Goal: Task Accomplishment & Management: Manage account settings

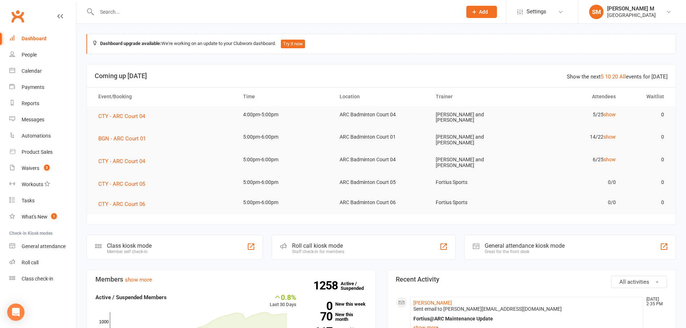
click at [117, 17] on input "text" at bounding box center [276, 12] width 362 height 10
paste input "shekshavalimulla@gmail.com"
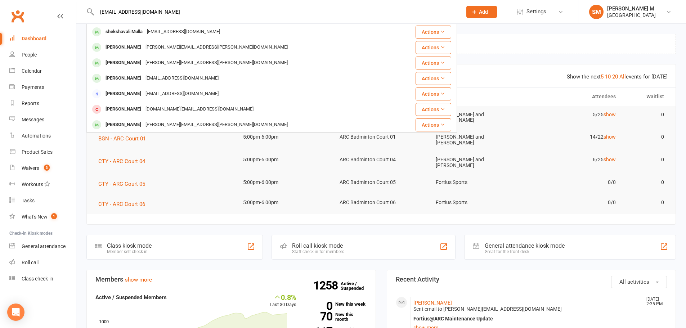
type input "shekshavalimulla@gmail.com"
click at [114, 32] on div "shekshavali Mulla" at bounding box center [123, 32] width 41 height 10
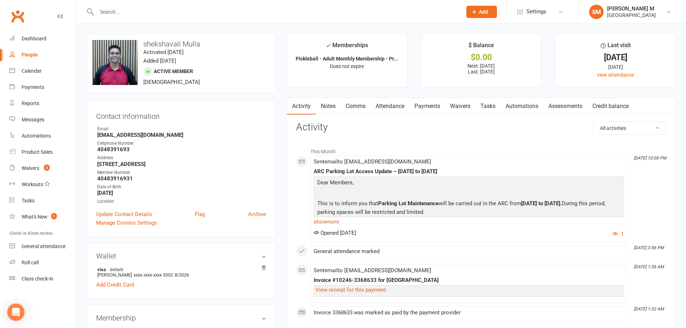
click at [436, 103] on link "Payments" at bounding box center [428, 106] width 36 height 17
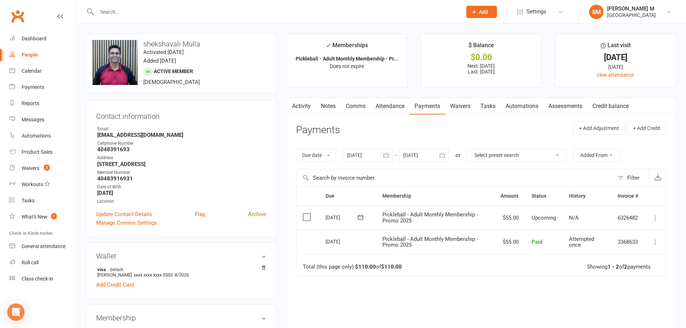
click at [127, 15] on input "text" at bounding box center [276, 12] width 362 height 10
paste input "[PERSON_NAME][EMAIL_ADDRESS][PERSON_NAME][DOMAIN_NAME]"
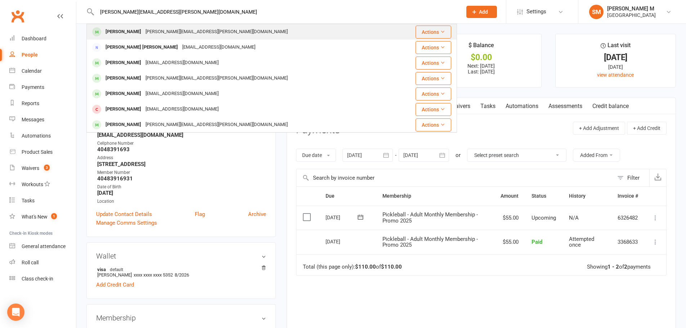
type input "[PERSON_NAME][EMAIL_ADDRESS][PERSON_NAME][DOMAIN_NAME]"
click at [128, 26] on div "sravan dantu sravan.dantu@gmail.com" at bounding box center [240, 31] width 307 height 15
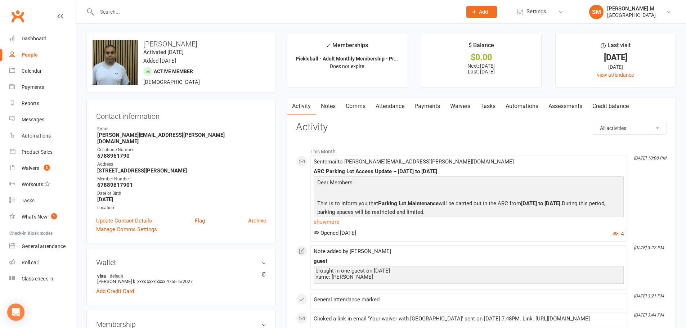
click at [424, 107] on link "Payments" at bounding box center [428, 106] width 36 height 17
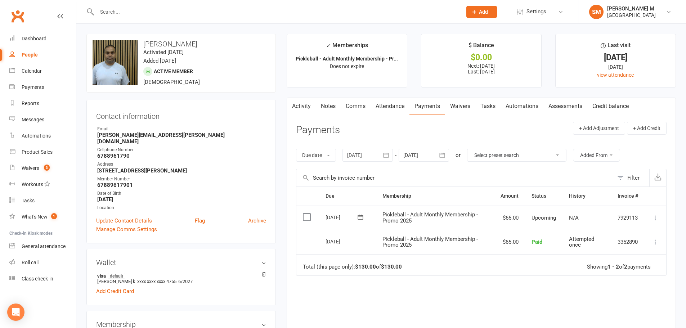
click at [145, 15] on input "text" at bounding box center [276, 12] width 362 height 10
paste input "nistalas@gmail.com"
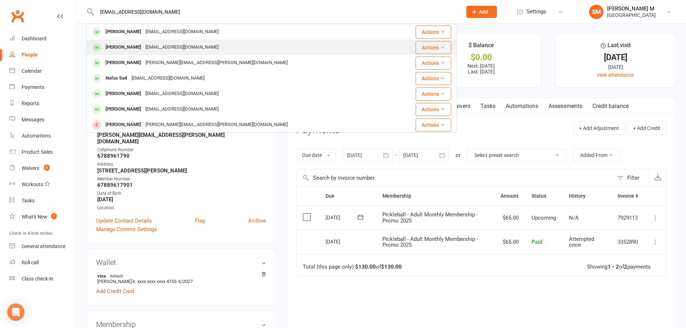
type input "nistalas@gmail.com"
click at [151, 40] on td "Nihira Uppala uppalasree@gmail.com" at bounding box center [241, 47] width 308 height 15
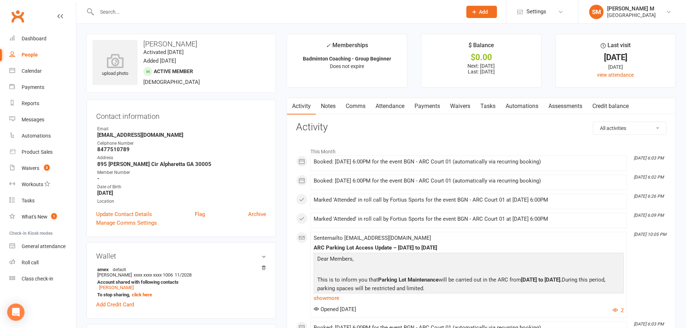
click at [127, 14] on input "text" at bounding box center [276, 12] width 362 height 10
paste input "nistalas@gmail.com"
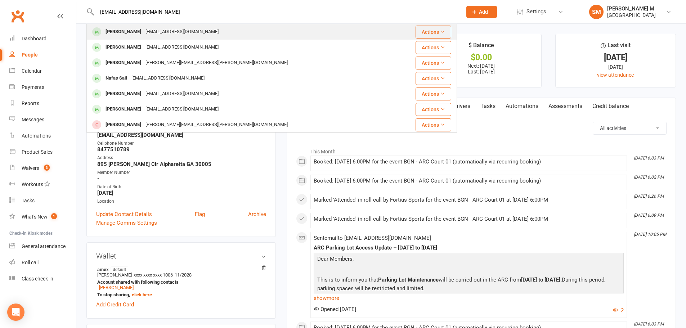
type input "nistalas@gmail.com"
click at [153, 27] on div "nistalas@gmail.com" at bounding box center [181, 32] width 77 height 10
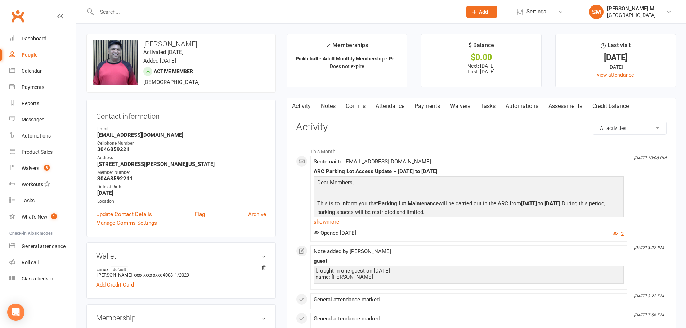
click at [435, 106] on link "Payments" at bounding box center [428, 106] width 36 height 17
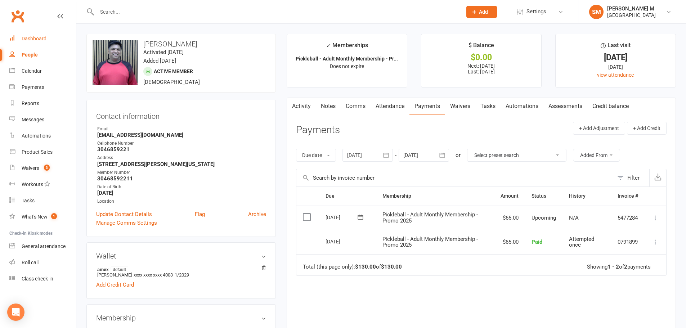
click at [30, 45] on link "Dashboard" at bounding box center [42, 39] width 67 height 16
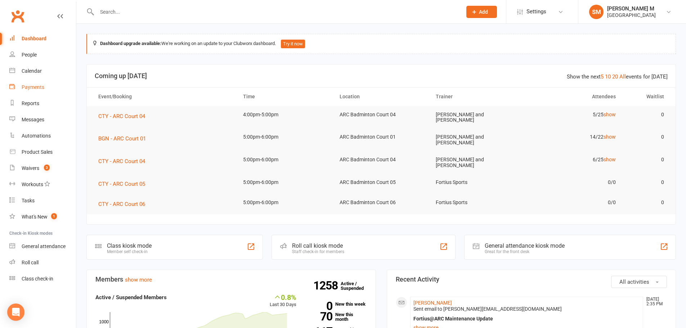
click at [33, 90] on div "Payments" at bounding box center [33, 87] width 23 height 6
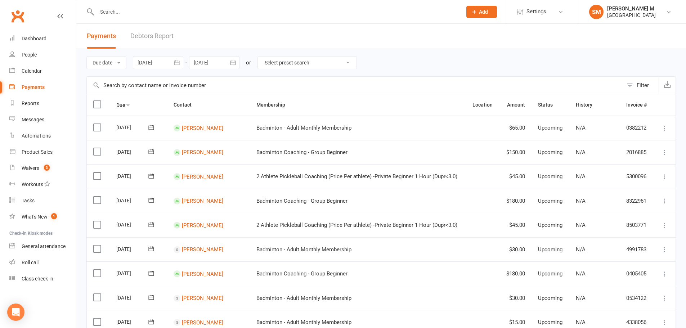
click at [177, 66] on icon "button" at bounding box center [176, 62] width 7 height 7
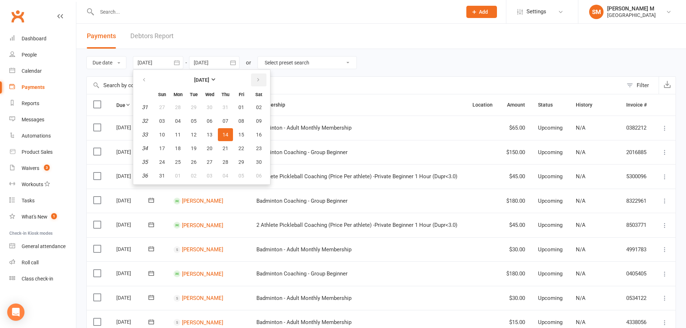
click at [257, 82] on icon "button" at bounding box center [258, 80] width 5 height 6
click at [185, 110] on button "01" at bounding box center [177, 107] width 15 height 13
type input "01 Sep 2025"
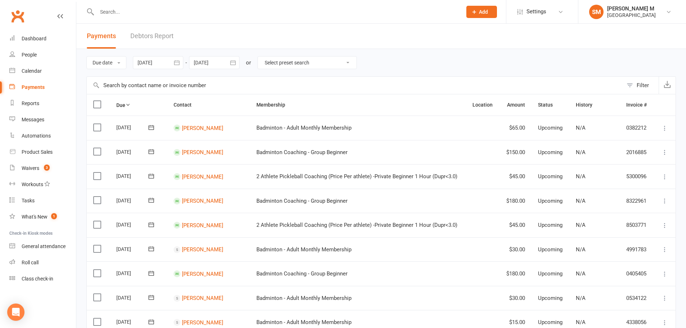
click at [235, 66] on icon "button" at bounding box center [232, 62] width 7 height 7
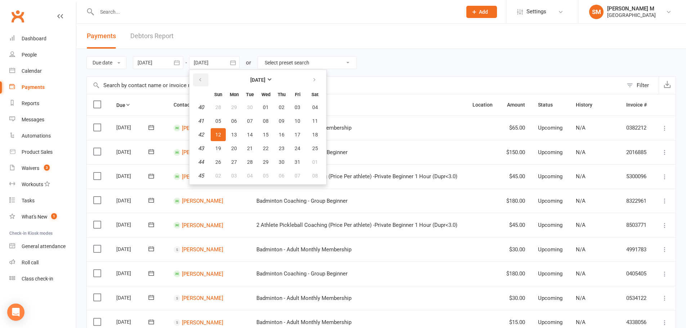
click at [202, 81] on icon "button" at bounding box center [200, 80] width 5 height 6
click at [247, 158] on button "30" at bounding box center [249, 162] width 15 height 13
type input "30 Sep 2025"
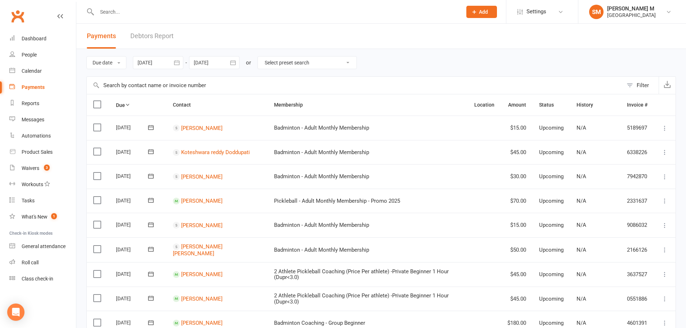
click at [179, 62] on icon "button" at bounding box center [176, 62] width 5 height 5
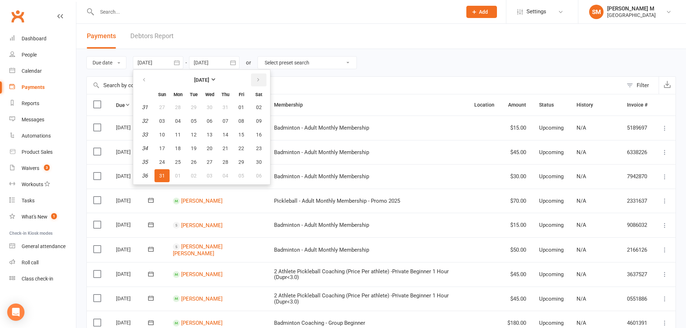
click at [258, 78] on icon "button" at bounding box center [258, 80] width 5 height 6
click at [178, 133] on span "15" at bounding box center [178, 135] width 6 height 6
type input "15 Sep 2025"
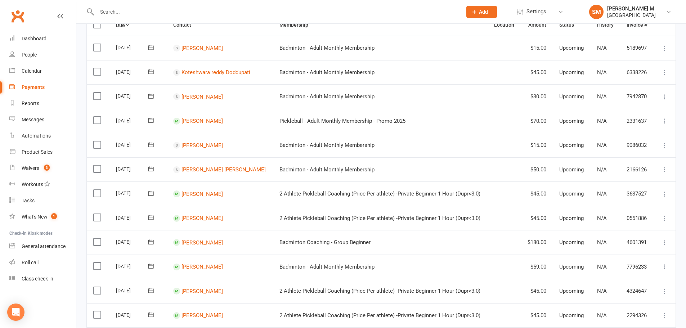
scroll to position [61, 0]
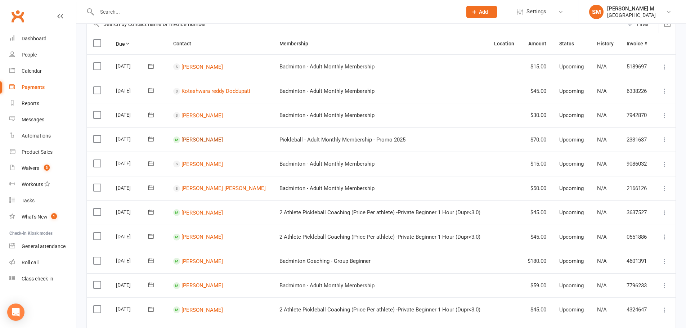
click at [222, 140] on link "Sachin Upadhyaya" at bounding box center [202, 140] width 41 height 6
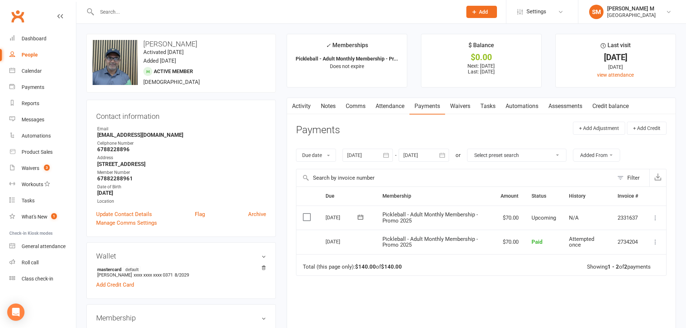
click at [390, 156] on icon "button" at bounding box center [386, 155] width 7 height 7
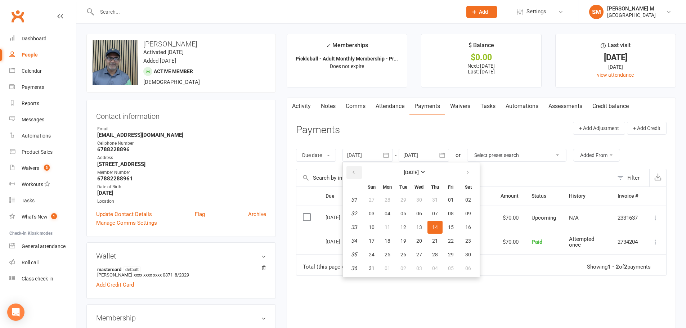
click at [354, 170] on icon "button" at bounding box center [353, 173] width 5 height 6
click at [379, 199] on button "01" at bounding box center [371, 199] width 15 height 13
type input "01 Jun 2025"
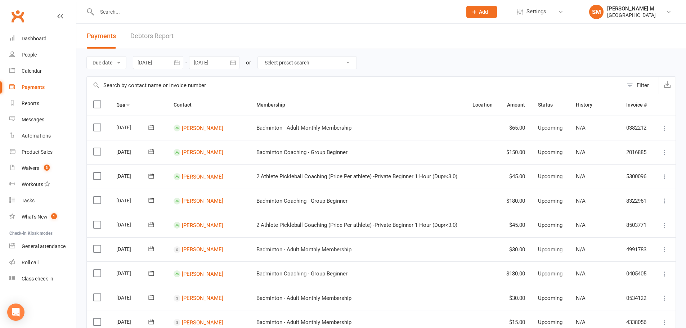
click at [178, 61] on icon "button" at bounding box center [176, 62] width 5 height 5
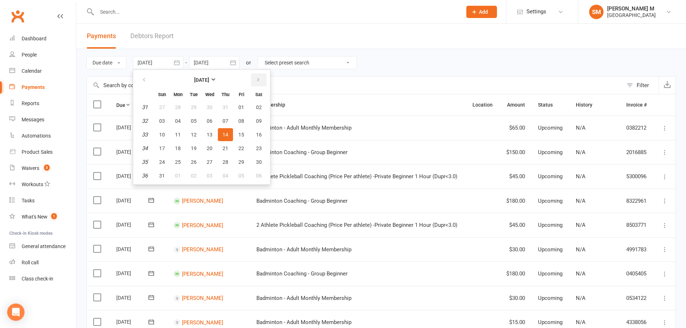
click at [258, 76] on button "button" at bounding box center [258, 79] width 15 height 13
click at [178, 105] on span "01" at bounding box center [178, 107] width 6 height 6
type input "01 Sep 2025"
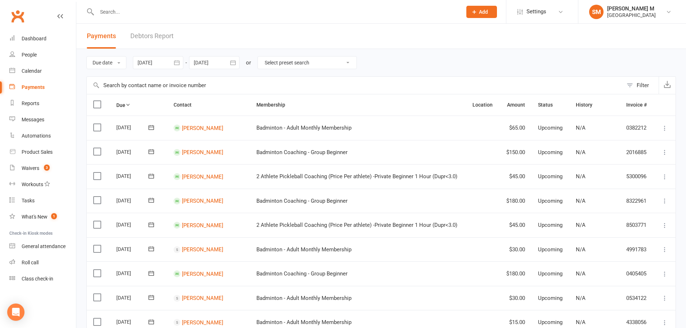
click at [235, 58] on button "button" at bounding box center [233, 62] width 13 height 13
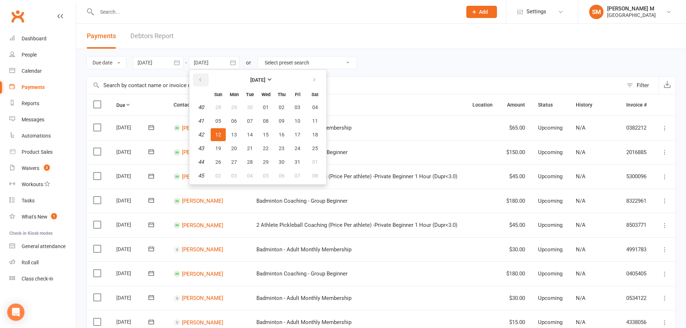
click at [204, 83] on button "button" at bounding box center [200, 79] width 15 height 13
click at [250, 166] on button "30" at bounding box center [249, 162] width 15 height 13
type input "30 Sep 2025"
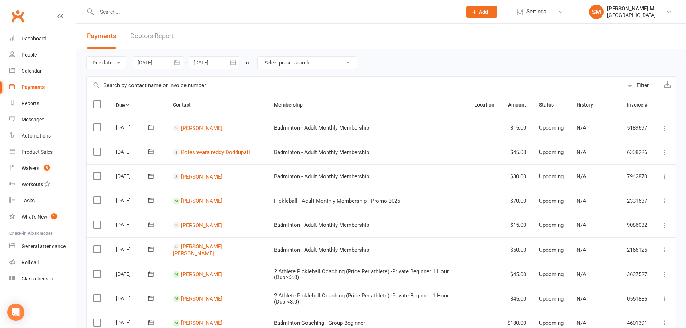
click at [178, 61] on icon "button" at bounding box center [176, 62] width 5 height 5
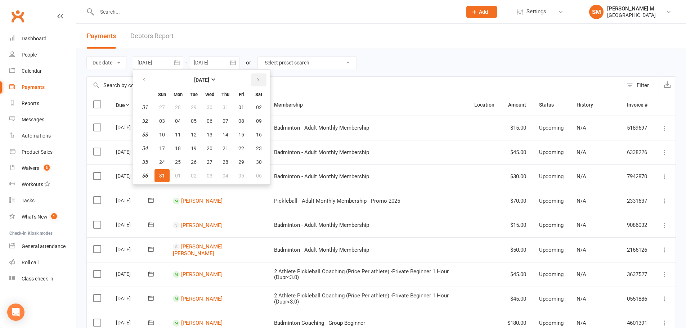
click at [261, 79] on icon "button" at bounding box center [258, 80] width 5 height 6
click at [260, 81] on icon "button" at bounding box center [258, 80] width 5 height 6
click at [211, 106] on span "01" at bounding box center [210, 107] width 6 height 6
type input "01 Oct 2025"
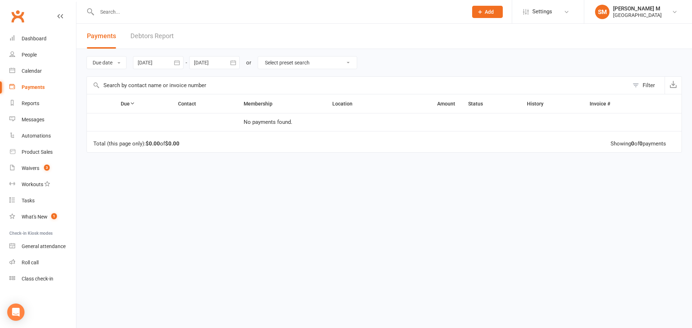
click at [233, 65] on icon "button" at bounding box center [232, 62] width 5 height 5
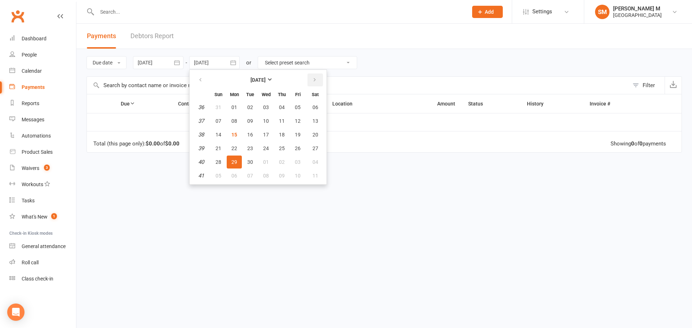
click at [321, 75] on button "button" at bounding box center [314, 79] width 15 height 13
click at [295, 167] on button "31" at bounding box center [297, 162] width 15 height 13
type input "31 Oct 2025"
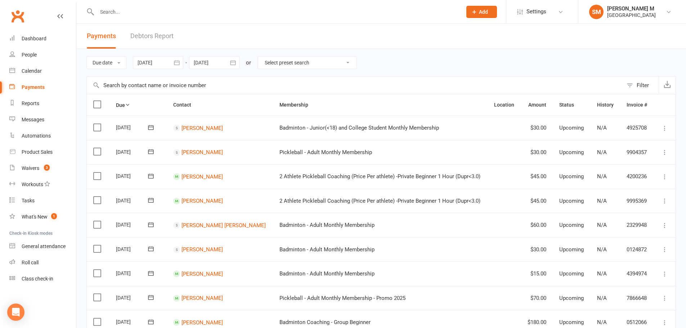
click at [178, 63] on icon "button" at bounding box center [176, 62] width 7 height 7
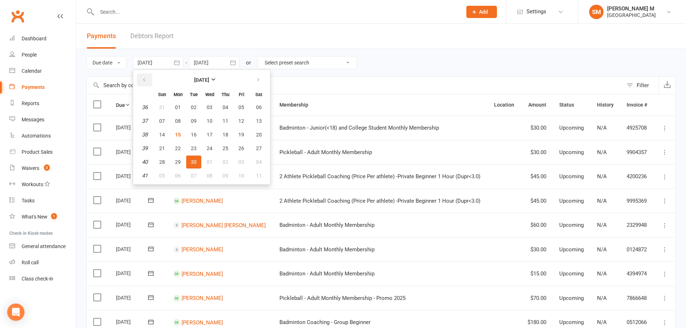
click at [148, 78] on button "button" at bounding box center [144, 79] width 15 height 13
click at [259, 80] on icon "button" at bounding box center [258, 80] width 5 height 6
click at [183, 106] on button "01" at bounding box center [177, 107] width 15 height 13
type input "01 Sep 2025"
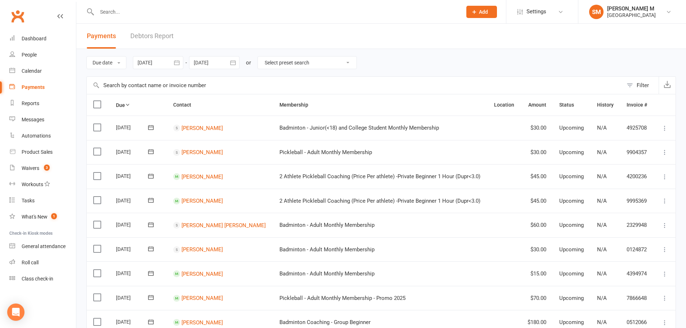
click at [233, 64] on icon "button" at bounding box center [232, 62] width 7 height 7
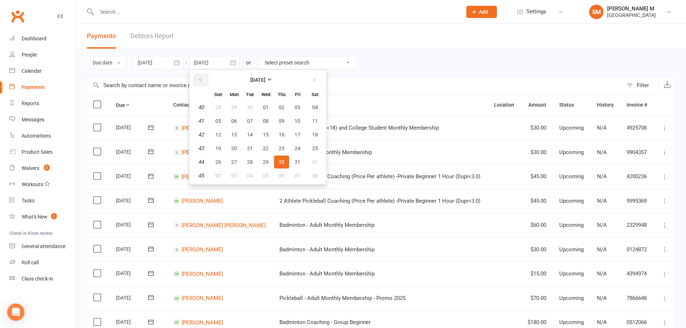
click at [202, 81] on icon "button" at bounding box center [200, 80] width 5 height 6
click at [253, 158] on button "30" at bounding box center [249, 162] width 15 height 13
type input "30 Sep 2025"
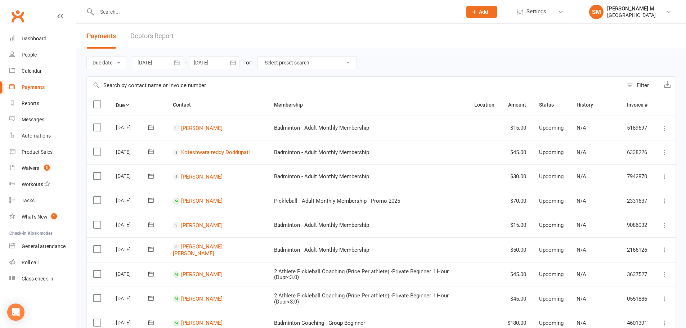
click at [177, 59] on icon "button" at bounding box center [176, 62] width 7 height 7
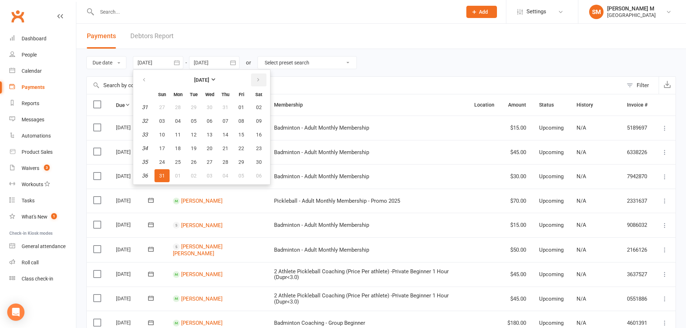
click at [259, 80] on icon "button" at bounding box center [258, 80] width 5 height 6
click at [193, 110] on span "02" at bounding box center [194, 107] width 6 height 6
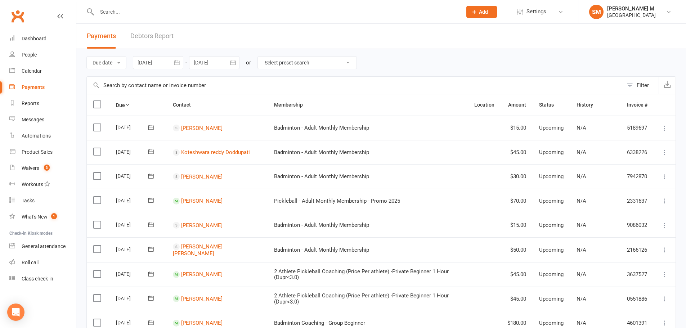
click at [176, 59] on icon "button" at bounding box center [176, 62] width 7 height 7
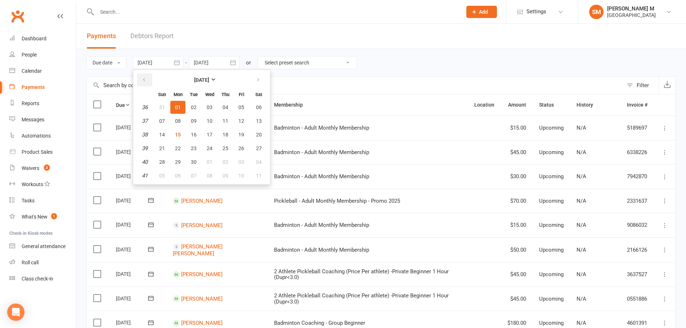
click at [151, 75] on button "button" at bounding box center [144, 79] width 15 height 13
click at [253, 109] on button "02" at bounding box center [259, 107] width 18 height 13
type input "02 Aug 2025"
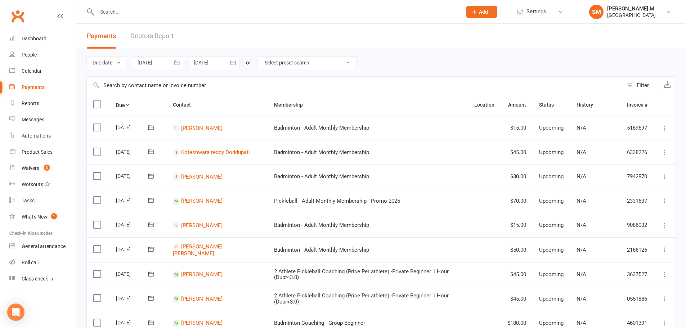
click at [232, 62] on icon "button" at bounding box center [232, 62] width 5 height 5
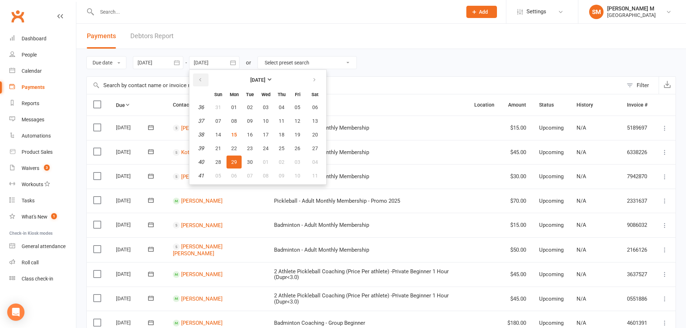
click at [204, 80] on button "button" at bounding box center [200, 79] width 15 height 13
click at [217, 178] on span "31" at bounding box center [218, 176] width 6 height 6
type input "31 Aug 2025"
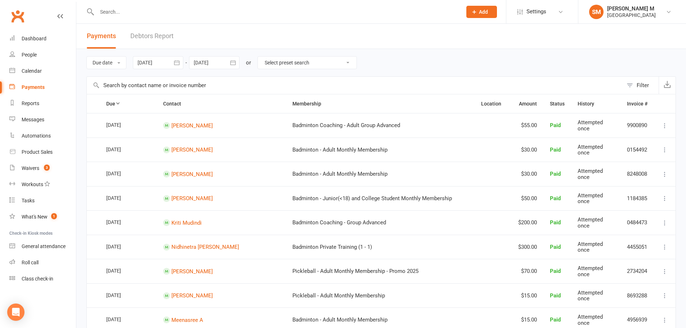
click at [177, 62] on icon "button" at bounding box center [176, 62] width 7 height 7
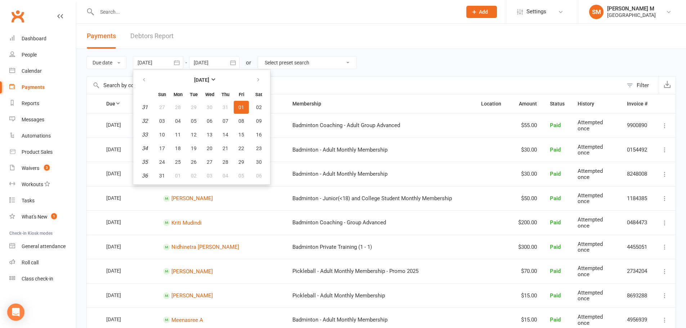
click at [243, 107] on span "01" at bounding box center [241, 107] width 6 height 6
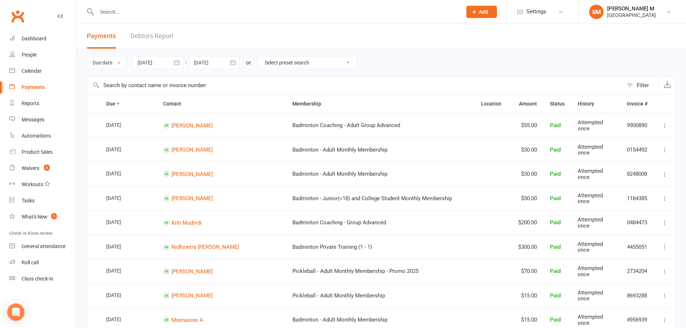
click at [177, 62] on icon "button" at bounding box center [176, 62] width 7 height 7
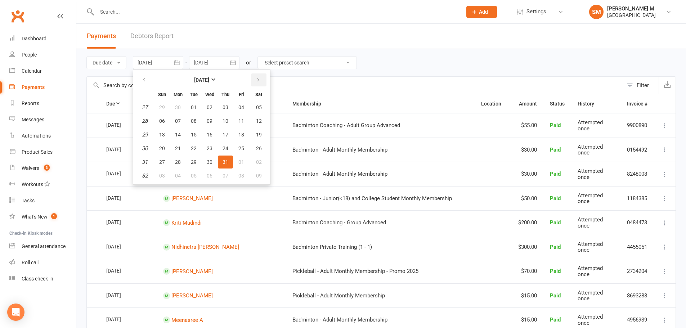
click at [260, 80] on icon "button" at bounding box center [258, 80] width 5 height 6
click at [258, 104] on span "02" at bounding box center [259, 107] width 6 height 6
type input "02 Aug 2025"
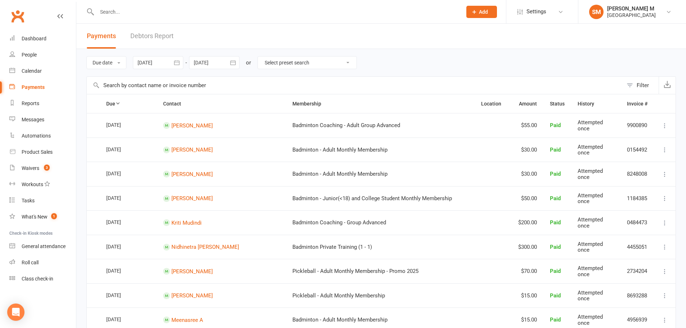
click at [236, 63] on icon "button" at bounding box center [232, 62] width 7 height 7
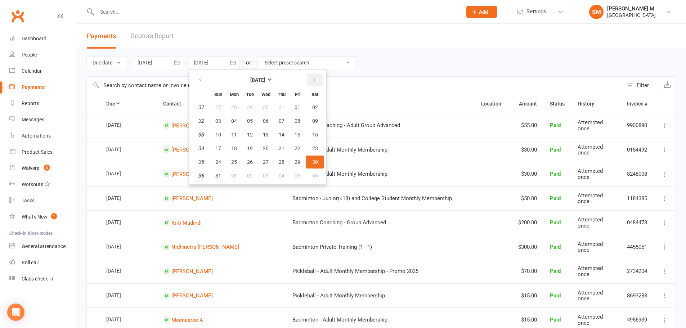
click at [320, 82] on button "button" at bounding box center [314, 79] width 15 height 13
click at [323, 79] on button "button" at bounding box center [314, 79] width 15 height 13
click at [298, 163] on span "31" at bounding box center [298, 162] width 6 height 6
type input "31 Oct 2025"
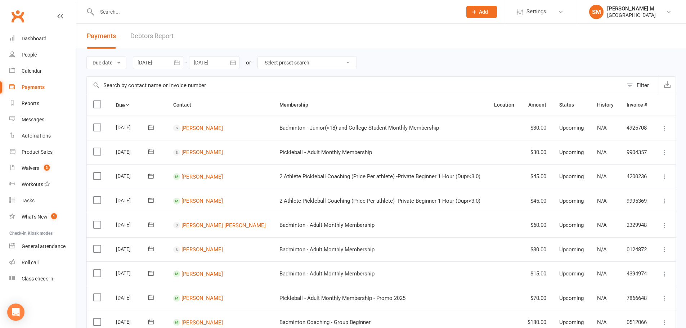
click at [175, 60] on icon "button" at bounding box center [176, 62] width 7 height 7
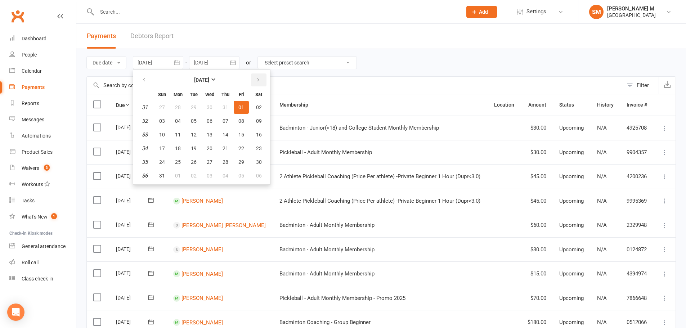
click at [267, 75] on button "button" at bounding box center [258, 79] width 15 height 13
click at [201, 110] on button "30" at bounding box center [193, 107] width 15 height 13
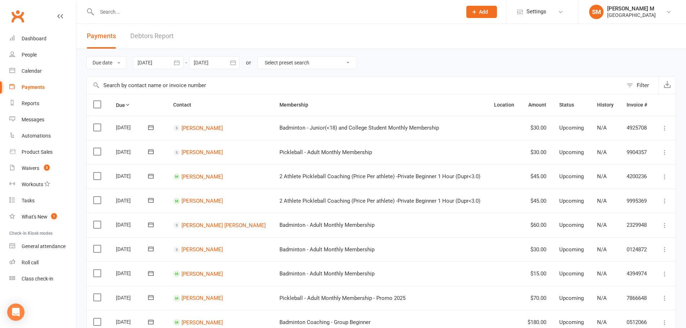
click at [180, 62] on icon "button" at bounding box center [176, 62] width 7 height 7
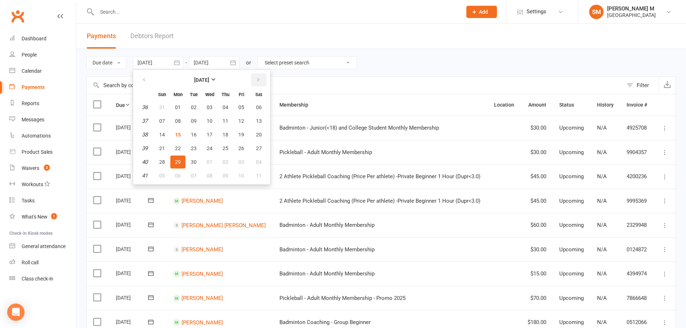
click at [258, 86] on button "button" at bounding box center [258, 79] width 15 height 13
click at [255, 102] on button "01" at bounding box center [259, 107] width 18 height 13
type input "01 Nov 2025"
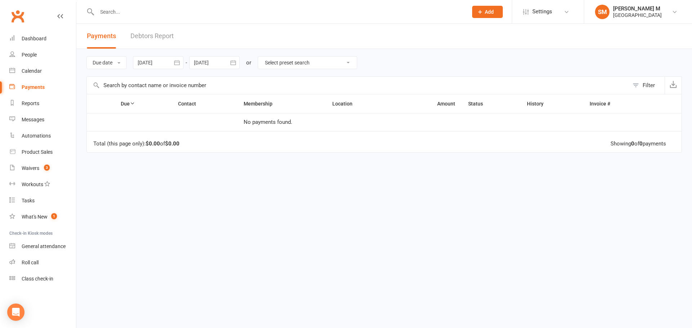
click at [234, 59] on icon "button" at bounding box center [232, 62] width 7 height 7
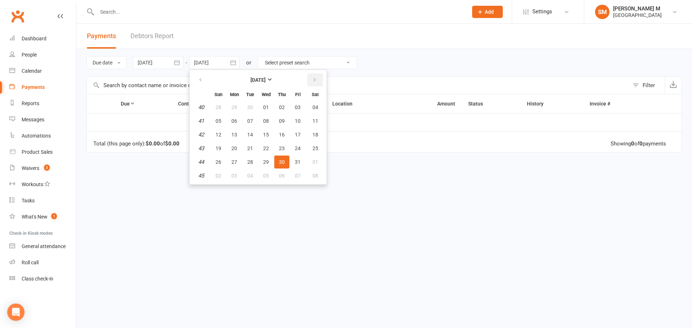
click at [317, 79] on icon "button" at bounding box center [314, 80] width 5 height 6
click at [225, 173] on button "30" at bounding box center [218, 175] width 15 height 13
type input "30 Nov 2025"
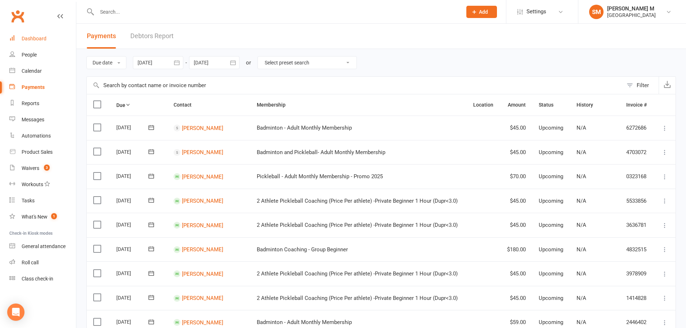
click at [39, 39] on div "Dashboard" at bounding box center [34, 39] width 25 height 6
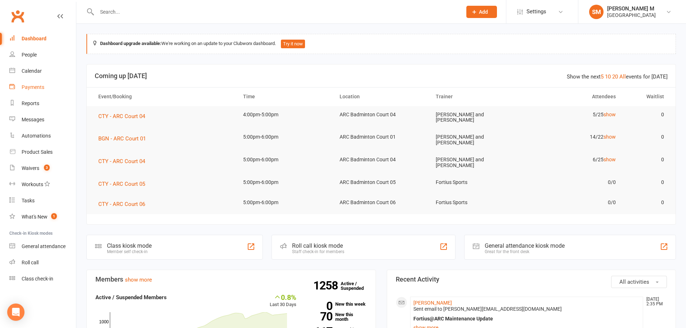
click at [37, 88] on div "Payments" at bounding box center [33, 87] width 23 height 6
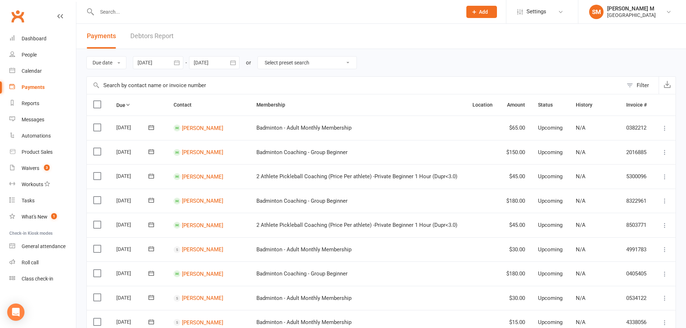
click at [278, 67] on select "Select preset search All failures All skipped payments All pending payments Suc…" at bounding box center [307, 63] width 99 height 12
select select "0"
click at [263, 57] on select "Select preset search All failures All skipped payments All pending payments Suc…" at bounding box center [307, 63] width 99 height 12
type input "[DATE]"
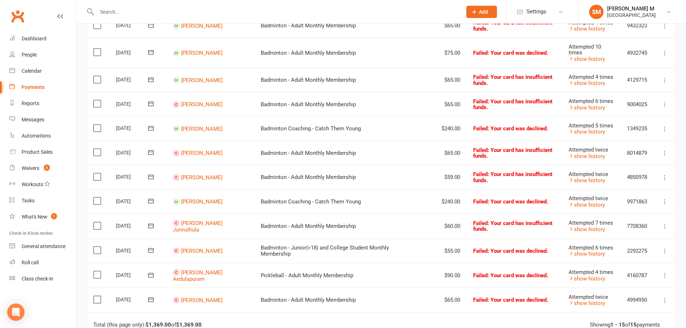
scroll to position [252, 0]
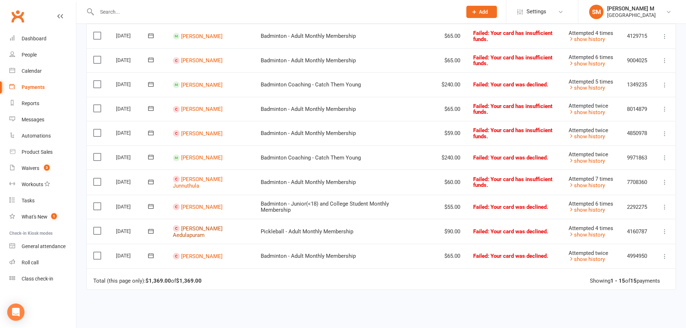
click at [203, 228] on link "Prashanth Aedulapuram" at bounding box center [198, 231] width 50 height 13
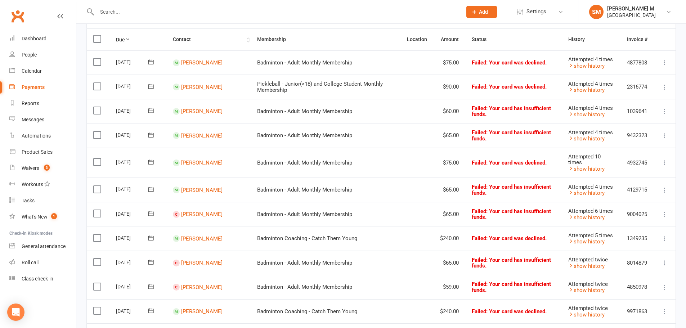
scroll to position [108, 0]
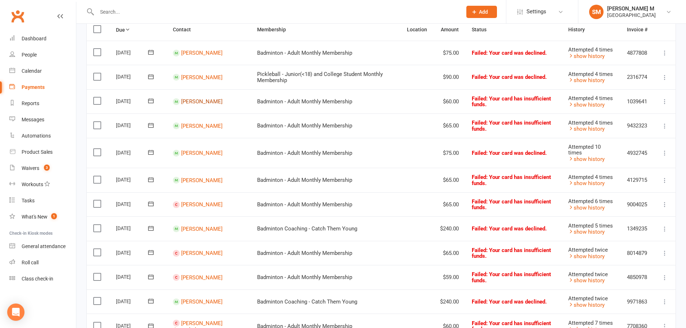
click at [198, 101] on link "Prashanth Dhulipalla" at bounding box center [201, 101] width 41 height 6
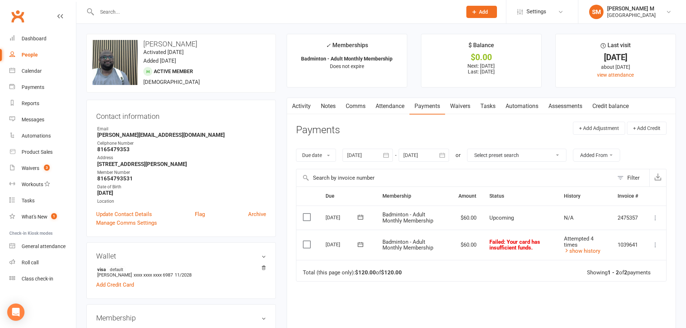
click at [359, 245] on icon at bounding box center [360, 244] width 7 height 7
click at [373, 314] on span "15" at bounding box center [371, 315] width 6 height 6
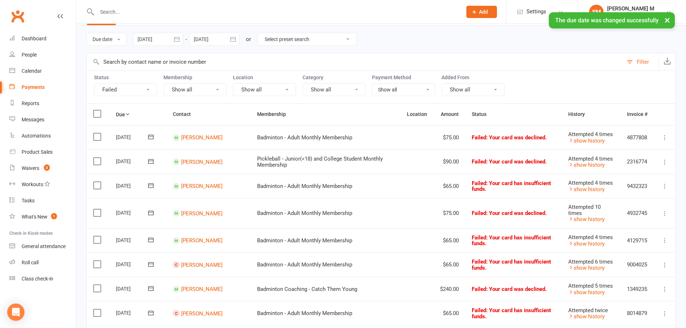
scroll to position [36, 0]
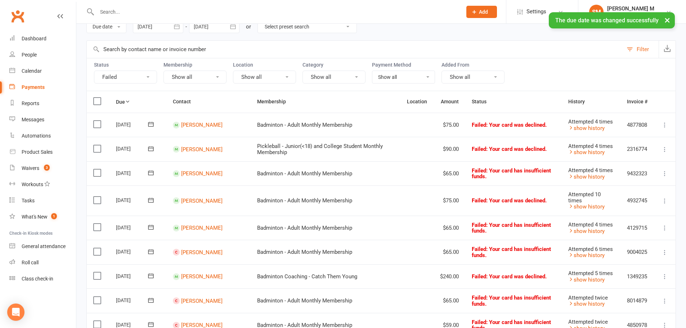
click at [149, 176] on icon at bounding box center [150, 172] width 7 height 7
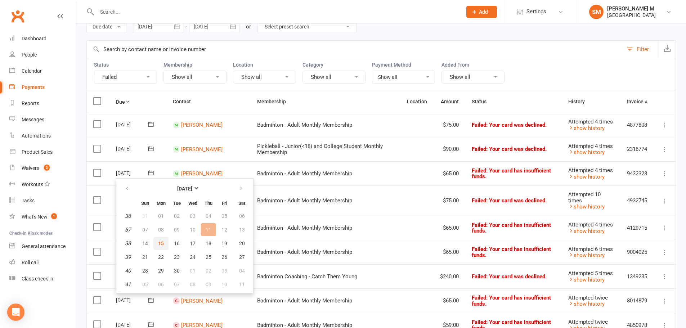
click at [161, 247] on button "15" at bounding box center [160, 243] width 15 height 13
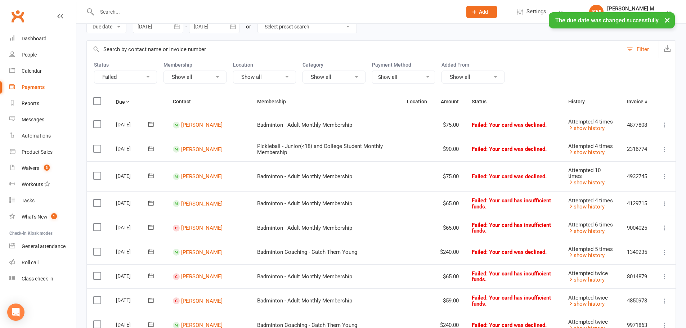
click at [151, 122] on icon at bounding box center [150, 124] width 7 height 7
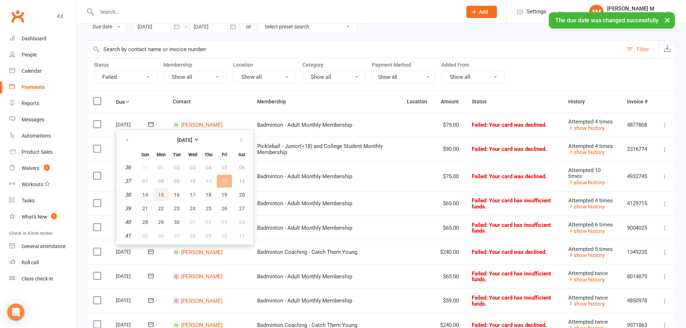
click at [160, 193] on span "15" at bounding box center [161, 195] width 6 height 6
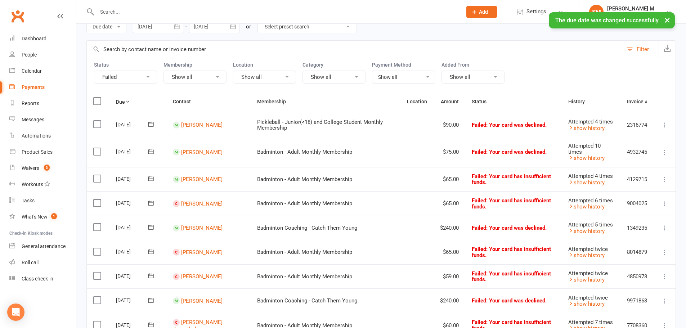
click at [155, 151] on button at bounding box center [151, 152] width 14 height 8
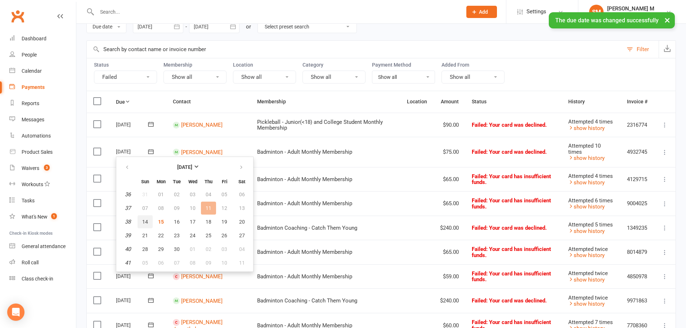
click at [152, 222] on button "14" at bounding box center [145, 221] width 15 height 13
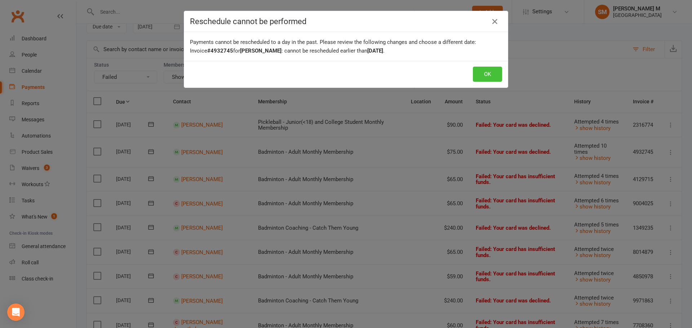
click at [487, 75] on button "OK" at bounding box center [487, 74] width 29 height 15
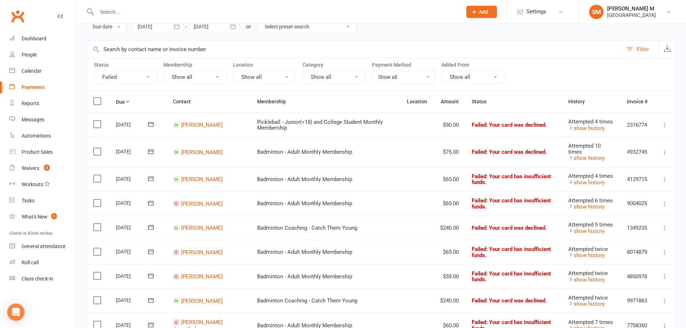
click at [150, 178] on icon at bounding box center [150, 179] width 5 height 5
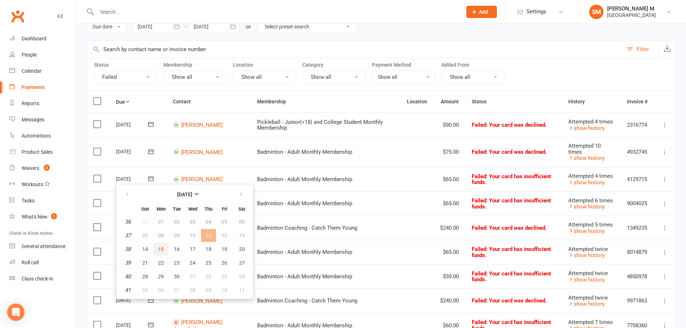
click at [157, 250] on button "15" at bounding box center [160, 249] width 15 height 13
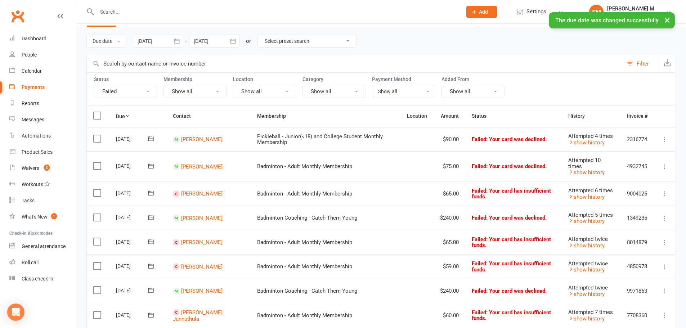
scroll to position [0, 0]
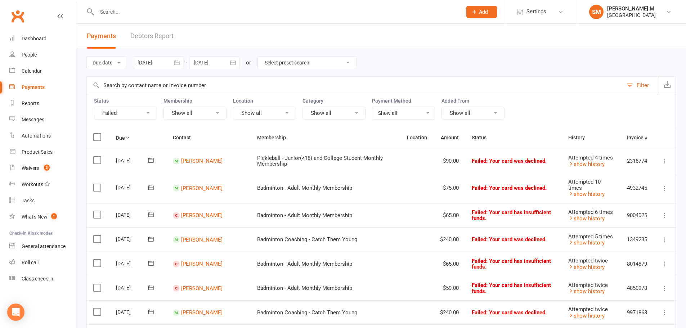
click at [149, 160] on icon at bounding box center [150, 160] width 7 height 7
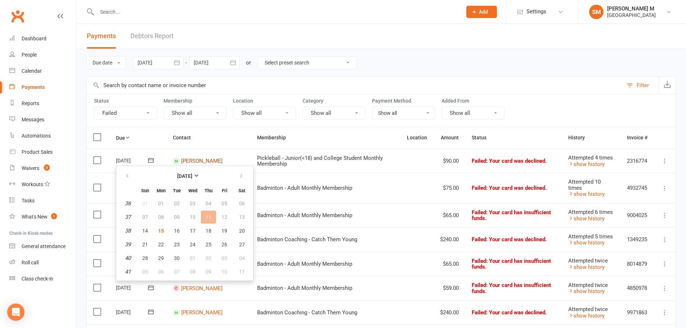
click at [220, 161] on link "Mukhil Baskaran" at bounding box center [201, 161] width 41 height 6
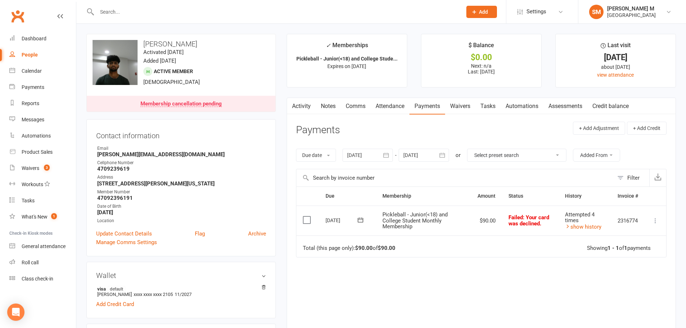
click at [655, 222] on icon at bounding box center [655, 220] width 7 height 7
click at [358, 217] on icon at bounding box center [360, 219] width 7 height 7
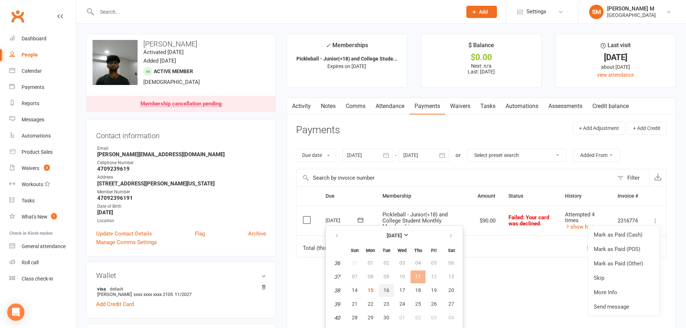
click at [383, 289] on button "16" at bounding box center [386, 290] width 15 height 13
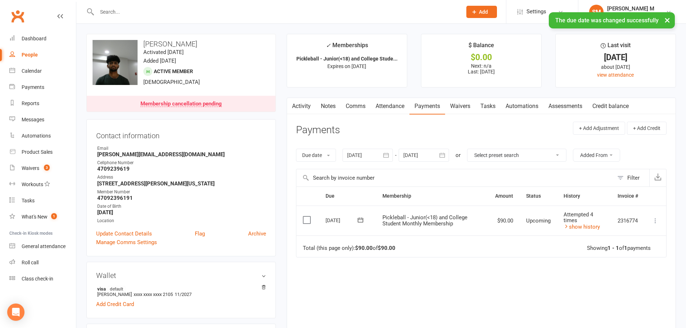
click at [654, 219] on icon at bounding box center [655, 220] width 7 height 7
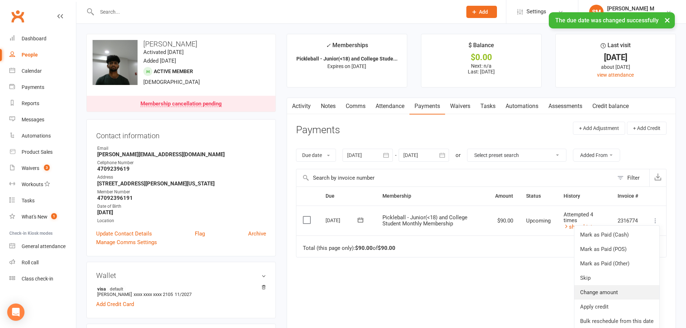
click at [583, 291] on link "Change amount" at bounding box center [617, 292] width 85 height 14
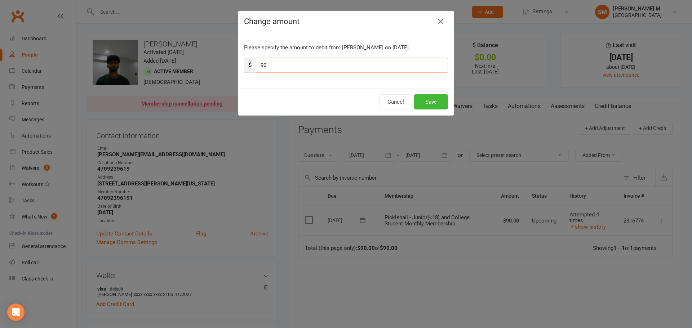
drag, startPoint x: 280, startPoint y: 64, endPoint x: 252, endPoint y: 66, distance: 27.8
click at [252, 66] on div "$ 90" at bounding box center [346, 65] width 204 height 15
type input "75"
click at [430, 104] on button "Save" at bounding box center [431, 101] width 34 height 15
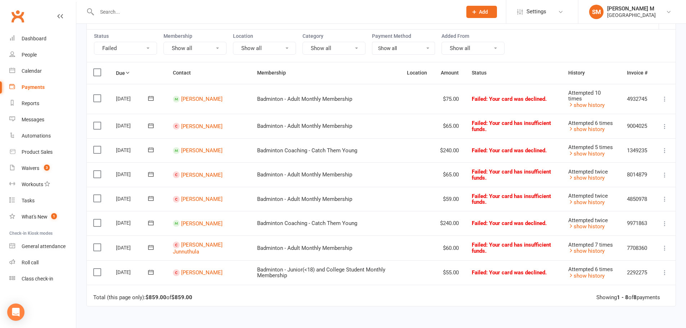
scroll to position [72, 0]
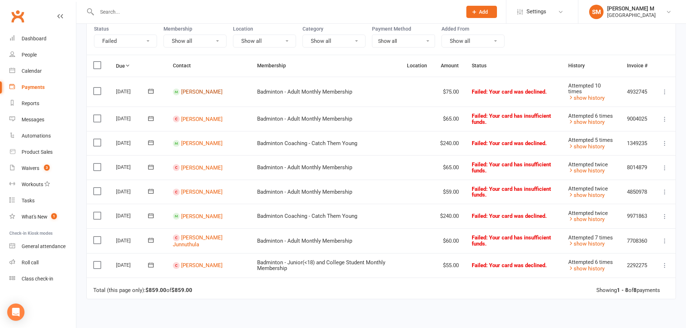
click at [194, 92] on link "Sai Abhinash Vadavelli" at bounding box center [201, 92] width 41 height 6
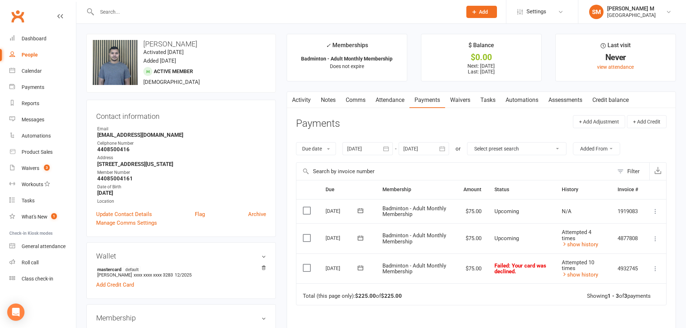
click at [362, 272] on icon at bounding box center [360, 267] width 7 height 7
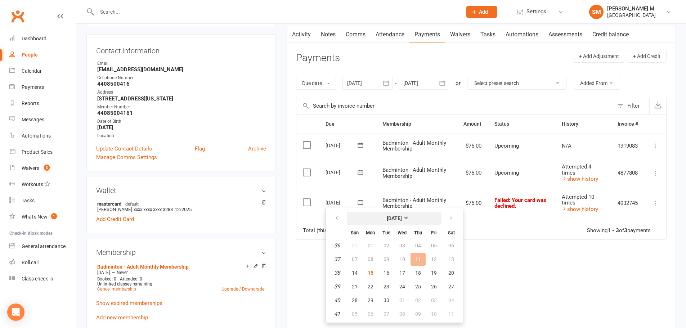
scroll to position [72, 0]
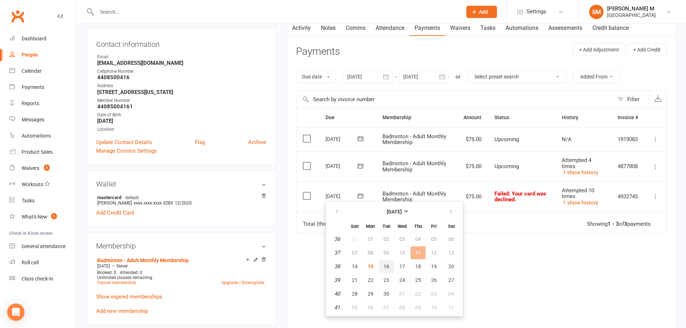
click at [387, 266] on span "16" at bounding box center [387, 267] width 6 height 6
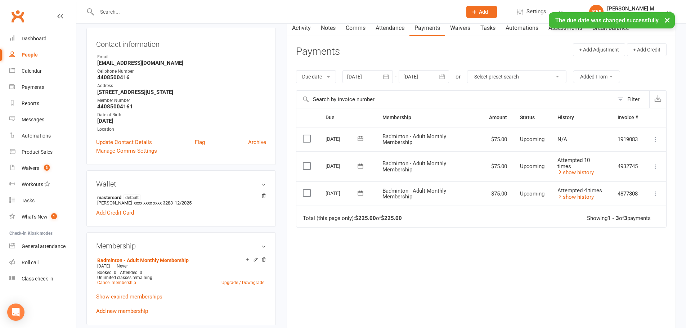
scroll to position [0, 0]
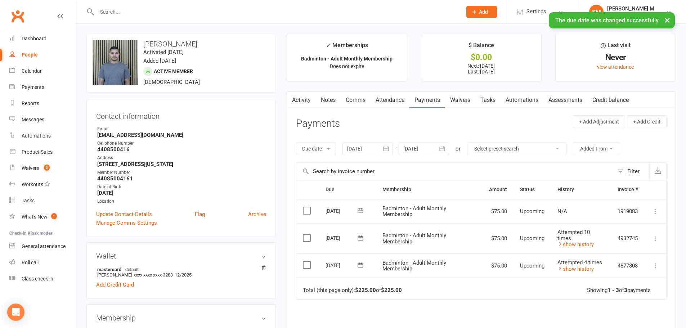
click at [389, 152] on icon "button" at bounding box center [386, 148] width 7 height 7
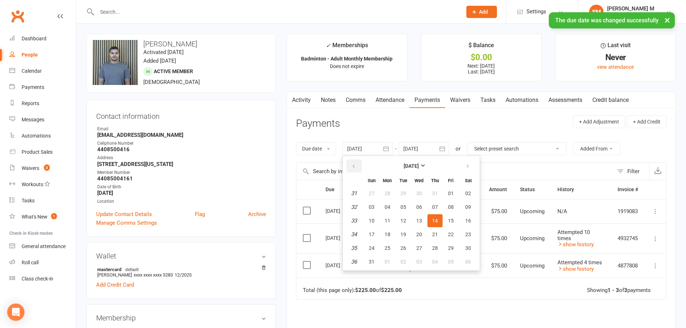
click at [361, 165] on button "button" at bounding box center [354, 166] width 15 height 13
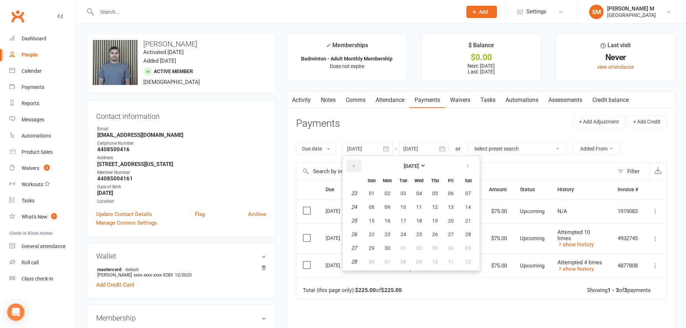
click at [361, 165] on button "button" at bounding box center [354, 166] width 15 height 13
click at [439, 189] on button "01" at bounding box center [435, 193] width 15 height 13
type input "01 May 2025"
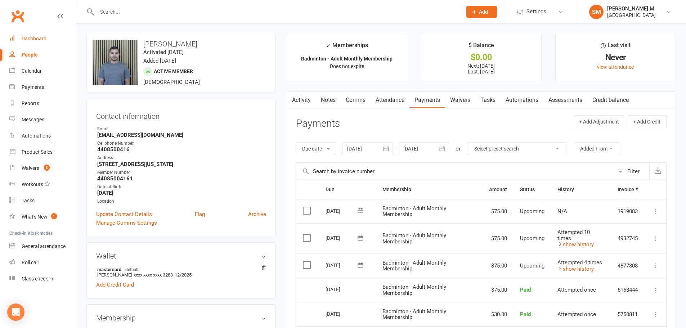
click at [37, 36] on div "Dashboard" at bounding box center [34, 39] width 25 height 6
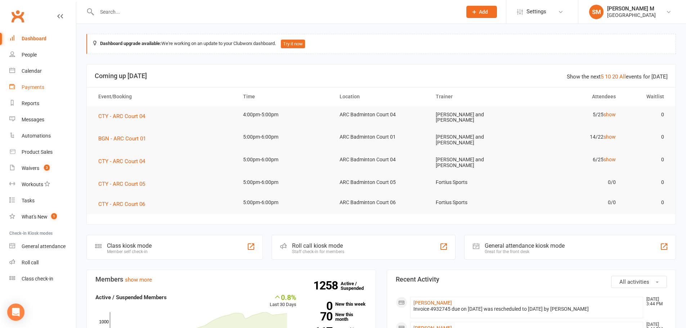
click at [35, 90] on link "Payments" at bounding box center [42, 87] width 67 height 16
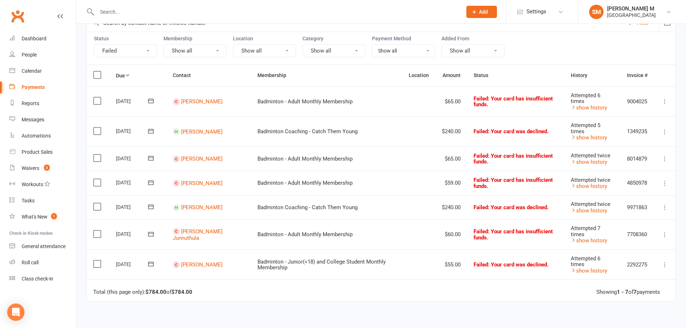
scroll to position [72, 0]
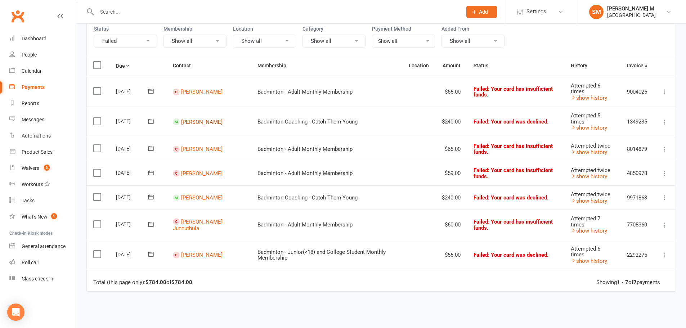
click at [191, 122] on link "Sia Sahu" at bounding box center [201, 122] width 41 height 6
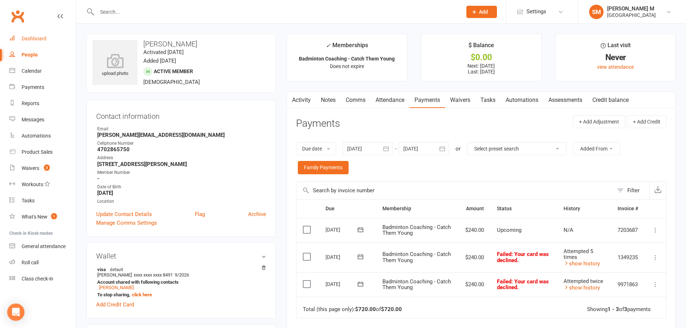
click at [40, 36] on div "Dashboard" at bounding box center [34, 39] width 25 height 6
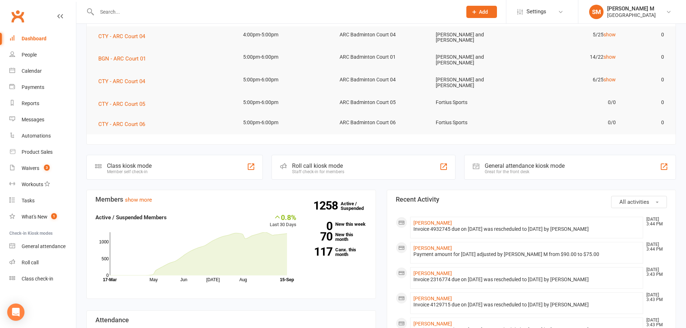
scroll to position [108, 0]
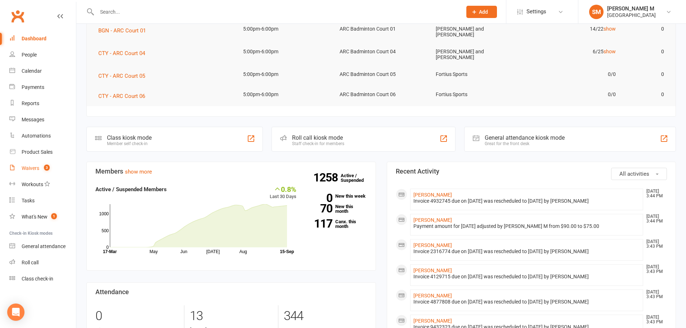
click at [30, 167] on div "Waivers" at bounding box center [31, 168] width 18 height 6
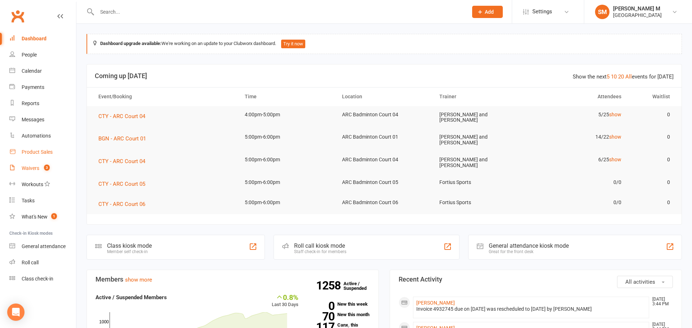
select select "50"
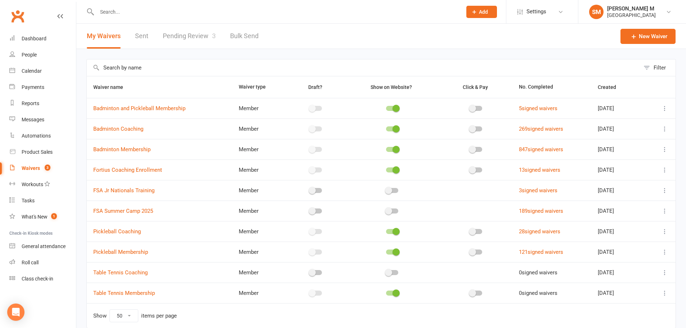
click at [203, 31] on link "Pending Review 3" at bounding box center [189, 36] width 53 height 25
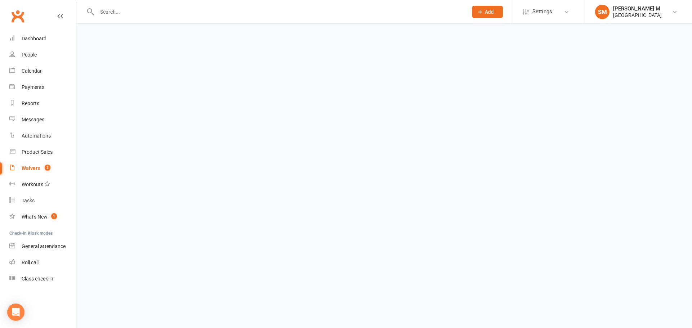
select select "100"
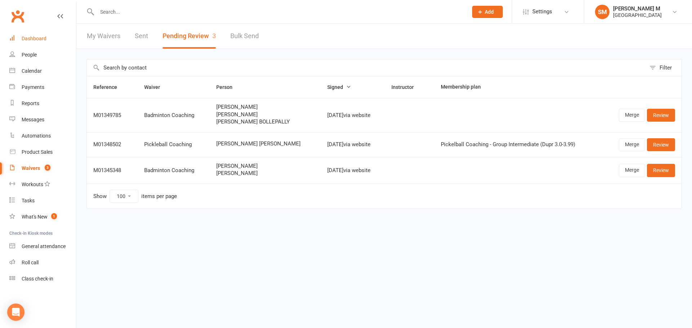
click at [45, 32] on link "Dashboard" at bounding box center [42, 39] width 67 height 16
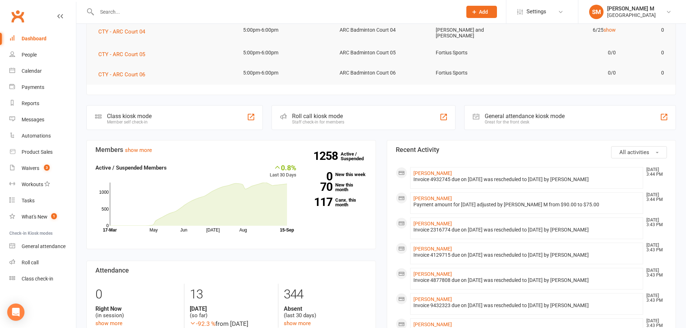
scroll to position [144, 0]
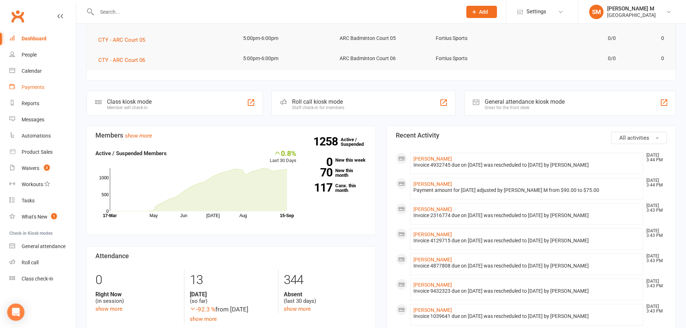
click at [37, 94] on link "Payments" at bounding box center [42, 87] width 67 height 16
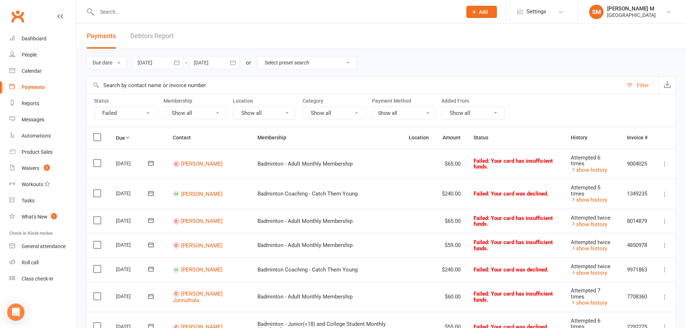
click at [182, 61] on button "button" at bounding box center [176, 62] width 13 height 13
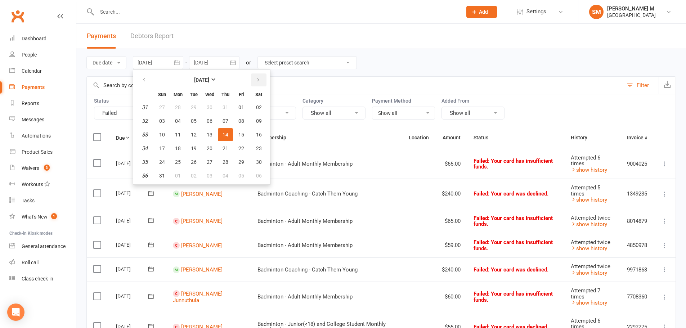
click at [256, 82] on icon "button" at bounding box center [258, 80] width 5 height 6
click at [175, 106] on button "01" at bounding box center [177, 107] width 15 height 13
type input "01 Sep 2025"
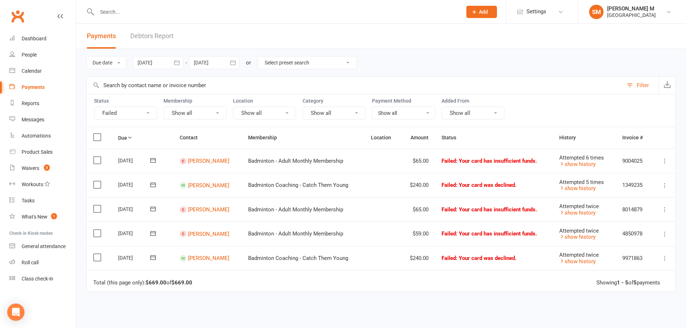
click at [233, 60] on icon "button" at bounding box center [232, 62] width 7 height 7
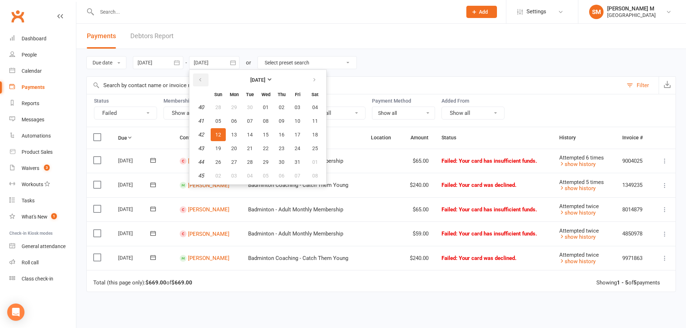
click at [205, 83] on button "button" at bounding box center [200, 79] width 15 height 13
click at [249, 158] on button "30" at bounding box center [249, 162] width 15 height 13
type input "30 Sep 2025"
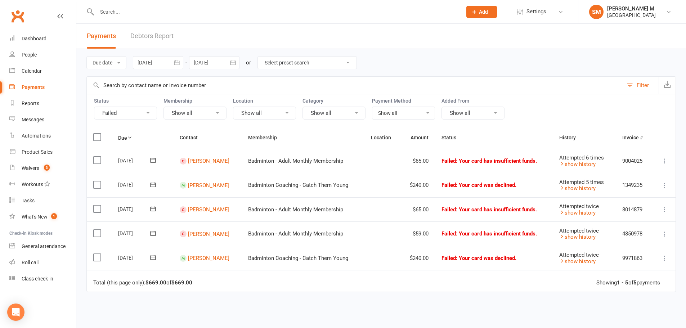
click at [287, 58] on select "Select preset search All failures All skipped payments All pending payments Suc…" at bounding box center [307, 63] width 99 height 12
click at [139, 104] on div "Status Failed" at bounding box center [125, 109] width 63 height 22
click at [144, 109] on button "Failed" at bounding box center [125, 113] width 63 height 13
click at [152, 126] on link "Show all" at bounding box center [134, 129] width 80 height 14
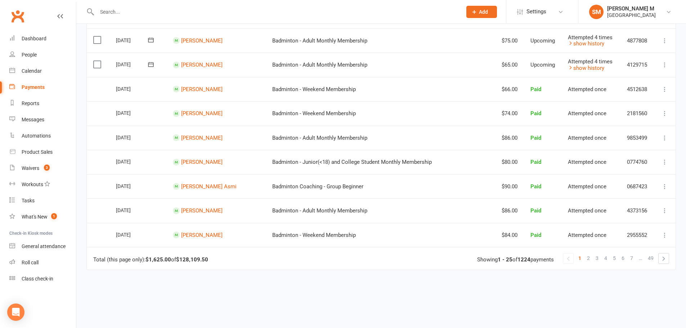
scroll to position [561, 0]
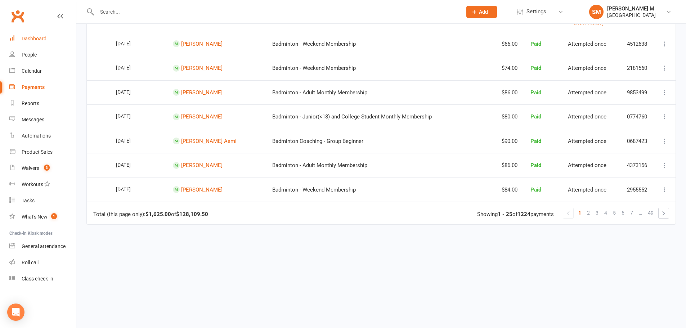
click at [20, 34] on link "Dashboard" at bounding box center [42, 39] width 67 height 16
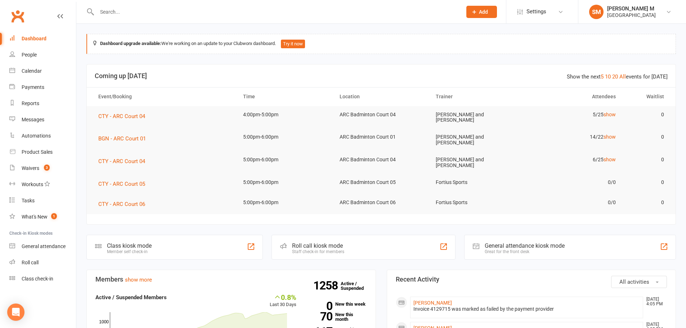
click at [123, 13] on input "text" at bounding box center [276, 12] width 362 height 10
paste input "Shashidhar Vemula"
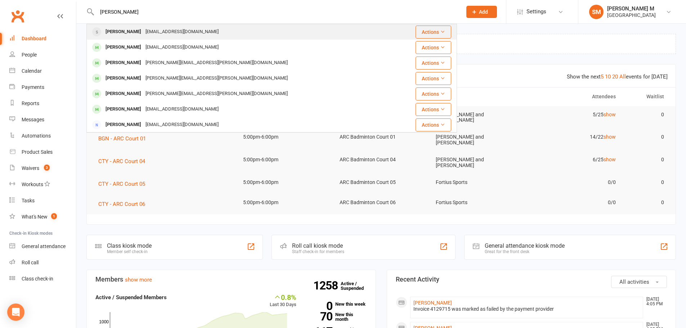
type input "Shashidhar Vemula"
click at [137, 30] on div "[PERSON_NAME]" at bounding box center [123, 32] width 40 height 10
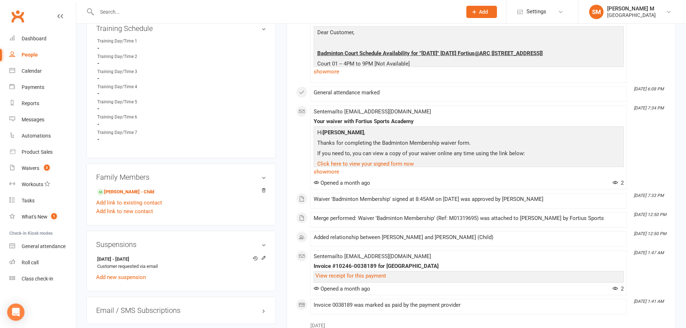
scroll to position [396, 0]
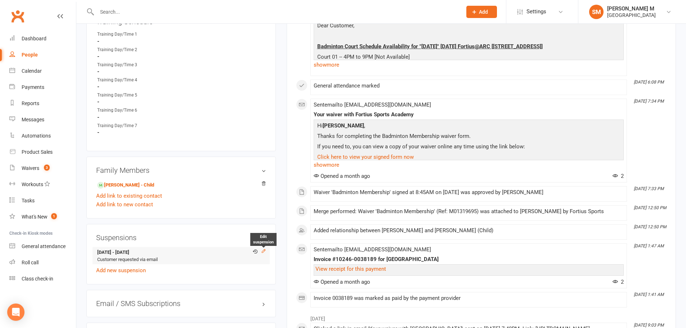
click at [262, 250] on icon at bounding box center [263, 251] width 5 height 5
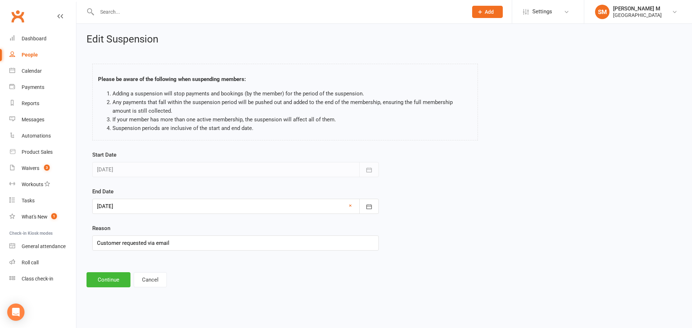
click at [212, 206] on div at bounding box center [235, 206] width 286 height 15
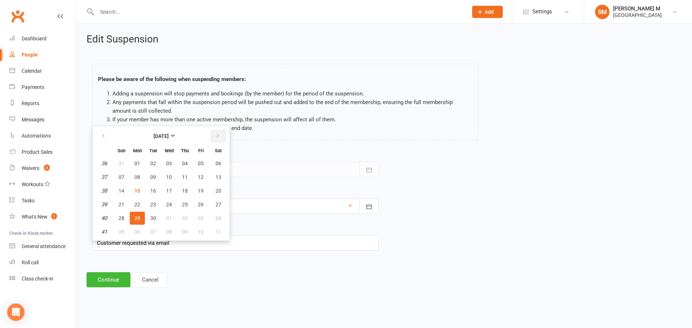
click at [222, 135] on button "button" at bounding box center [217, 136] width 15 height 13
click at [191, 220] on button "30" at bounding box center [184, 218] width 15 height 13
type input "30 Oct 2025"
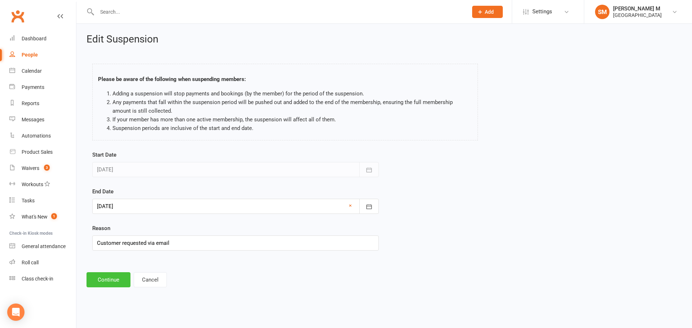
click at [103, 283] on button "Continue" at bounding box center [108, 279] width 44 height 15
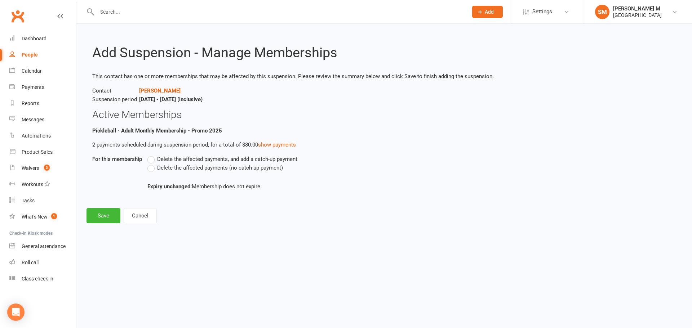
click at [149, 161] on label "Delete the affected payments, and add a catch-up payment" at bounding box center [222, 159] width 150 height 9
click at [149, 155] on input "Delete the affected payments, and add a catch-up payment" at bounding box center [149, 155] width 5 height 0
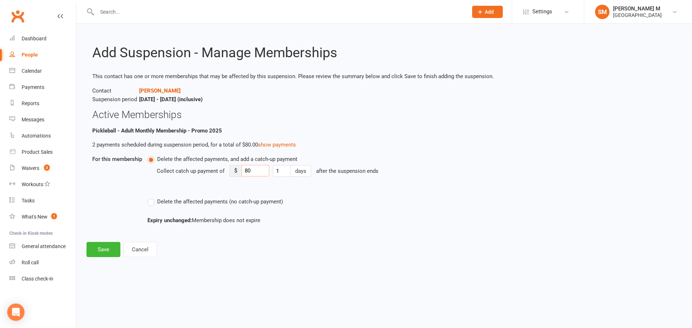
drag, startPoint x: 253, startPoint y: 171, endPoint x: 233, endPoint y: 164, distance: 20.6
click at [233, 164] on div "Collect catch up payment of $ 80 1 days after the suspension ends" at bounding box center [341, 176] width 369 height 25
type input "30"
click at [100, 246] on button "Save" at bounding box center [103, 249] width 34 height 15
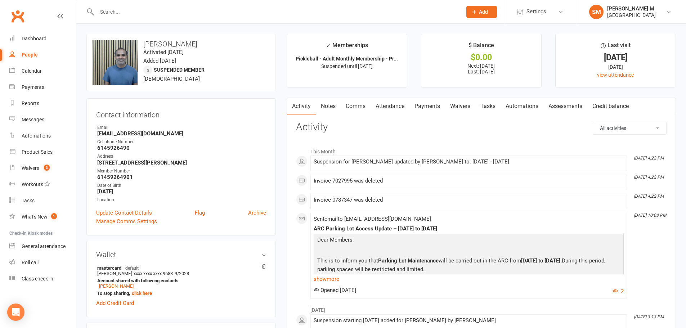
click at [430, 106] on link "Payments" at bounding box center [428, 106] width 36 height 17
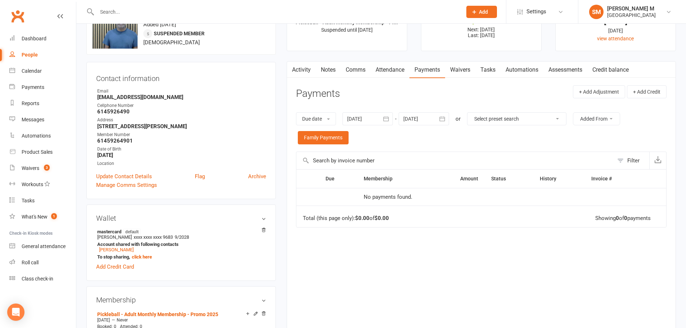
scroll to position [36, 0]
click at [392, 120] on button "button" at bounding box center [386, 119] width 13 height 13
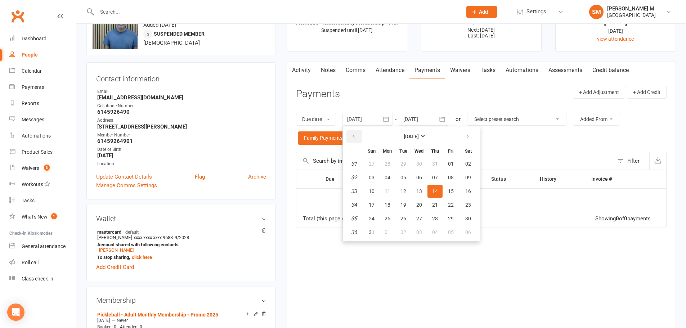
click at [360, 135] on button "button" at bounding box center [354, 136] width 15 height 13
click at [374, 164] on span "01" at bounding box center [372, 164] width 6 height 6
type input "01 Jun 2025"
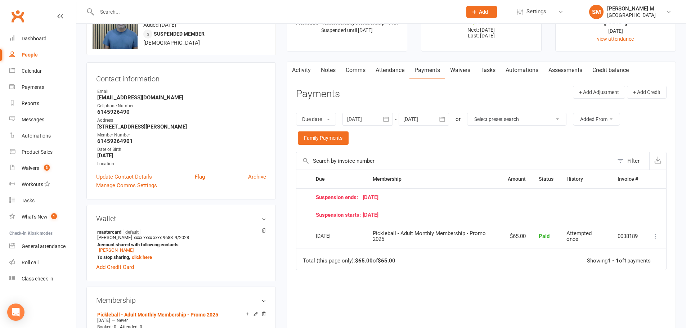
click at [442, 115] on button "button" at bounding box center [442, 119] width 13 height 13
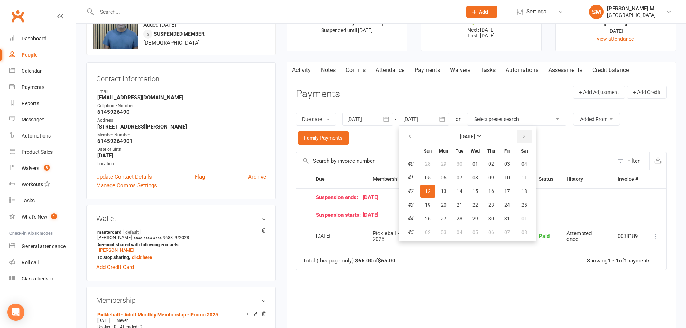
click at [520, 142] on button "button" at bounding box center [524, 136] width 15 height 13
click at [524, 159] on button "06" at bounding box center [524, 163] width 18 height 13
type input "06 Dec 2025"
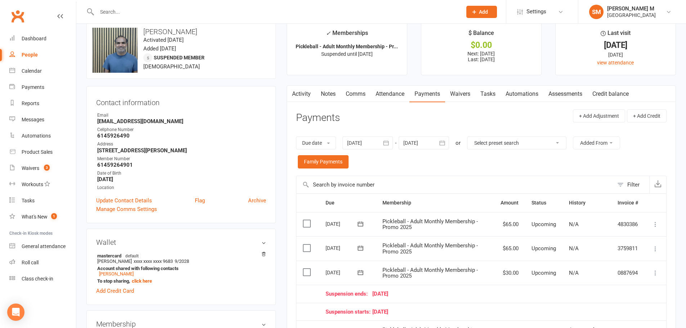
scroll to position [0, 0]
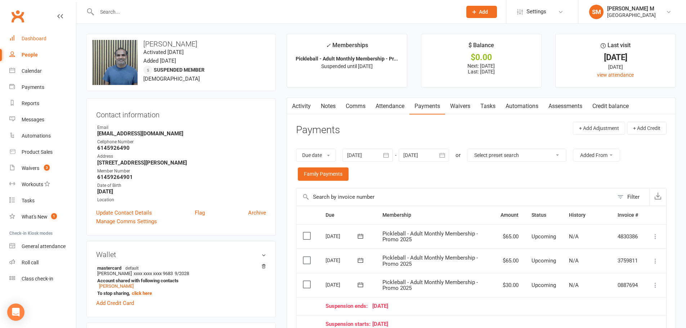
click at [36, 34] on link "Dashboard" at bounding box center [42, 39] width 67 height 16
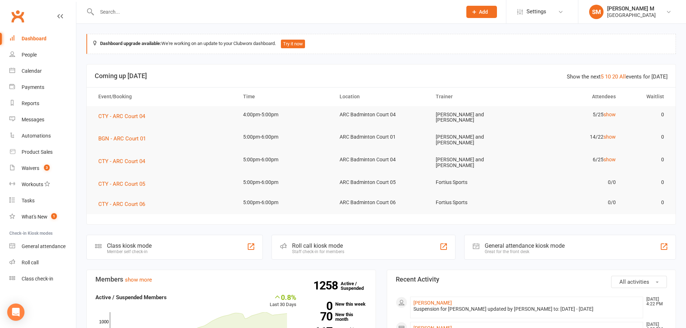
click at [119, 12] on input "text" at bounding box center [276, 12] width 362 height 10
paste input "shekshavali mulla"
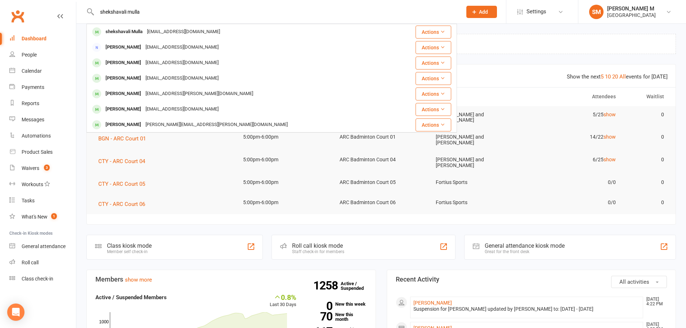
type input "shekshavali mulla"
click at [128, 26] on div "shekshavali Mulla shekshavalimulla@gmail.com" at bounding box center [240, 31] width 307 height 15
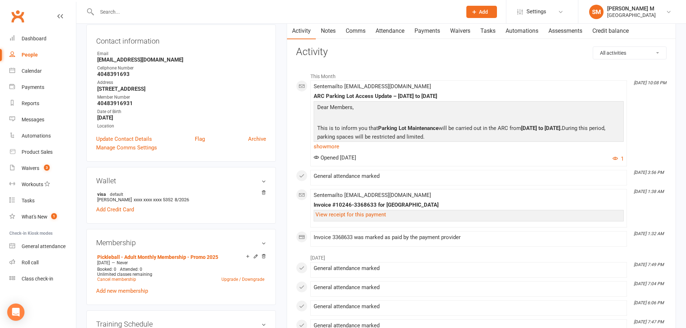
scroll to position [108, 0]
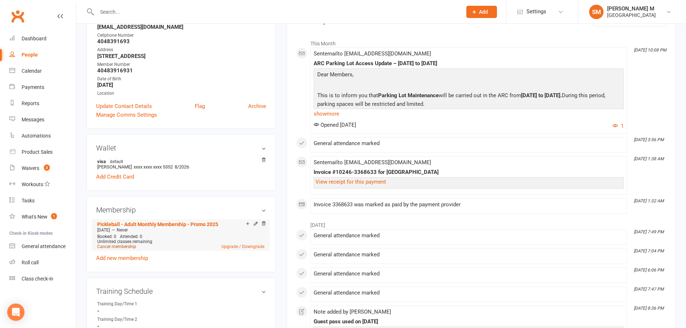
click at [120, 245] on link "Cancel membership" at bounding box center [116, 246] width 39 height 5
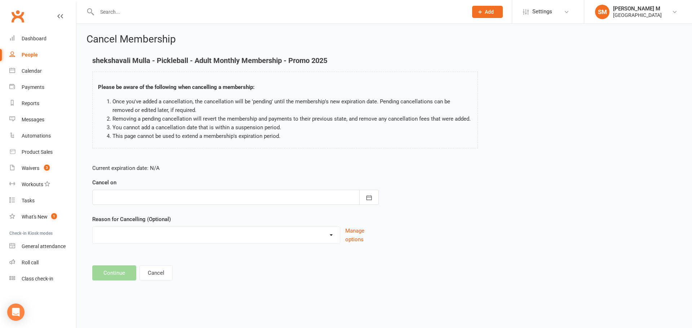
click at [264, 196] on div at bounding box center [235, 197] width 286 height 15
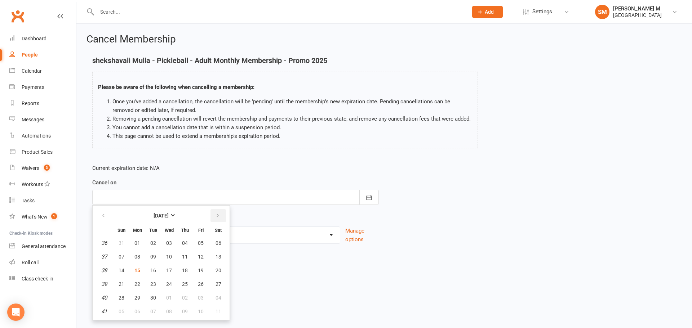
click at [223, 210] on button "button" at bounding box center [217, 215] width 15 height 13
click at [184, 291] on button "23" at bounding box center [184, 284] width 15 height 13
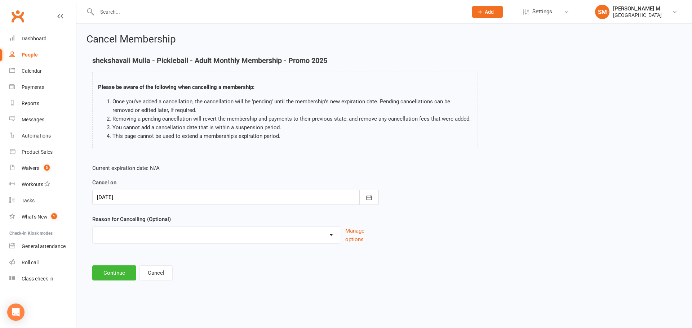
click at [192, 201] on div at bounding box center [235, 197] width 286 height 15
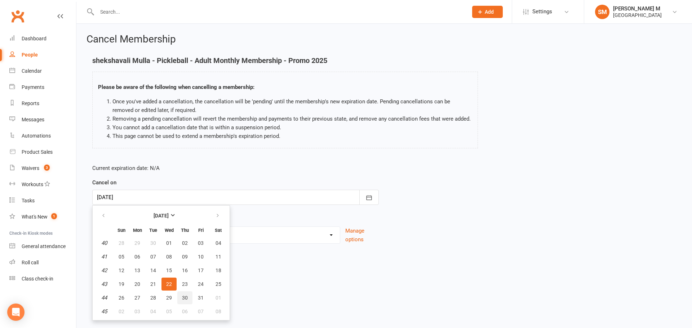
click at [187, 293] on button "30" at bounding box center [184, 297] width 15 height 13
type input "30 Oct 2025"
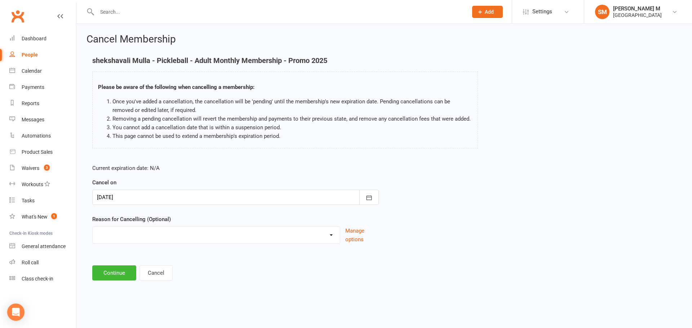
click at [180, 241] on select "Coaches Request Coaching is Complete Coach Request Customer requested via email…" at bounding box center [216, 234] width 247 height 14
select select "3"
click at [93, 227] on select "Coaches Request Coaching is Complete Coach Request Customer requested via email…" at bounding box center [216, 234] width 247 height 14
click at [102, 275] on button "Continue" at bounding box center [114, 272] width 44 height 15
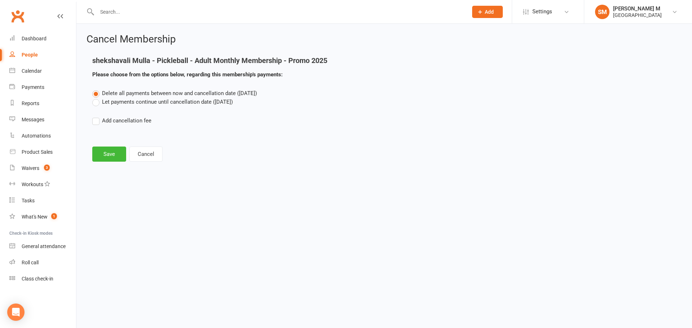
click at [124, 100] on label "Let payments continue until cancellation date (Oct 30, 2025)" at bounding box center [162, 102] width 140 height 9
click at [97, 98] on input "Let payments continue until cancellation date (Oct 30, 2025)" at bounding box center [94, 98] width 5 height 0
click at [102, 158] on button "Save" at bounding box center [109, 154] width 34 height 15
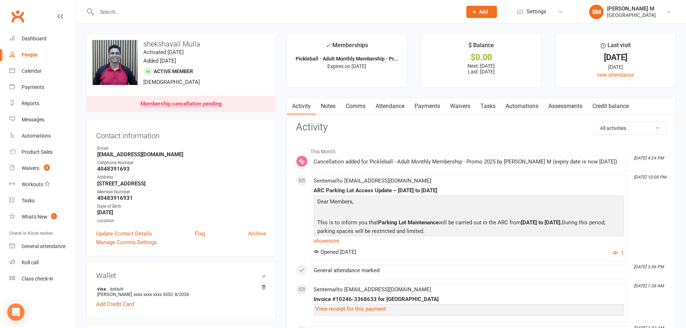
click at [108, 9] on input "text" at bounding box center [276, 12] width 362 height 10
paste input "sravan.dantu@gmail.com"
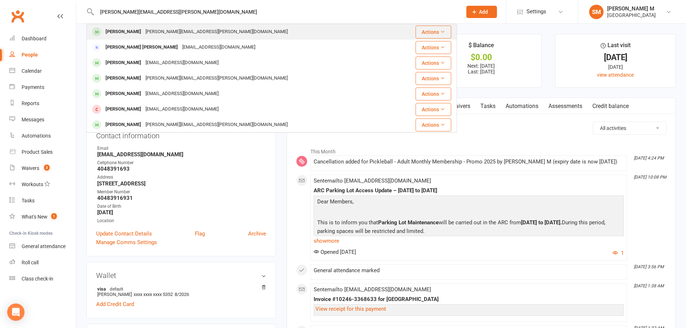
type input "sravan.dantu@gmail.com"
click at [143, 32] on div "sravan.dantu@gmail.com" at bounding box center [216, 32] width 147 height 10
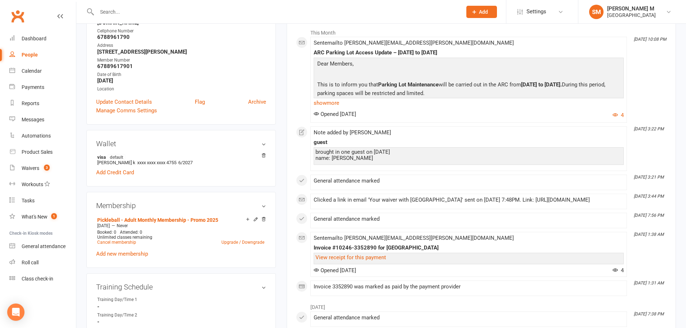
scroll to position [144, 0]
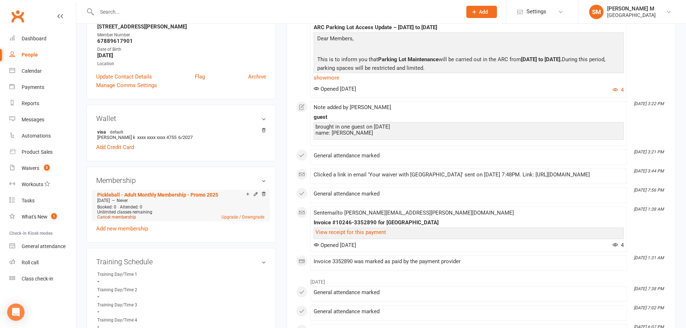
click at [125, 215] on link "Cancel membership" at bounding box center [116, 217] width 39 height 5
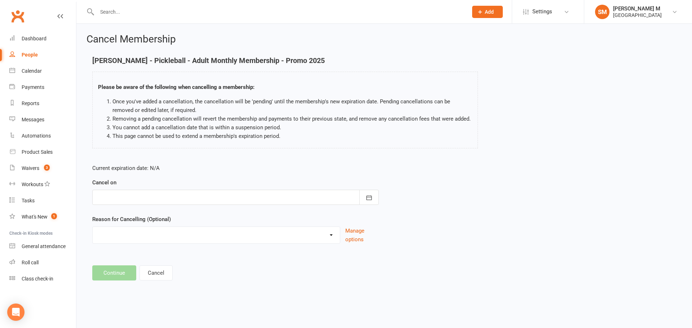
click at [141, 198] on div at bounding box center [235, 197] width 286 height 15
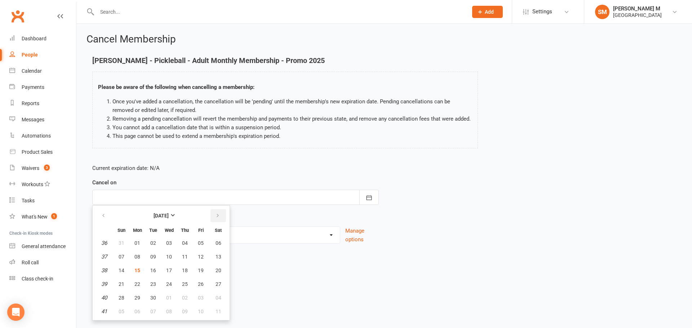
click at [216, 216] on icon "button" at bounding box center [217, 216] width 5 height 6
click at [184, 300] on span "30" at bounding box center [185, 298] width 6 height 6
type input "30 Oct 2025"
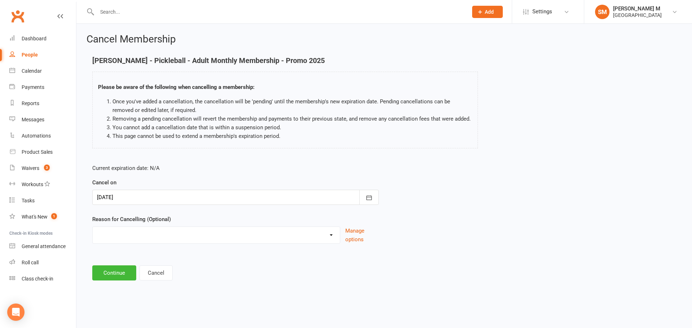
click at [177, 236] on select "Coaches Request Coaching is Complete Coach Request Customer requested via email…" at bounding box center [216, 234] width 247 height 14
select select "3"
click at [93, 227] on select "Coaches Request Coaching is Complete Coach Request Customer requested via email…" at bounding box center [216, 234] width 247 height 14
click at [116, 274] on button "Continue" at bounding box center [114, 272] width 44 height 15
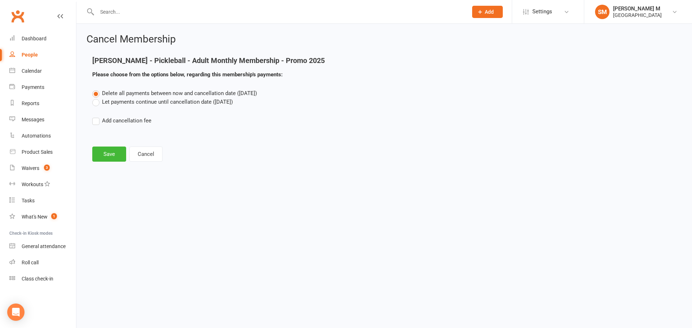
click at [126, 99] on label "Let payments continue until cancellation date (Oct 30, 2025)" at bounding box center [162, 102] width 140 height 9
click at [97, 98] on input "Let payments continue until cancellation date (Oct 30, 2025)" at bounding box center [94, 98] width 5 height 0
click at [103, 154] on button "Save" at bounding box center [109, 154] width 34 height 15
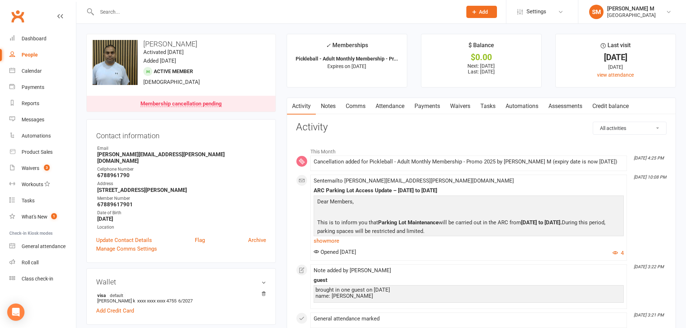
click at [100, 14] on input "text" at bounding box center [276, 12] width 362 height 10
paste input "nistalas@gmail.com"
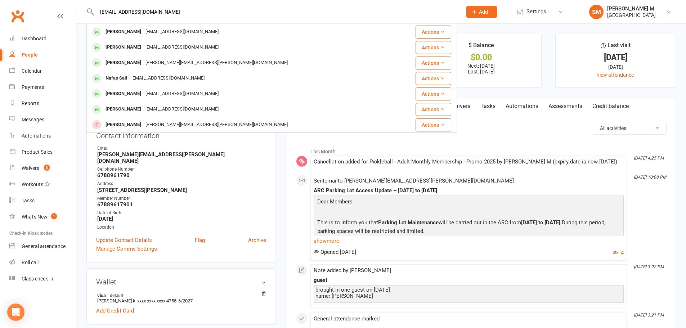
type input "nistalas@gmail.com"
click at [120, 30] on div "Srikanth Nistala" at bounding box center [123, 32] width 40 height 10
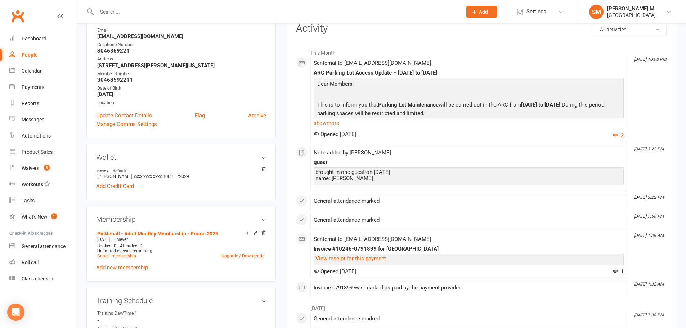
scroll to position [108, 0]
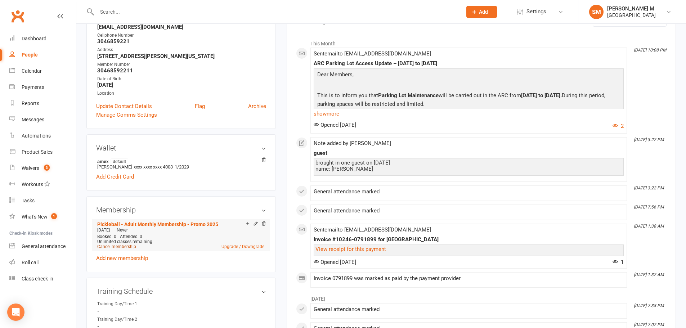
click at [126, 246] on link "Cancel membership" at bounding box center [116, 246] width 39 height 5
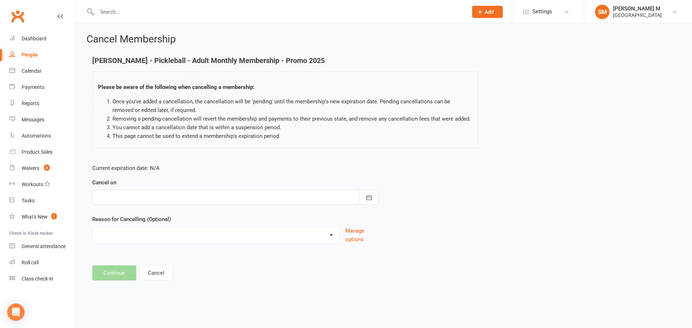
click at [219, 197] on div at bounding box center [235, 197] width 286 height 15
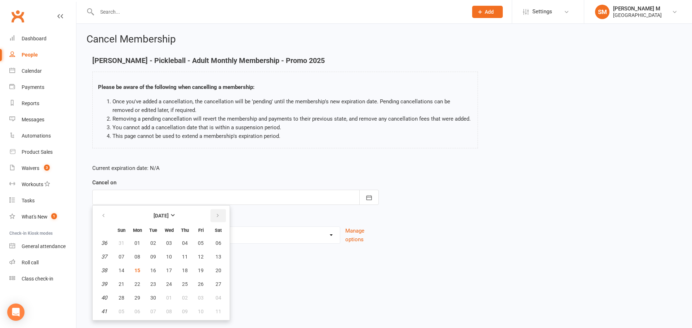
click at [219, 217] on icon "button" at bounding box center [217, 216] width 5 height 6
click at [185, 300] on span "30" at bounding box center [185, 298] width 6 height 6
type input "30 Oct 2025"
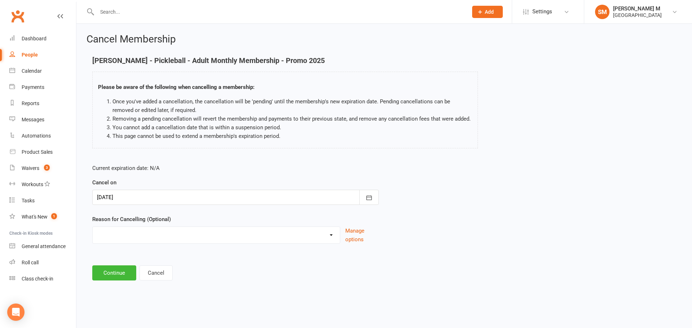
click at [197, 234] on select "Coaches Request Coaching is Complete Coach Request Customer requested via email…" at bounding box center [216, 234] width 247 height 14
select select "3"
click at [93, 227] on select "Coaches Request Coaching is Complete Coach Request Customer requested via email…" at bounding box center [216, 234] width 247 height 14
click at [113, 275] on button "Continue" at bounding box center [114, 272] width 44 height 15
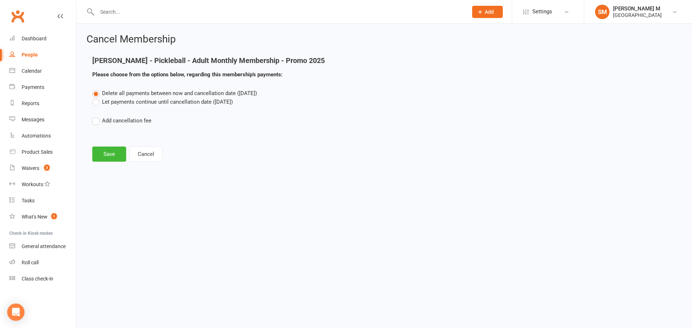
click at [114, 98] on label "Let payments continue until cancellation date (Oct 30, 2025)" at bounding box center [162, 102] width 140 height 9
click at [97, 98] on input "Let payments continue until cancellation date (Oct 30, 2025)" at bounding box center [94, 98] width 5 height 0
click at [112, 159] on button "Save" at bounding box center [109, 154] width 34 height 15
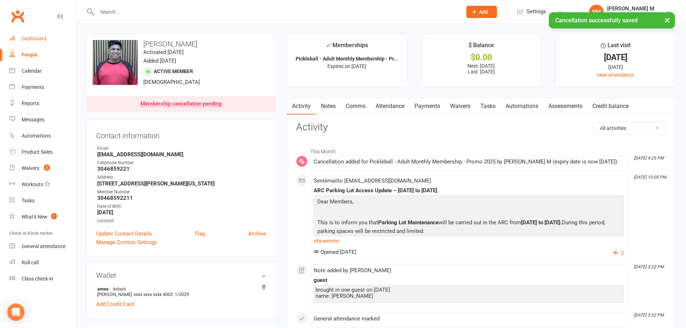
click at [39, 36] on div "Dashboard" at bounding box center [34, 39] width 25 height 6
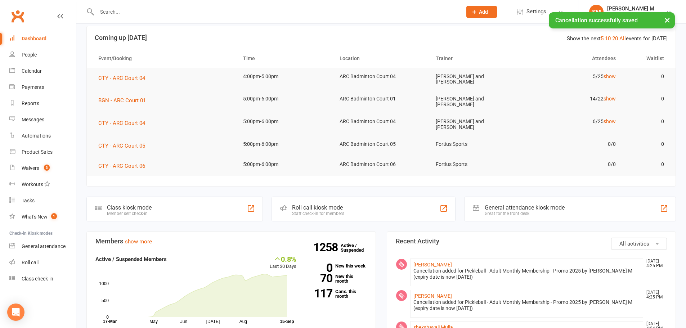
scroll to position [180, 0]
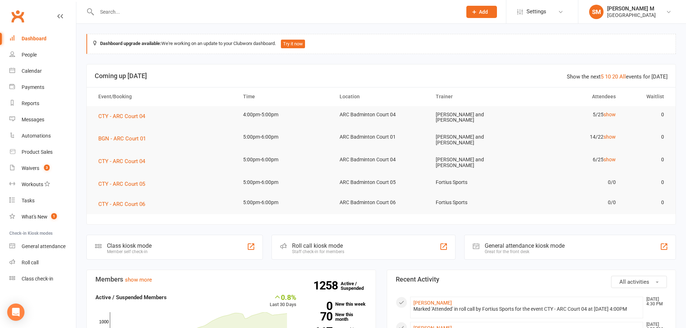
click at [126, 10] on input "text" at bounding box center [276, 12] width 362 height 10
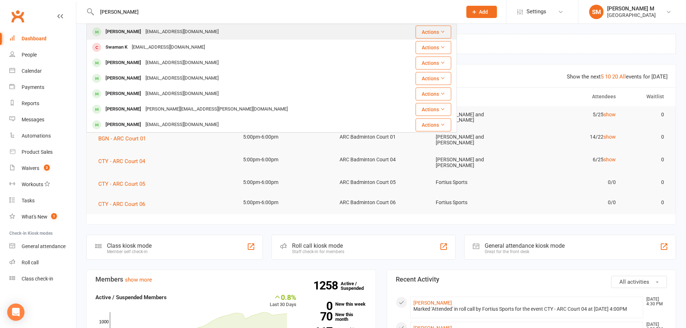
type input "[PERSON_NAME]"
click at [134, 30] on div "[PERSON_NAME]" at bounding box center [123, 32] width 40 height 10
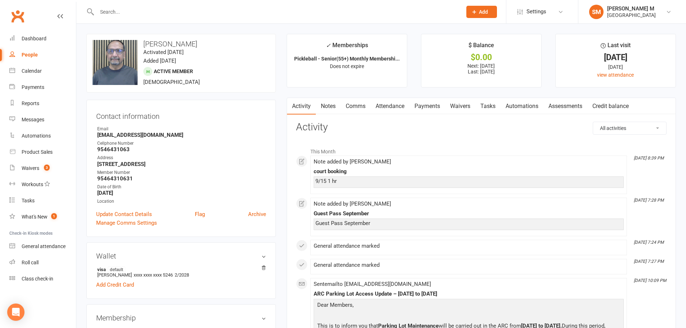
click at [332, 106] on link "Notes" at bounding box center [328, 106] width 25 height 17
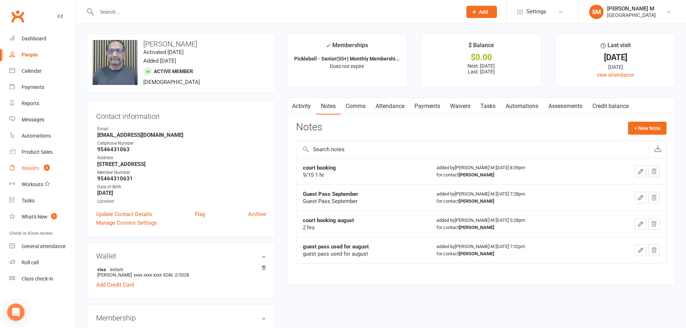
click at [28, 164] on link "Waivers 3" at bounding box center [42, 168] width 67 height 16
select select "50"
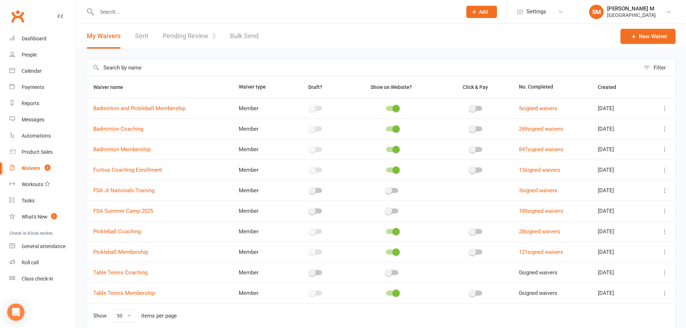
click at [201, 24] on link "Pending Review 3" at bounding box center [189, 36] width 53 height 25
select select "100"
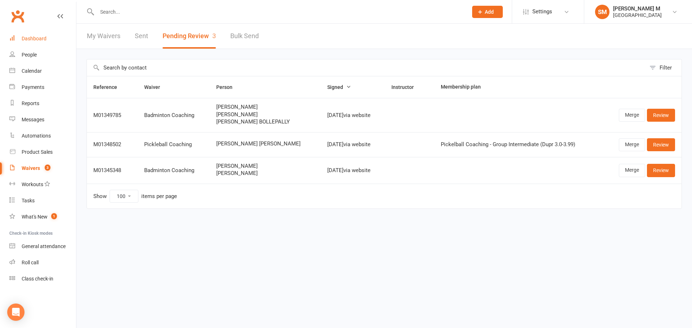
drag, startPoint x: 40, startPoint y: 44, endPoint x: 36, endPoint y: 45, distance: 4.1
click at [40, 44] on link "Dashboard" at bounding box center [42, 39] width 67 height 16
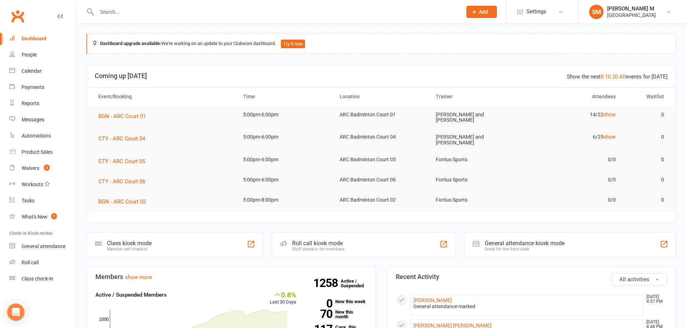
click at [195, 9] on input "text" at bounding box center [276, 12] width 362 height 10
paste input "shekshavali mulla"
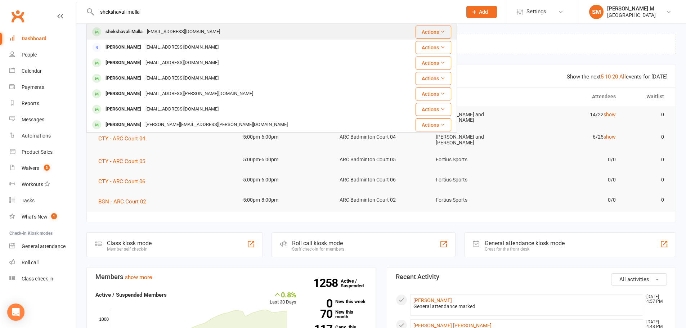
type input "shekshavali mulla"
click at [183, 29] on div "shekshavalimulla@gmail.com" at bounding box center [183, 32] width 77 height 10
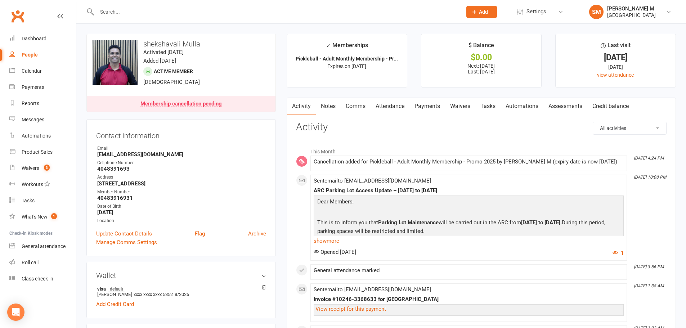
click at [130, 8] on input "text" at bounding box center [276, 12] width 362 height 10
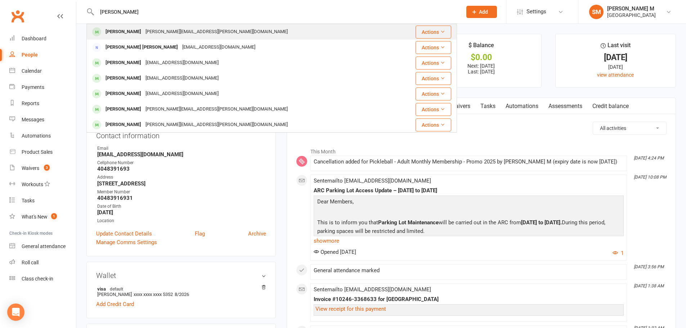
type input "sravan"
click at [123, 30] on div "sravan dantu" at bounding box center [123, 32] width 40 height 10
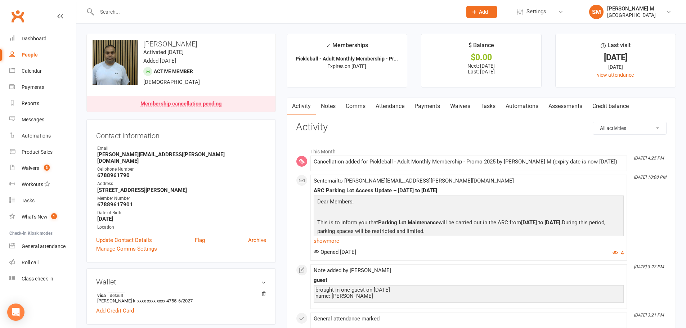
click at [117, 11] on input "text" at bounding box center [276, 12] width 362 height 10
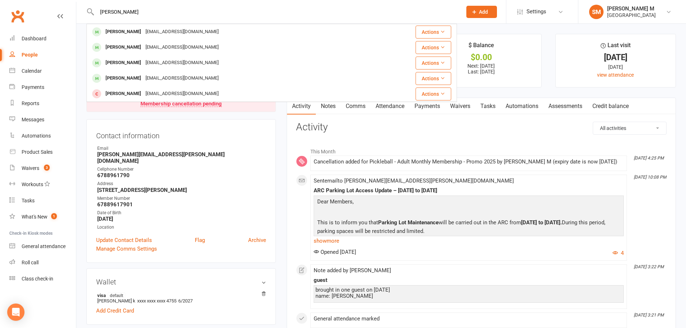
type input "nistala"
click at [115, 23] on div "nistala Srikanth Nistala nistalas@gmail.com Actions Nihira Uppala uppalasree@gm…" at bounding box center [343, 12] width 686 height 24
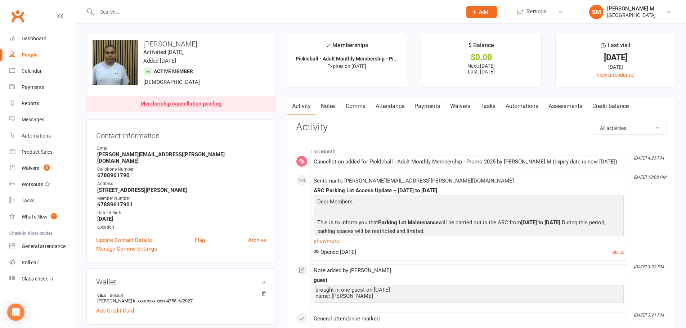
click at [118, 9] on input "text" at bounding box center [276, 12] width 362 height 10
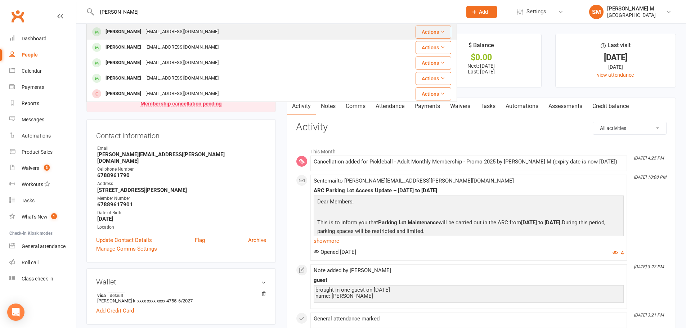
type input "nistala"
click at [126, 33] on div "Srikanth Nistala" at bounding box center [123, 32] width 40 height 10
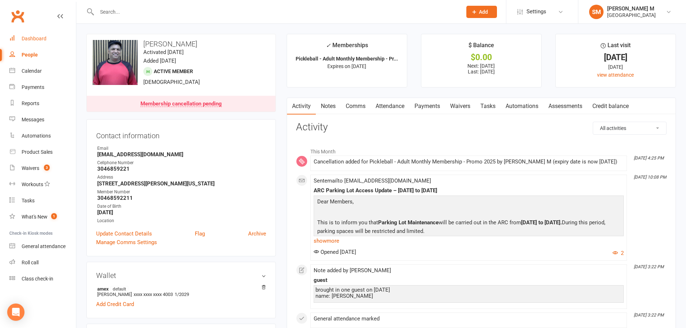
click at [43, 40] on div "Dashboard" at bounding box center [34, 39] width 25 height 6
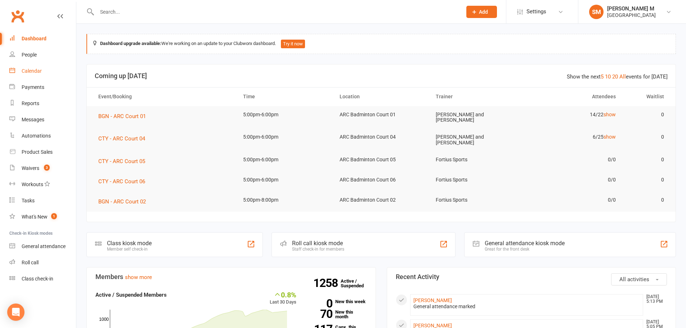
click at [30, 67] on link "Calendar" at bounding box center [42, 71] width 67 height 16
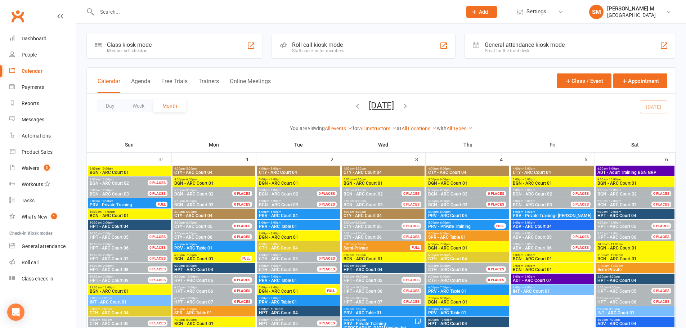
click at [420, 124] on div "You are viewing All events All events Empty events Full events Non-empty events…" at bounding box center [381, 128] width 589 height 17
click at [420, 126] on link "All Locations" at bounding box center [419, 129] width 35 height 6
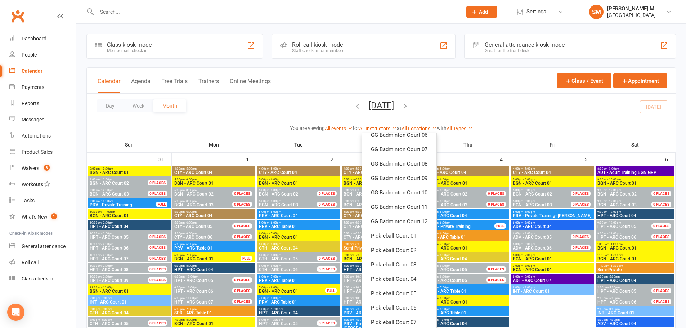
scroll to position [254, 0]
click at [465, 130] on link "All Types" at bounding box center [460, 129] width 26 height 6
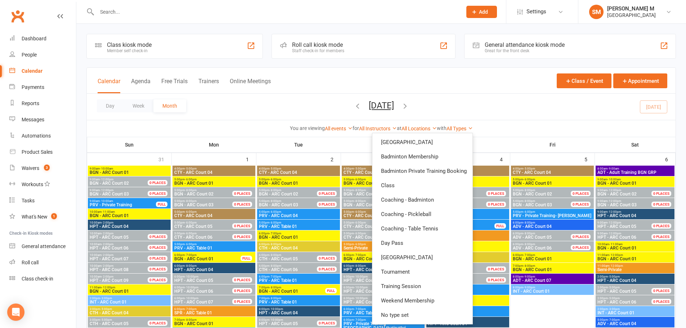
click at [367, 124] on div "You are viewing All events All events Empty events Full events Non-empty events…" at bounding box center [381, 128] width 589 height 17
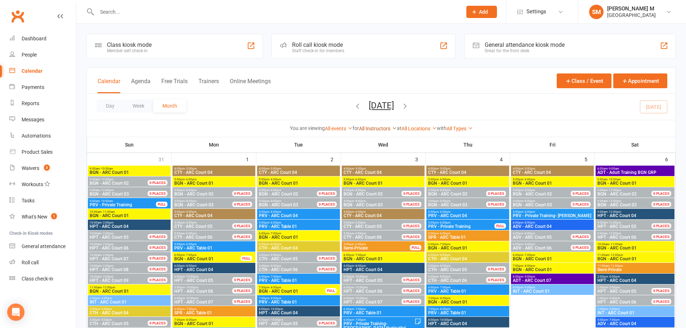
click at [367, 127] on link "All Instructors" at bounding box center [378, 129] width 38 height 6
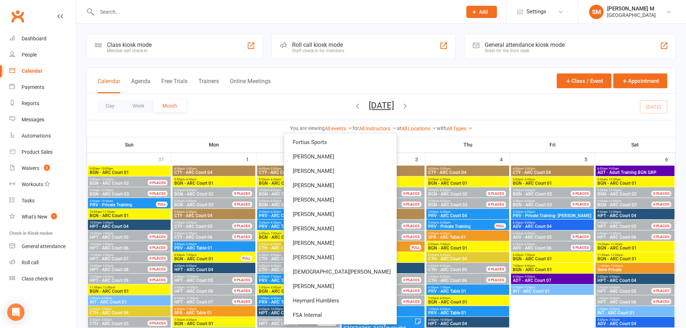
click at [340, 125] on div "All events All events Empty events Full events Non-empty events Non-full events…" at bounding box center [339, 129] width 28 height 8
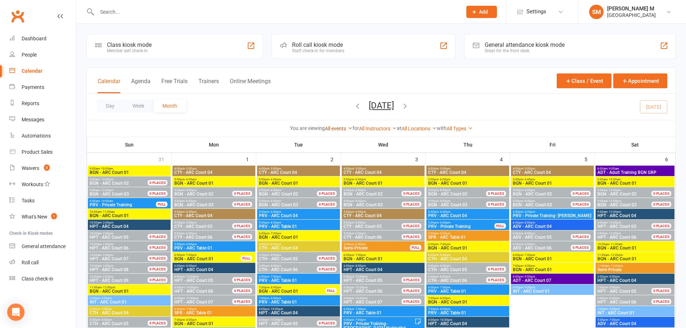
click at [340, 129] on link "All events" at bounding box center [339, 129] width 28 height 6
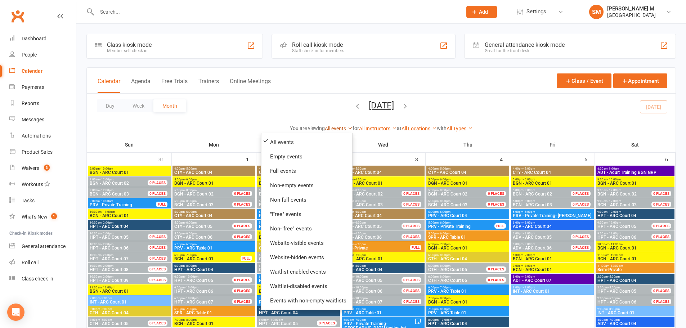
click at [340, 129] on link "All events" at bounding box center [339, 129] width 28 height 6
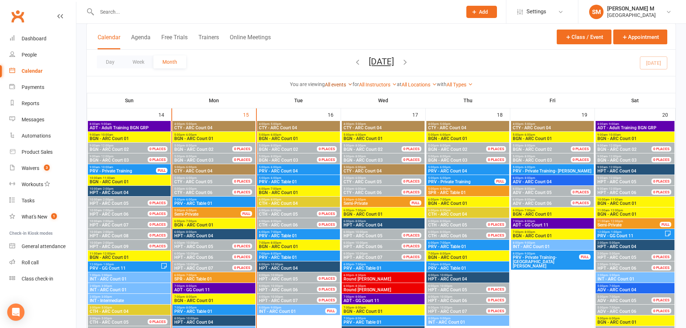
scroll to position [540, 0]
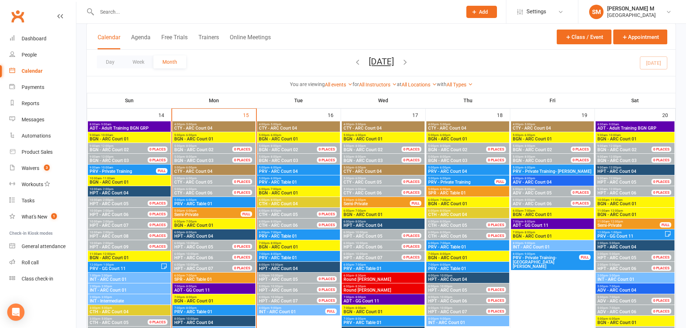
click at [94, 27] on div "Calendar Agenda Free Trials Trainers Online Meetings Class / Event Appointment" at bounding box center [381, 37] width 589 height 26
click at [50, 34] on link "Dashboard" at bounding box center [42, 39] width 67 height 16
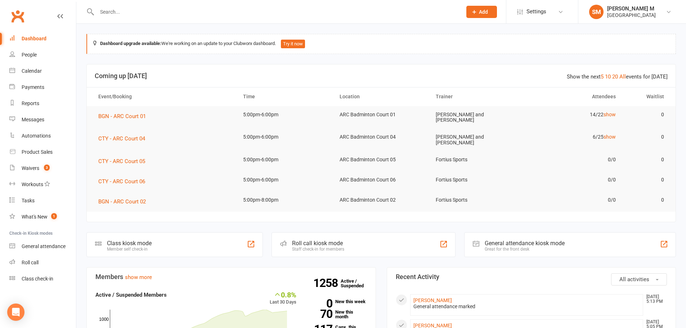
click at [125, 18] on div at bounding box center [271, 11] width 371 height 23
click at [128, 13] on input "text" at bounding box center [276, 12] width 362 height 10
paste input "Sai Abhinash Vadavelli"
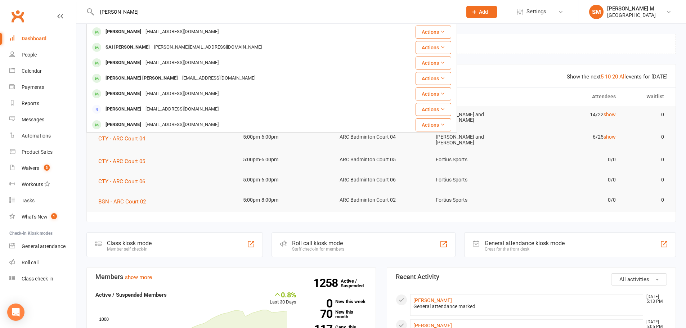
type input "Sai Abhinash Vadavelli"
click at [143, 33] on div "Sai Abhinash Vadavelli" at bounding box center [123, 32] width 40 height 10
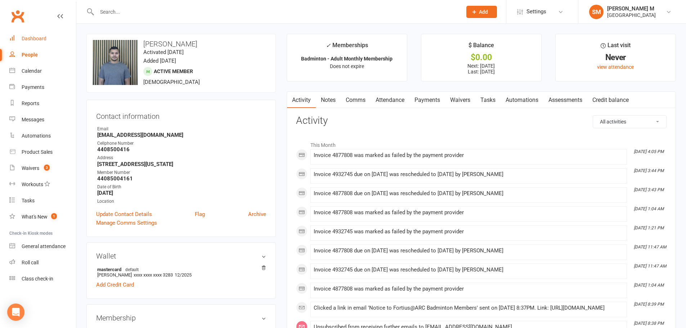
click at [58, 39] on link "Dashboard" at bounding box center [42, 39] width 67 height 16
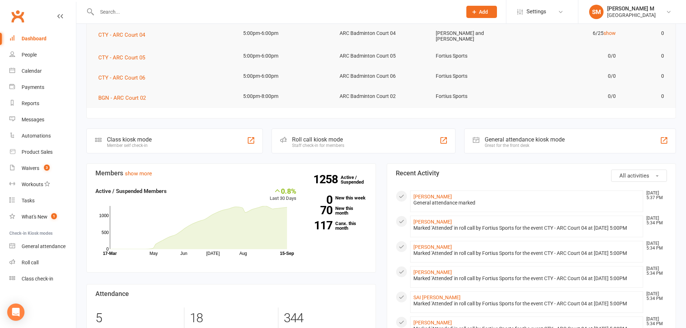
scroll to position [108, 0]
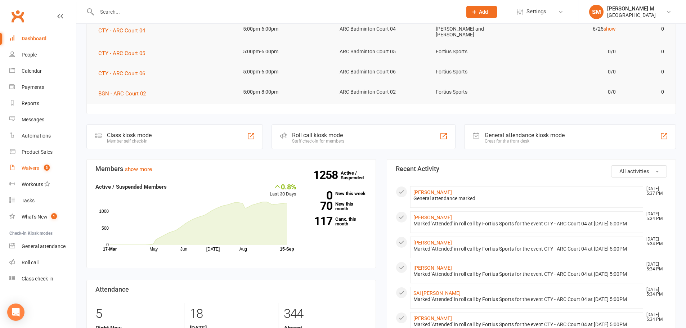
click at [44, 169] on count-badge "3" at bounding box center [44, 168] width 9 height 6
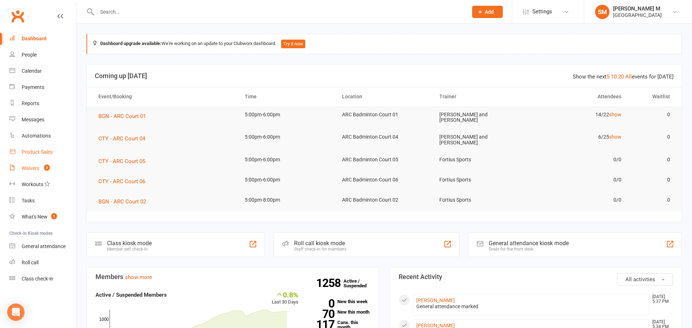
select select "50"
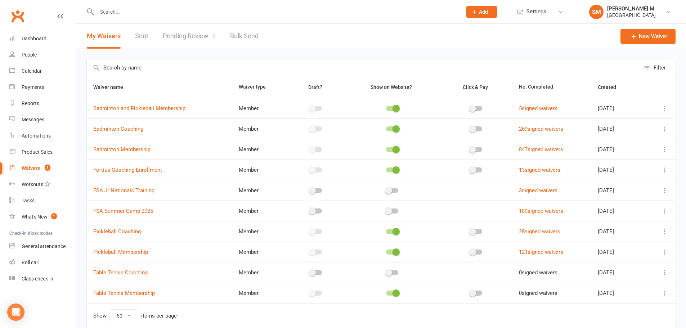
click at [168, 31] on link "Pending Review 3" at bounding box center [189, 36] width 53 height 25
select select "100"
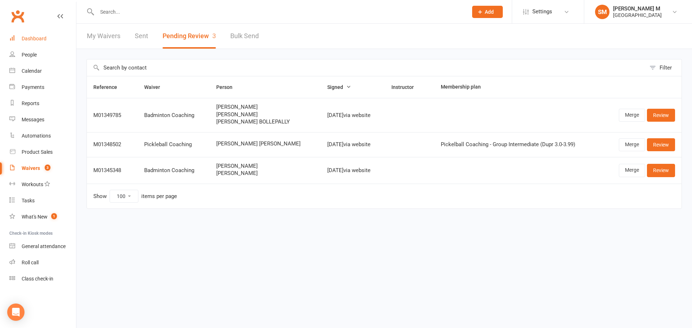
click at [42, 42] on link "Dashboard" at bounding box center [42, 39] width 67 height 16
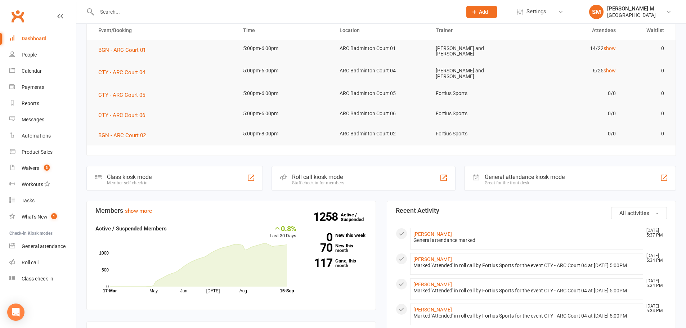
scroll to position [72, 0]
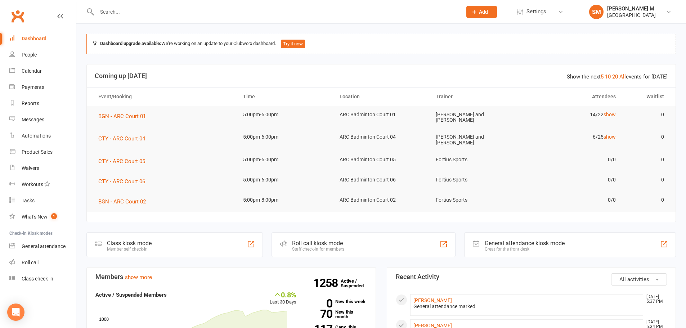
scroll to position [36, 0]
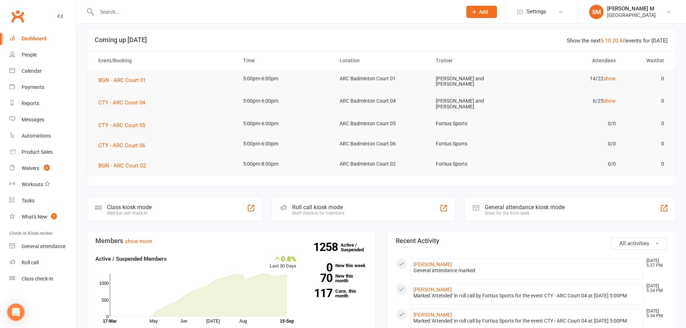
click at [32, 39] on div "Dashboard" at bounding box center [34, 39] width 25 height 6
click at [15, 41] on link "Dashboard" at bounding box center [42, 39] width 67 height 16
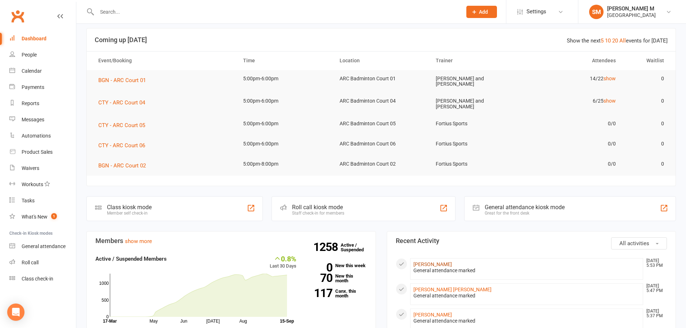
click at [434, 262] on link "[PERSON_NAME]" at bounding box center [433, 265] width 39 height 6
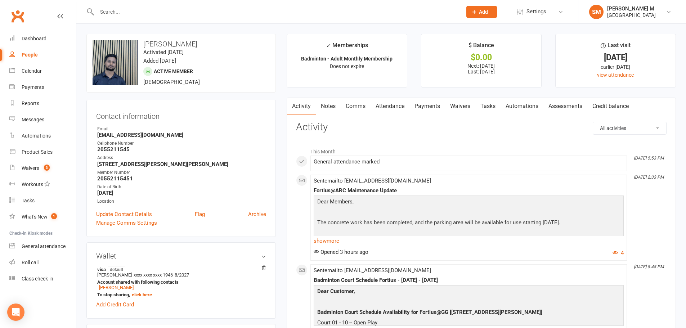
click at [389, 109] on link "Attendance" at bounding box center [390, 106] width 39 height 17
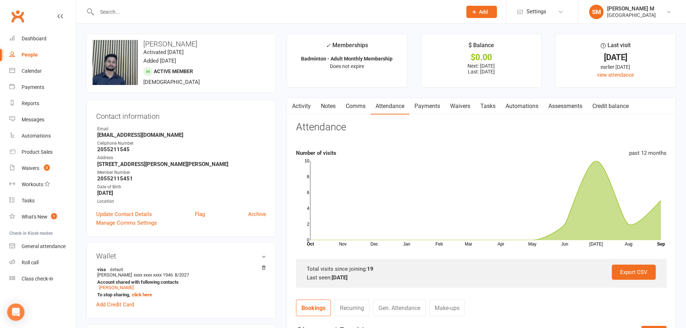
click at [327, 108] on link "Notes" at bounding box center [328, 106] width 25 height 17
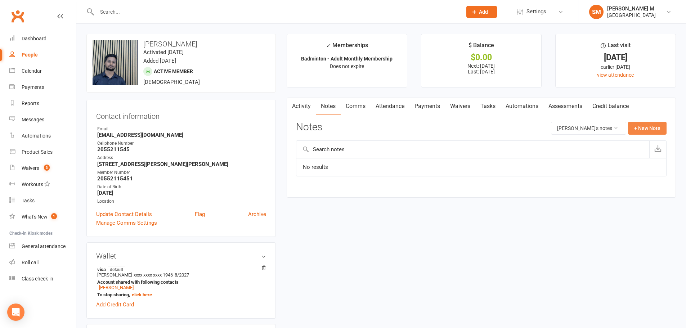
click at [647, 130] on button "+ New Note" at bounding box center [647, 128] width 39 height 13
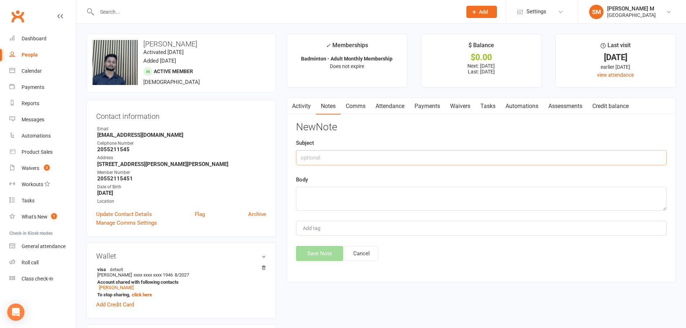
click at [398, 158] on input "text" at bounding box center [481, 157] width 371 height 15
drag, startPoint x: 410, startPoint y: 159, endPoint x: 265, endPoint y: 167, distance: 145.0
type input "Free Guest Pass - September"
click at [328, 198] on textarea at bounding box center [481, 199] width 371 height 24
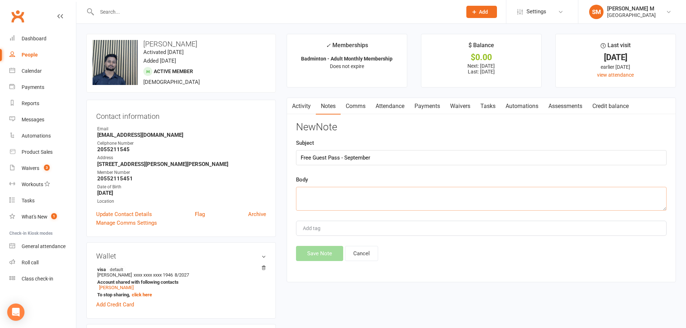
paste textarea "Free Guest Pass - September"
type textarea "Free Guest Pass - September"
click at [323, 228] on input "Add tag" at bounding box center [314, 228] width 25 height 9
type input "ash"
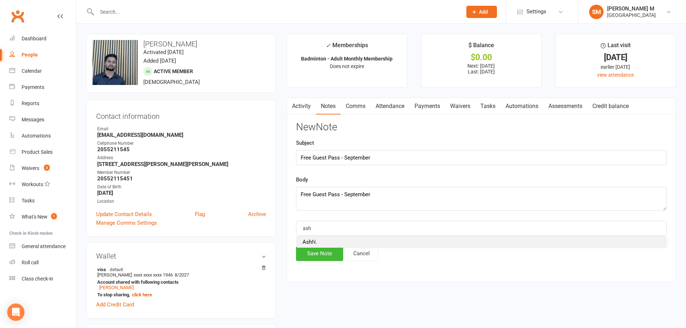
click at [317, 237] on li "Ash N." at bounding box center [481, 242] width 369 height 11
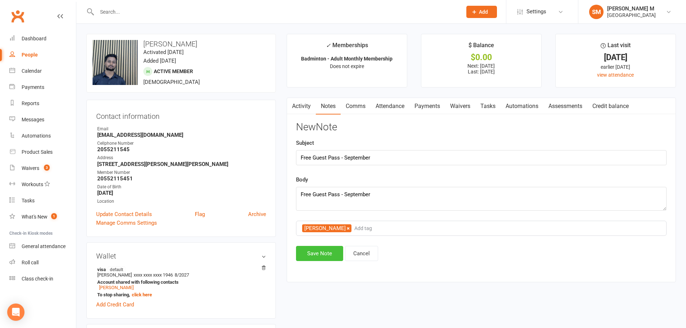
click at [315, 254] on button "Save Note" at bounding box center [319, 253] width 47 height 15
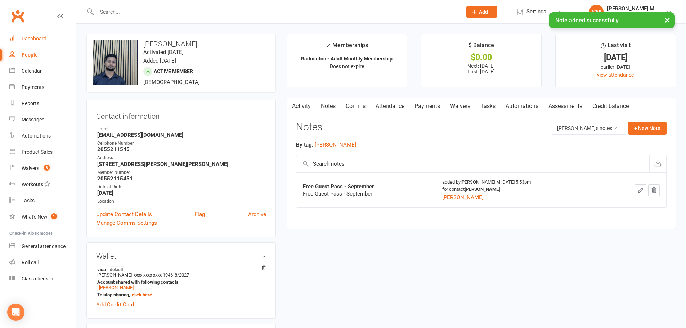
click at [28, 44] on link "Dashboard" at bounding box center [42, 39] width 67 height 16
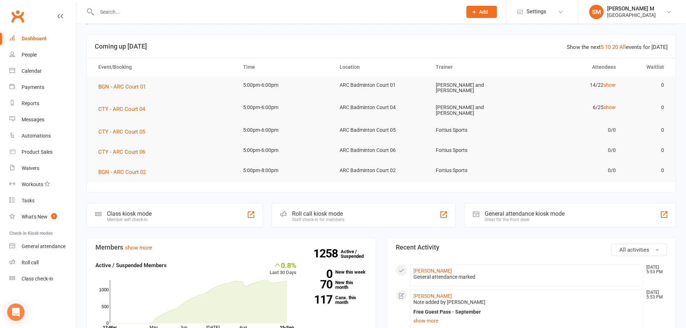
scroll to position [72, 0]
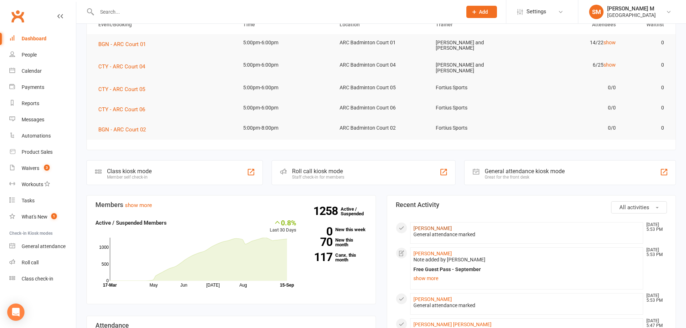
click at [452, 227] on link "[PERSON_NAME]" at bounding box center [433, 228] width 39 height 6
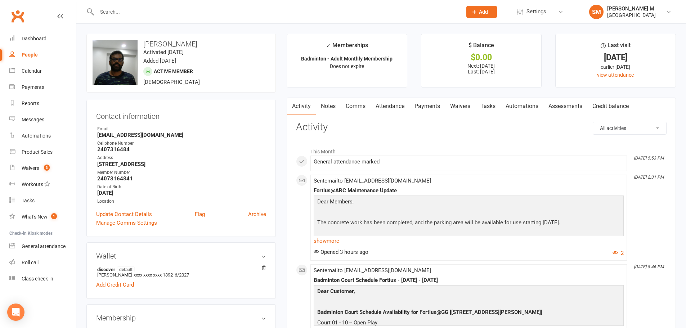
click at [329, 106] on link "Notes" at bounding box center [328, 106] width 25 height 17
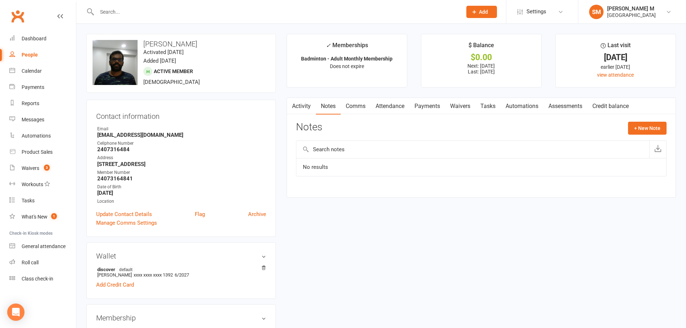
click at [305, 106] on link "Activity" at bounding box center [301, 106] width 29 height 17
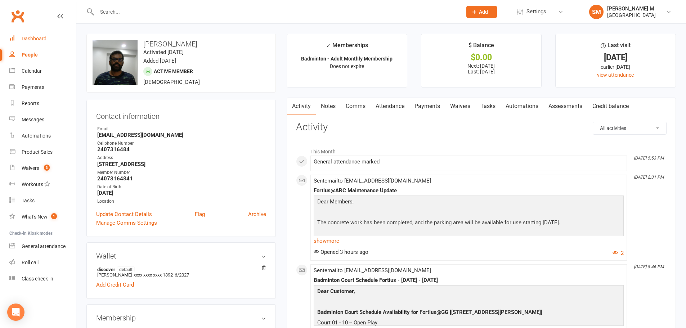
click at [52, 42] on link "Dashboard" at bounding box center [42, 39] width 67 height 16
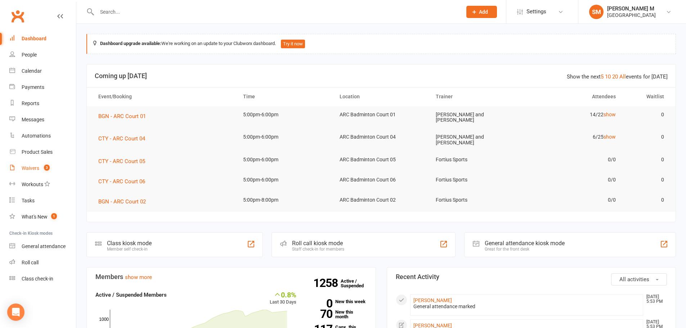
click at [63, 168] on link "Waivers 3" at bounding box center [42, 168] width 67 height 16
select select "50"
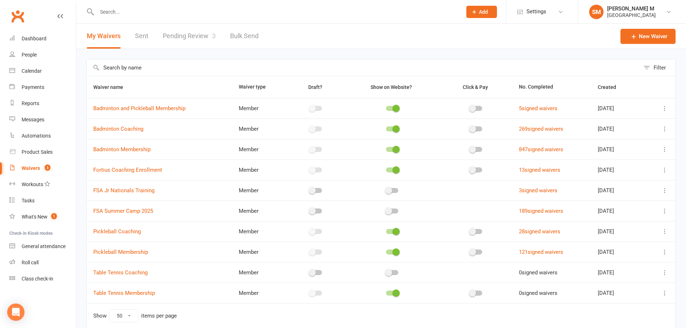
click at [185, 36] on link "Pending Review 3" at bounding box center [189, 36] width 53 height 25
select select "100"
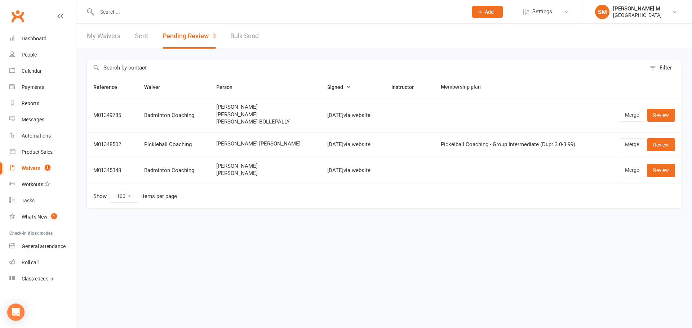
click at [108, 38] on link "My Waivers" at bounding box center [103, 36] width 33 height 25
select select "50"
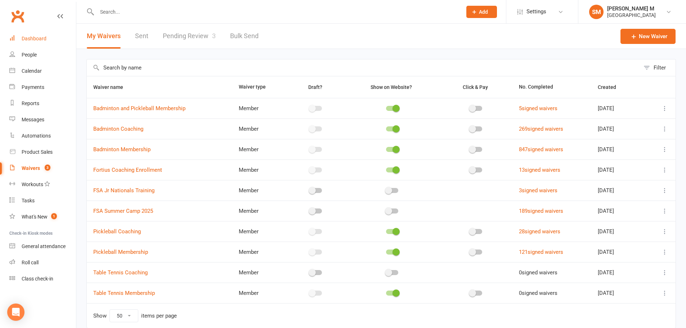
click at [52, 40] on link "Dashboard" at bounding box center [42, 39] width 67 height 16
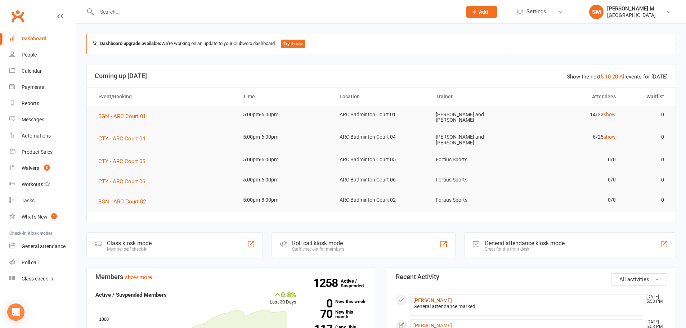
click at [450, 300] on link "[PERSON_NAME]" at bounding box center [433, 301] width 39 height 6
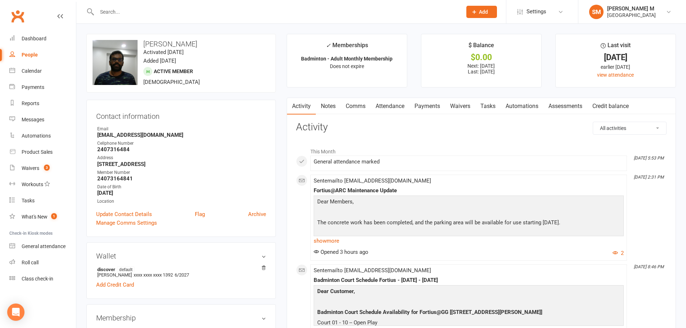
click at [334, 109] on link "Notes" at bounding box center [328, 106] width 25 height 17
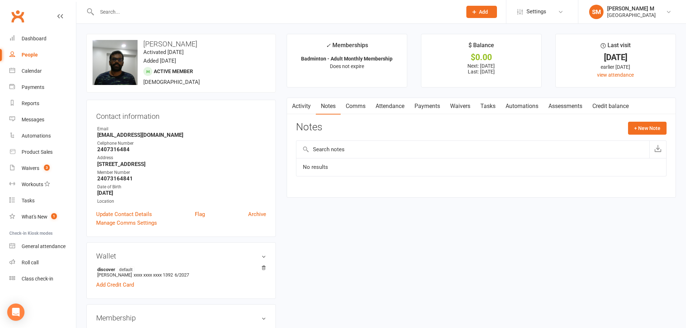
click at [667, 129] on div "Activity Notes Comms Attendance Payments Waivers Tasks Automations Assessments …" at bounding box center [481, 148] width 389 height 100
click at [647, 130] on button "+ New Note" at bounding box center [647, 128] width 39 height 13
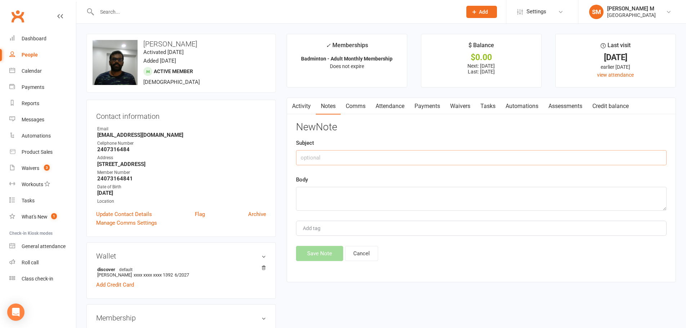
click at [379, 158] on input "text" at bounding box center [481, 157] width 371 height 15
paste input "Free Guest Pass - September"
type input "Free Guest Pass - September"
click at [372, 202] on textarea at bounding box center [481, 199] width 371 height 24
paste textarea "Free Guest Pass - September"
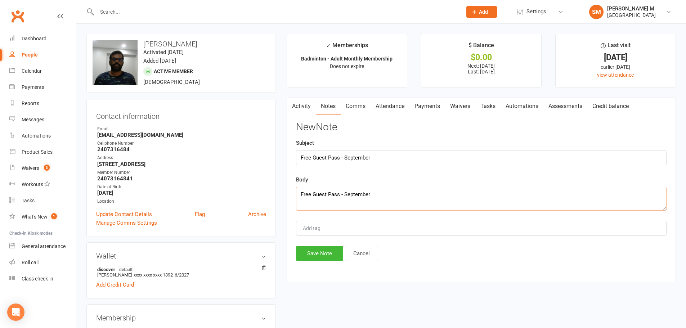
type textarea "Free Guest Pass - September"
click at [331, 235] on div "Add tag" at bounding box center [481, 228] width 371 height 15
type input "ash"
drag, startPoint x: 318, startPoint y: 238, endPoint x: 318, endPoint y: 244, distance: 5.8
click at [318, 242] on li "[PERSON_NAME]" at bounding box center [481, 242] width 369 height 11
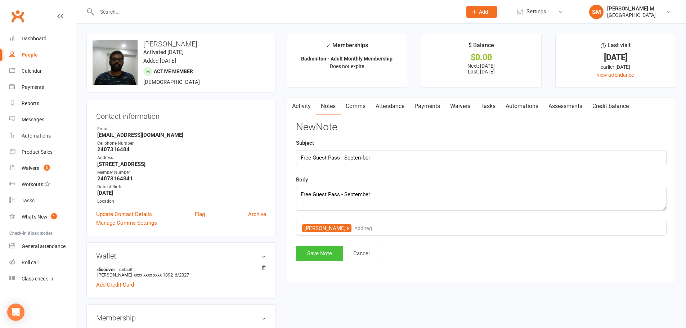
click at [318, 252] on button "Save Note" at bounding box center [319, 253] width 47 height 15
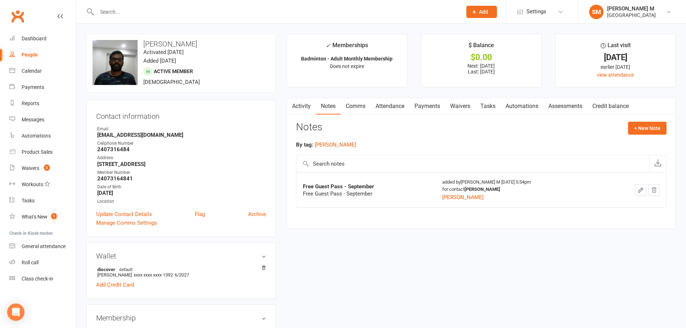
click at [312, 98] on link "Activity" at bounding box center [301, 106] width 29 height 17
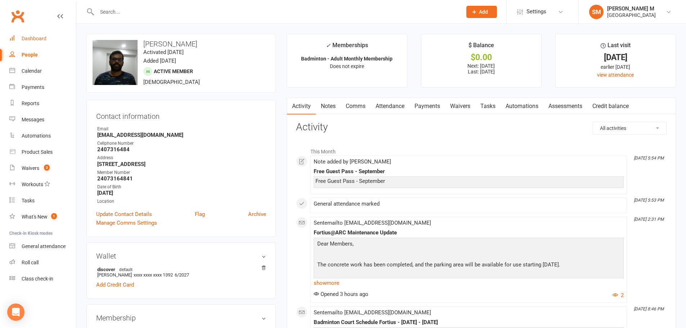
click at [31, 41] on div "Dashboard" at bounding box center [34, 39] width 25 height 6
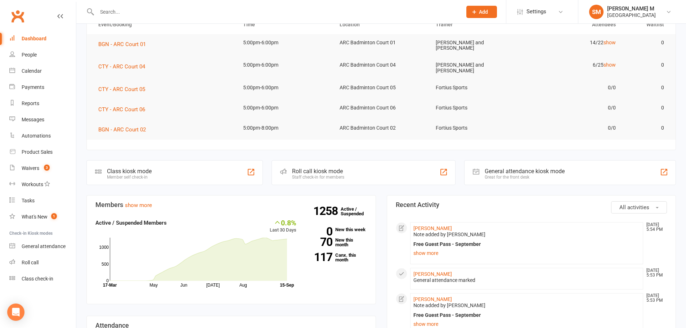
scroll to position [180, 0]
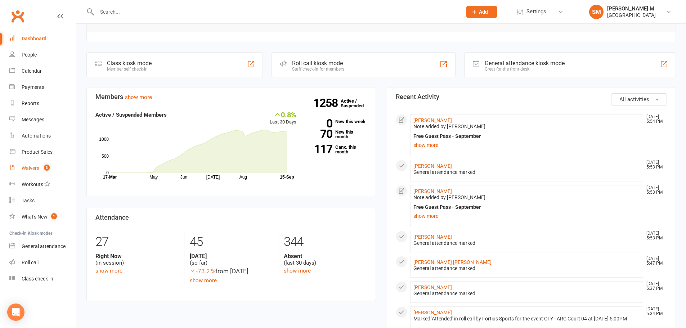
click at [28, 173] on link "Waivers 3" at bounding box center [42, 168] width 67 height 16
select select "50"
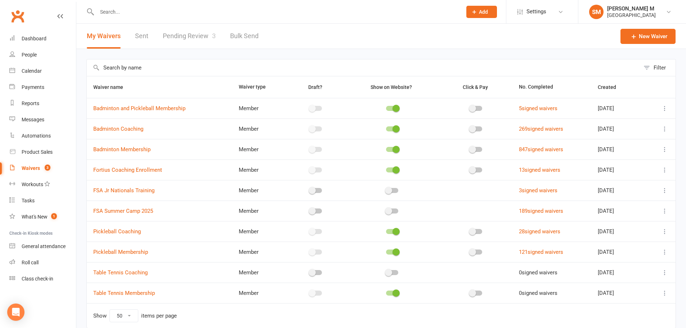
click at [162, 35] on div "My Waivers Sent Pending Review 3 Bulk Send" at bounding box center [172, 36] width 193 height 25
click at [172, 38] on link "Pending Review 3" at bounding box center [189, 36] width 53 height 25
select select "100"
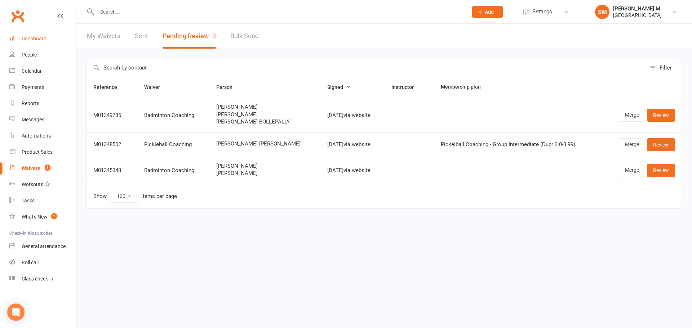
click at [50, 37] on link "Dashboard" at bounding box center [42, 39] width 67 height 16
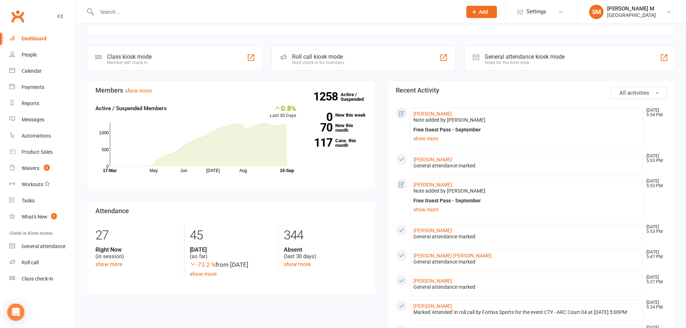
scroll to position [216, 0]
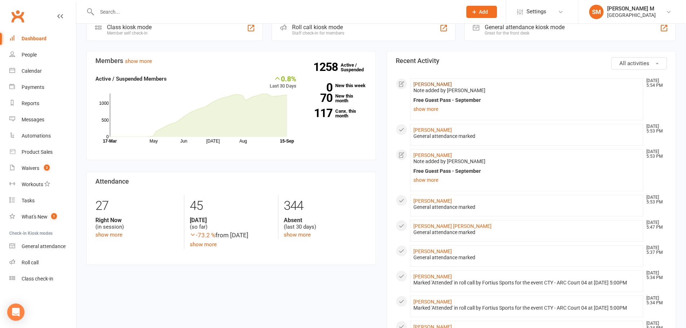
click at [433, 81] on link "[PERSON_NAME]" at bounding box center [433, 84] width 39 height 6
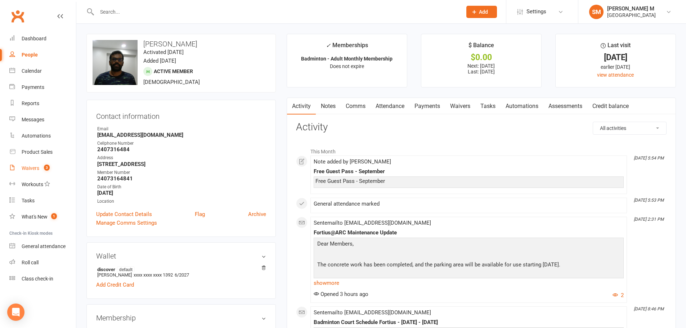
click at [25, 170] on div "Waivers" at bounding box center [31, 168] width 18 height 6
select select "50"
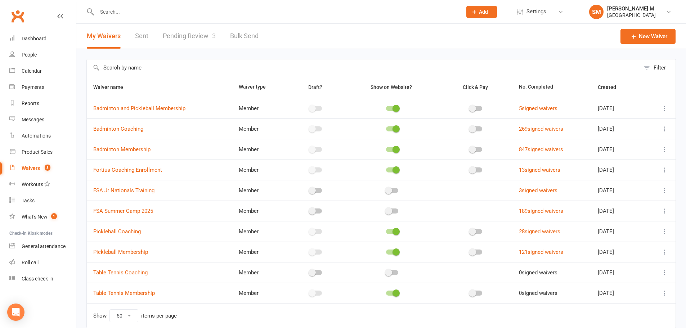
click at [198, 45] on link "Pending Review 3" at bounding box center [189, 36] width 53 height 25
select select "100"
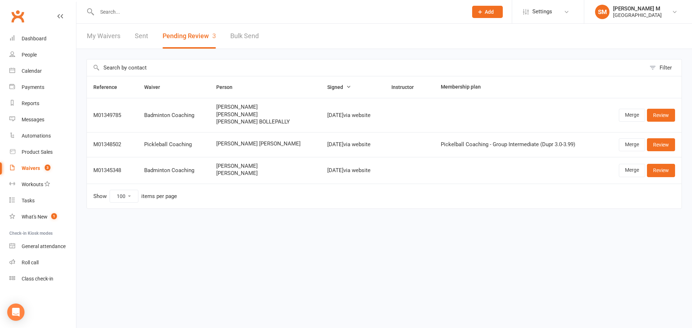
click at [107, 41] on link "My Waivers" at bounding box center [103, 36] width 33 height 25
select select "50"
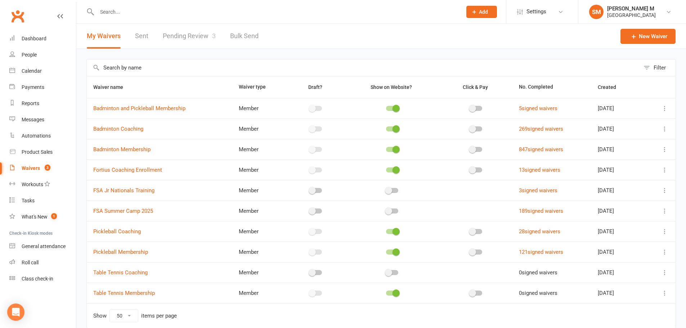
click at [170, 32] on link "Pending Review 3" at bounding box center [189, 36] width 53 height 25
select select "100"
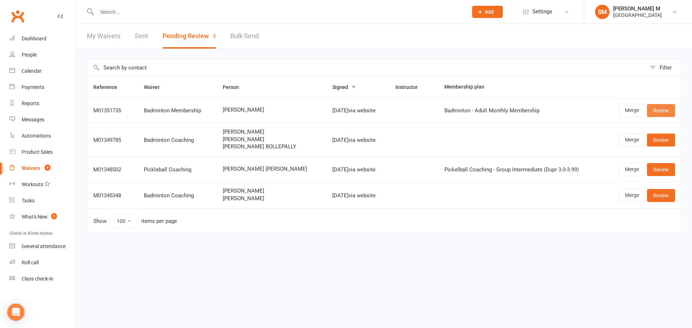
click at [656, 114] on link "Review" at bounding box center [661, 110] width 28 height 13
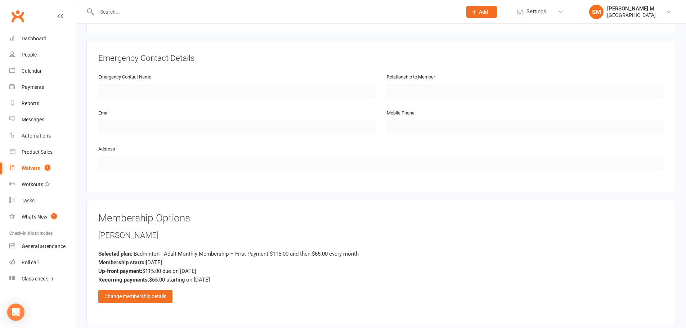
scroll to position [360, 0]
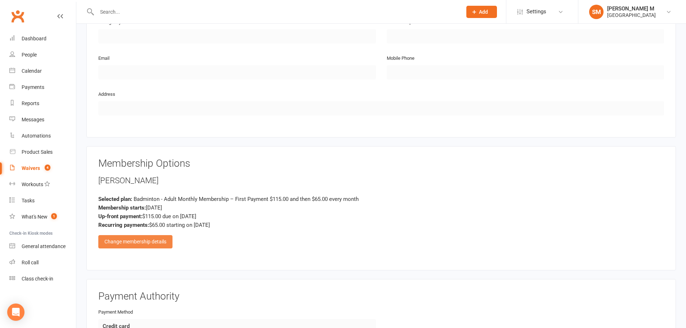
click at [149, 244] on div "Change membership details" at bounding box center [135, 241] width 74 height 13
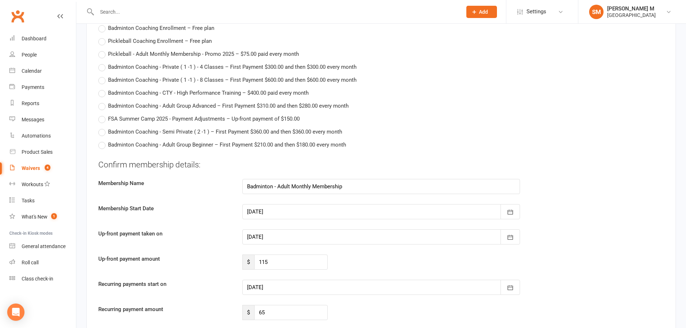
scroll to position [1369, 0]
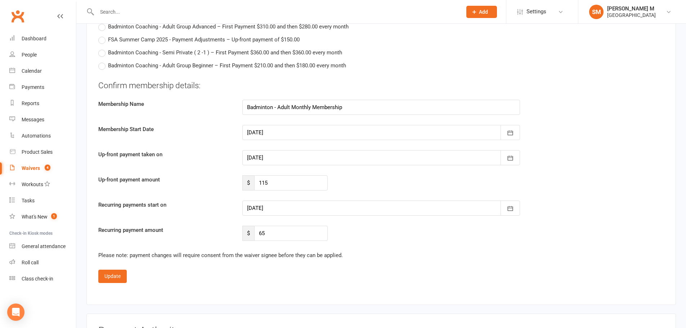
click at [614, 130] on div "Membership Start Date [DATE] [DATE] Sun Mon Tue Wed Thu Fri Sat 36 31 01 02 03 …" at bounding box center [381, 132] width 577 height 15
click at [330, 210] on div at bounding box center [381, 208] width 278 height 15
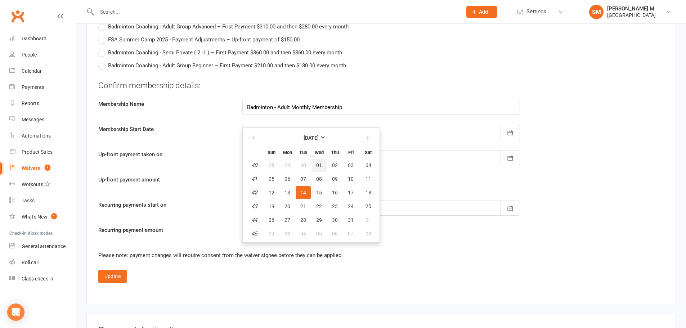
click at [317, 164] on span "01" at bounding box center [319, 165] width 6 height 6
type input "[DATE]"
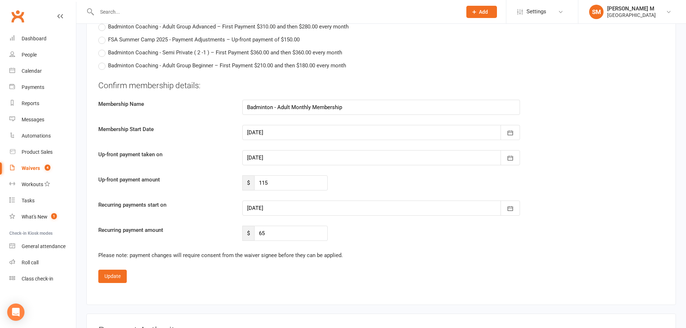
click at [301, 164] on div at bounding box center [381, 157] width 278 height 15
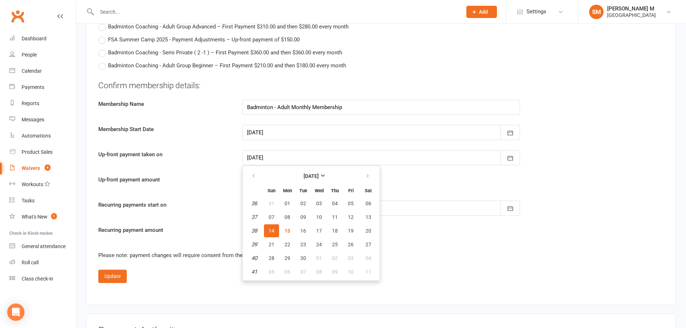
click at [307, 160] on div at bounding box center [381, 157] width 278 height 15
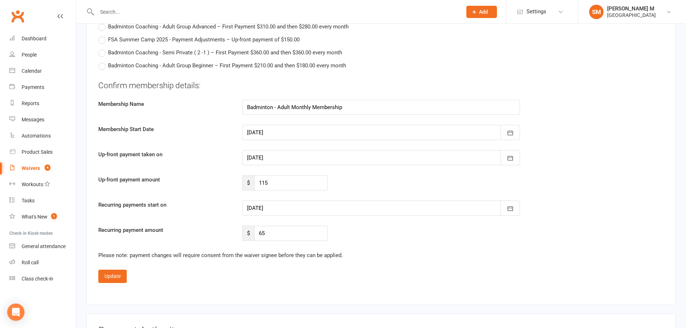
click at [303, 162] on div at bounding box center [381, 157] width 278 height 15
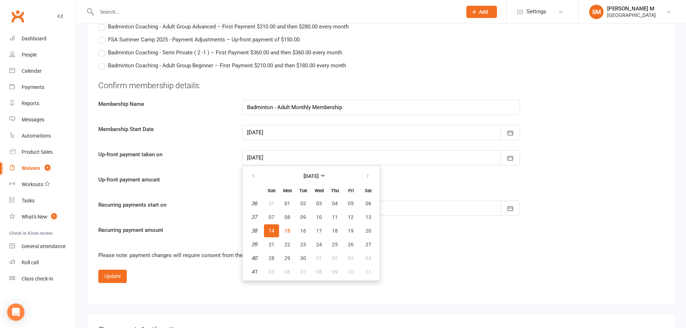
click at [304, 162] on div at bounding box center [381, 157] width 278 height 15
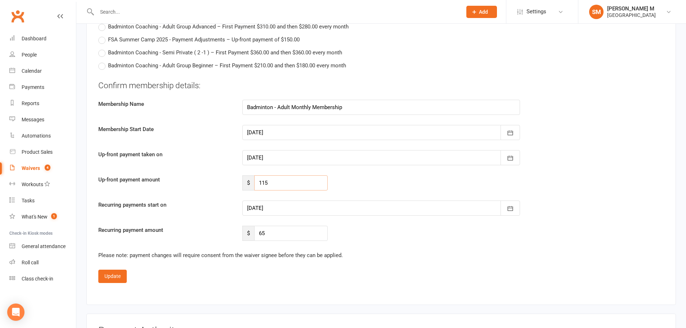
drag, startPoint x: 291, startPoint y: 190, endPoint x: 143, endPoint y: 151, distance: 152.9
click at [143, 151] on div "Confirm membership details: Membership Name Badminton - Adult Monthly Membershi…" at bounding box center [381, 160] width 566 height 161
type input "83"
click at [223, 191] on div "Confirm membership details: Membership Name Badminton - Adult Monthly Membershi…" at bounding box center [381, 160] width 566 height 161
click at [312, 188] on input "83" at bounding box center [290, 182] width 73 height 15
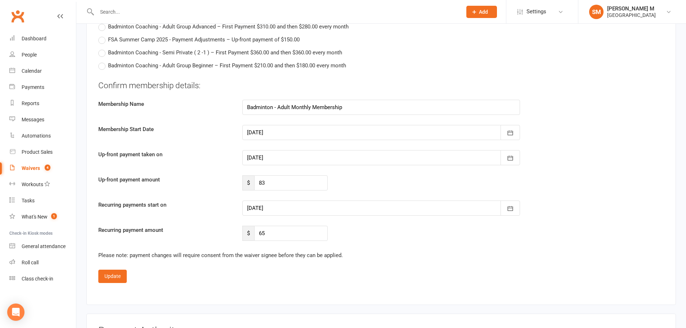
click at [307, 193] on div "Confirm membership details: Membership Name Badminton - Adult Monthly Membershi…" at bounding box center [381, 160] width 566 height 161
click at [108, 276] on button "Update" at bounding box center [112, 276] width 28 height 13
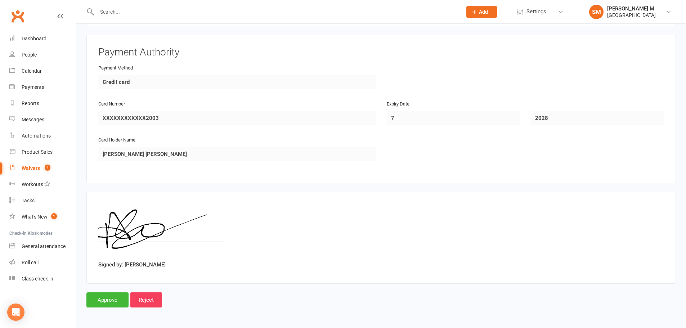
scroll to position [604, 0]
drag, startPoint x: 165, startPoint y: 262, endPoint x: 125, endPoint y: 264, distance: 40.0
click at [125, 264] on div "Signed by: [PERSON_NAME]" at bounding box center [381, 238] width 566 height 68
copy label "[PERSON_NAME]"
click at [101, 298] on input "Approve" at bounding box center [107, 299] width 42 height 15
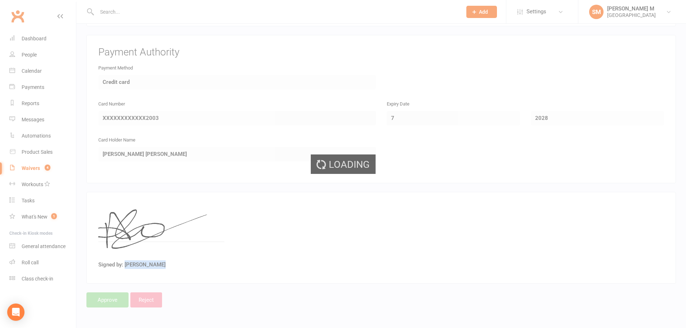
select select "100"
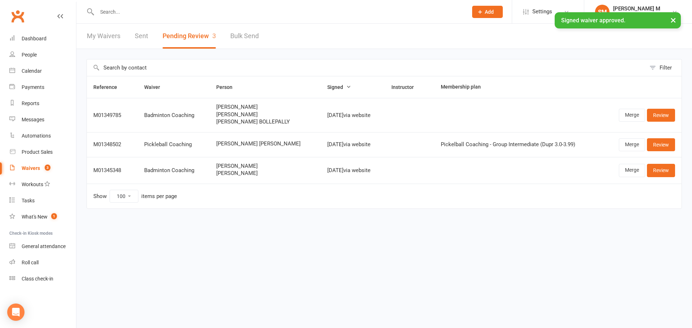
click at [148, 38] on div "My Waivers Sent Pending Review 3 Bulk Send" at bounding box center [172, 36] width 193 height 25
click at [139, 39] on link "Sent" at bounding box center [141, 36] width 13 height 25
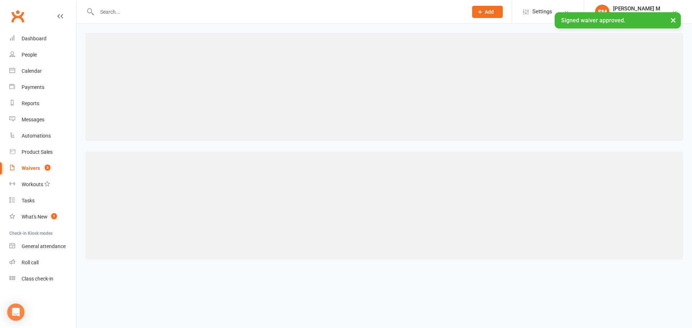
select select "50"
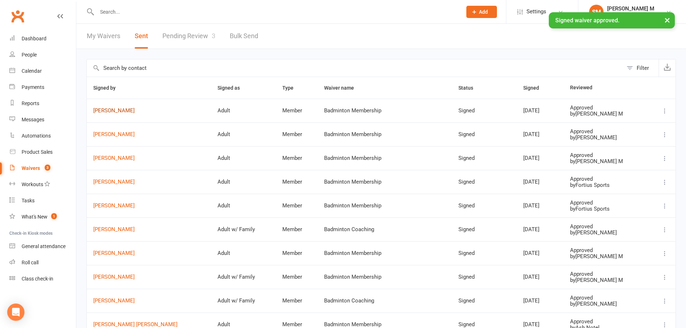
click at [111, 111] on link "[PERSON_NAME]" at bounding box center [148, 111] width 111 height 6
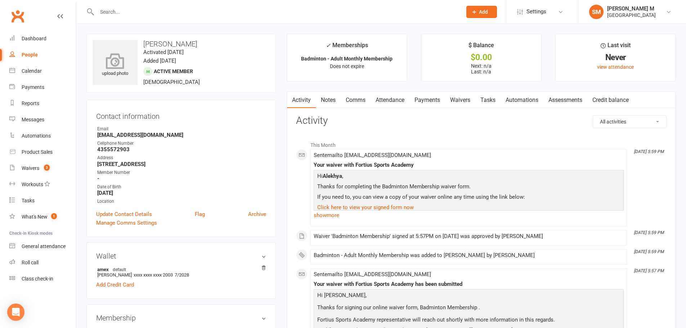
click at [124, 76] on div "upload photo" at bounding box center [115, 66] width 45 height 24
drag, startPoint x: 97, startPoint y: 185, endPoint x: 99, endPoint y: 189, distance: 4.2
click at [97, 185] on div "Date of Birth" at bounding box center [181, 187] width 169 height 7
click at [107, 212] on link "Update Contact Details" at bounding box center [124, 214] width 56 height 9
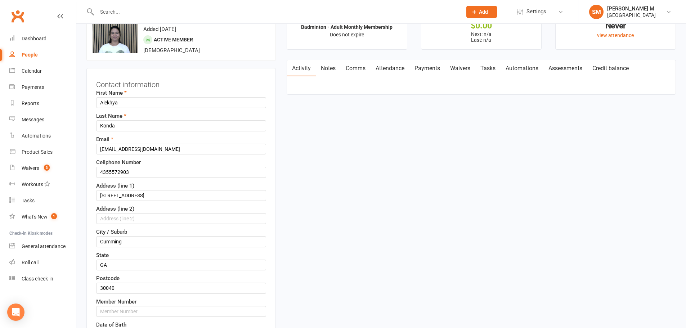
scroll to position [34, 0]
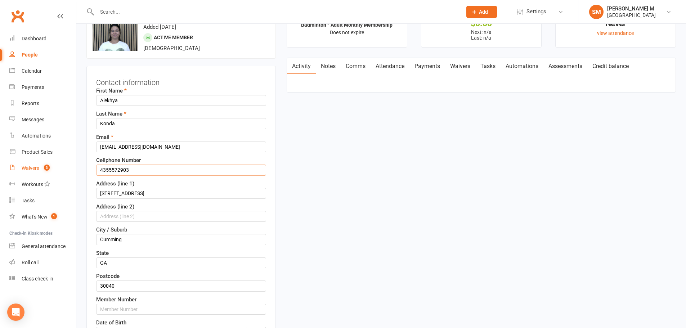
drag, startPoint x: 139, startPoint y: 165, endPoint x: 54, endPoint y: 164, distance: 85.0
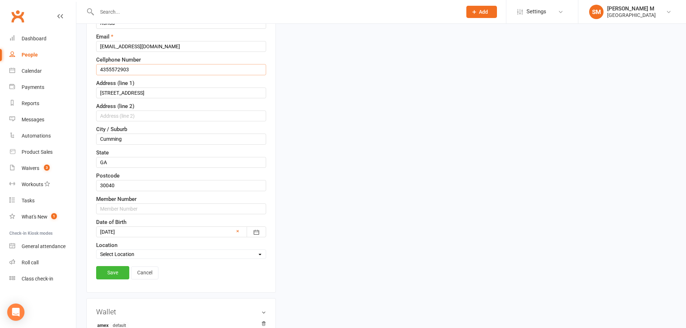
scroll to position [142, 0]
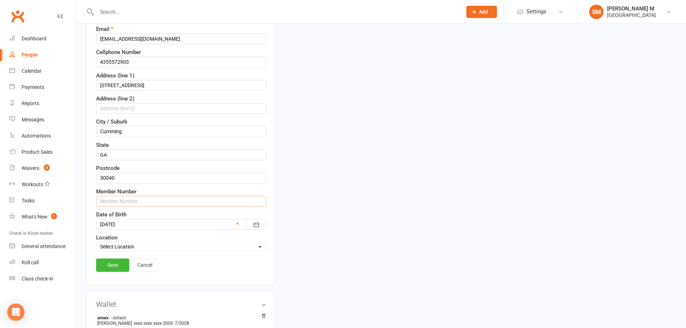
click at [138, 200] on input "text" at bounding box center [181, 201] width 170 height 11
paste input "4355572903"
type input "43555729031"
click at [119, 264] on link "Save" at bounding box center [112, 265] width 33 height 13
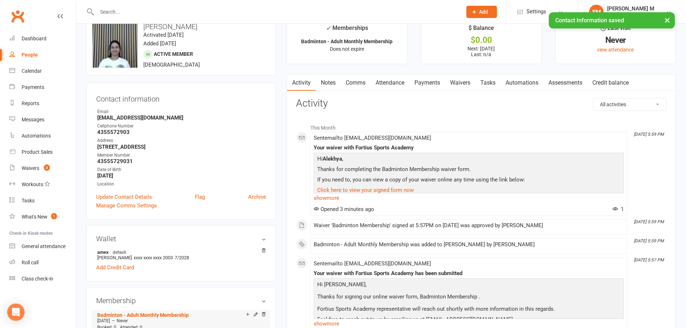
scroll to position [0, 0]
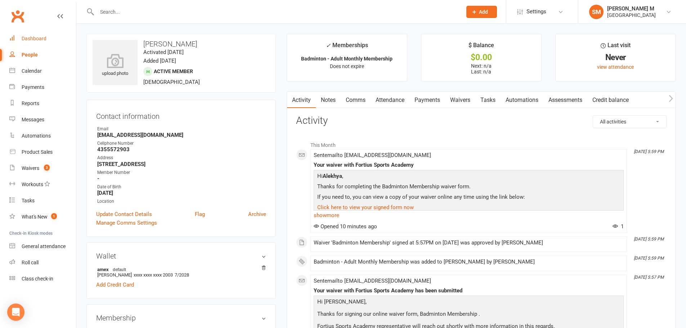
click at [55, 40] on link "Dashboard" at bounding box center [42, 39] width 67 height 16
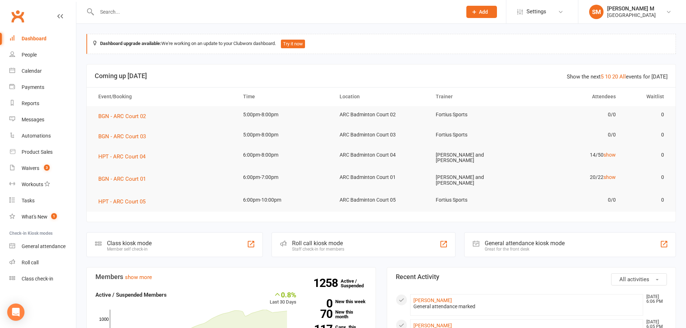
click at [159, 7] on input "text" at bounding box center [276, 12] width 362 height 10
paste input "[PERSON_NAME]"
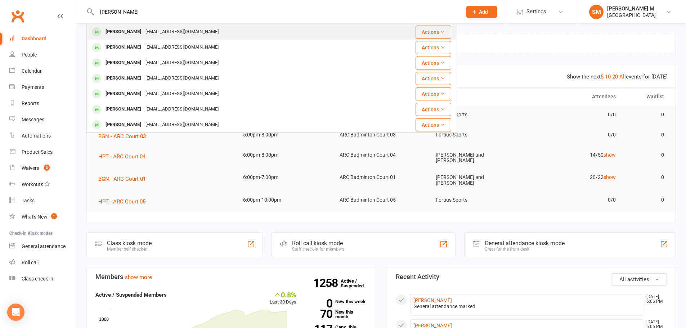
type input "[PERSON_NAME]"
click at [164, 32] on div "[EMAIL_ADDRESS][DOMAIN_NAME]" at bounding box center [181, 32] width 77 height 10
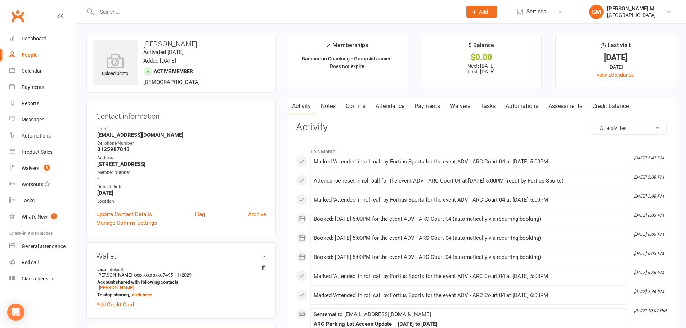
click at [144, 12] on input "text" at bounding box center [276, 12] width 362 height 10
paste input "[PERSON_NAME] [PERSON_NAME]"
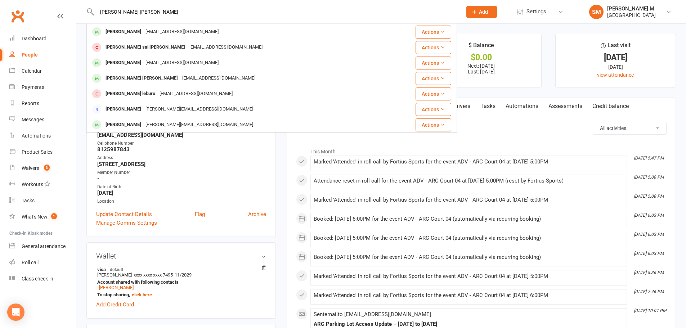
drag, startPoint x: 178, startPoint y: 9, endPoint x: 10, endPoint y: 0, distance: 168.1
click at [10, 0] on react-component "[PERSON_NAME] [PERSON_NAME] Sasivardhan Manchalla [PERSON_NAME][EMAIL_ADDRESS][…" at bounding box center [228, 11] width 457 height 23
paste input "[PERSON_NAME]"
type input "[PERSON_NAME]"
click at [175, 25] on div "[PERSON_NAME] [EMAIL_ADDRESS][DOMAIN_NAME]" at bounding box center [245, 31] width 316 height 15
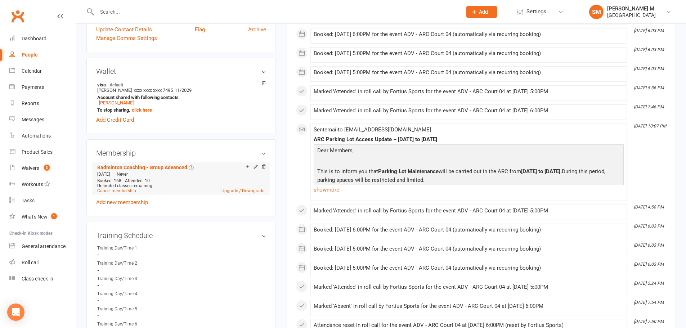
scroll to position [180, 0]
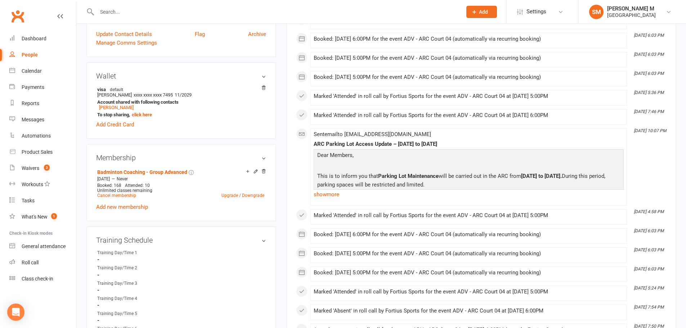
click at [170, 8] on input "text" at bounding box center [276, 12] width 362 height 10
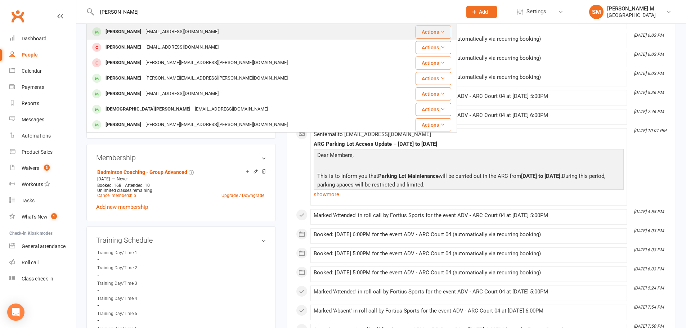
type input "[PERSON_NAME]"
click at [165, 33] on div "[EMAIL_ADDRESS][DOMAIN_NAME]" at bounding box center [181, 32] width 77 height 10
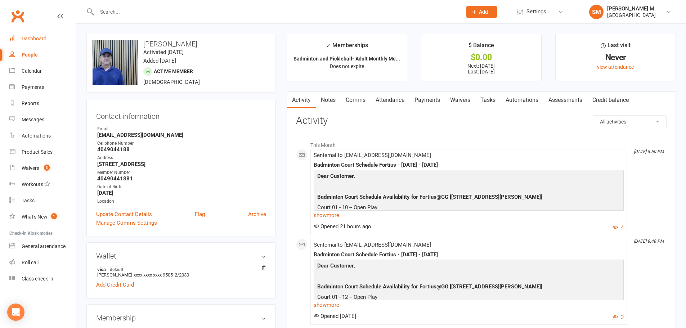
click at [41, 39] on div "Dashboard" at bounding box center [34, 39] width 25 height 6
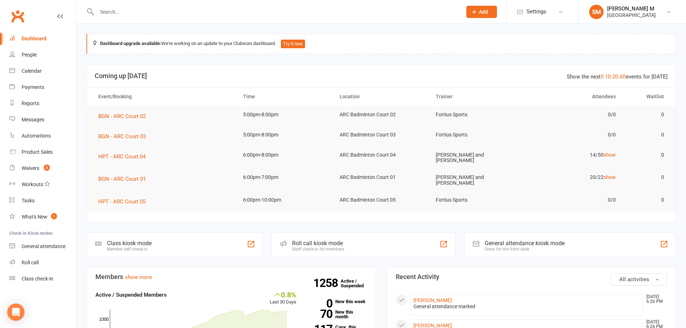
scroll to position [180, 0]
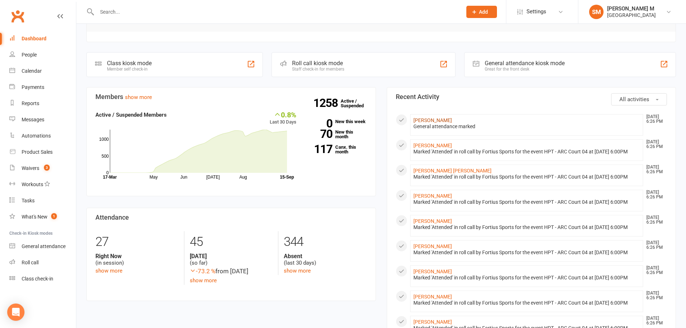
click at [329, 119] on link "[PERSON_NAME]" at bounding box center [433, 120] width 39 height 6
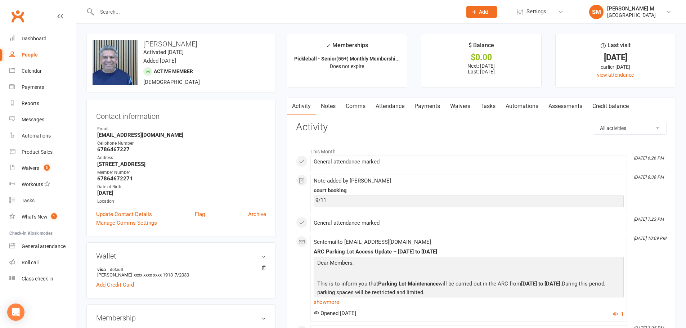
click at [320, 106] on link "Notes" at bounding box center [328, 106] width 25 height 17
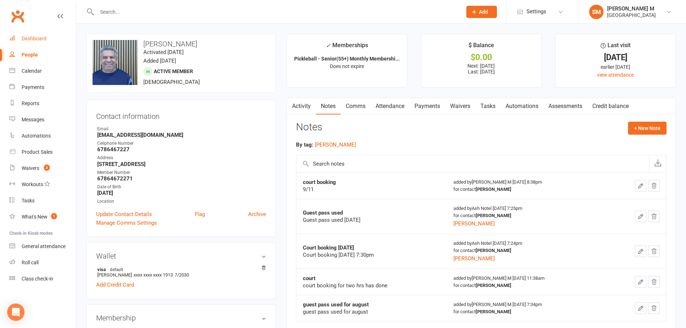
click at [39, 43] on link "Dashboard" at bounding box center [42, 39] width 67 height 16
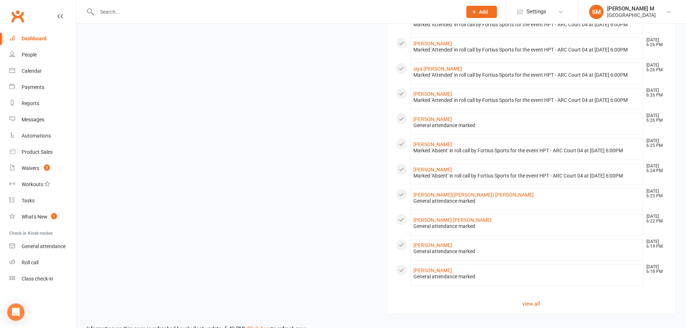
scroll to position [504, 0]
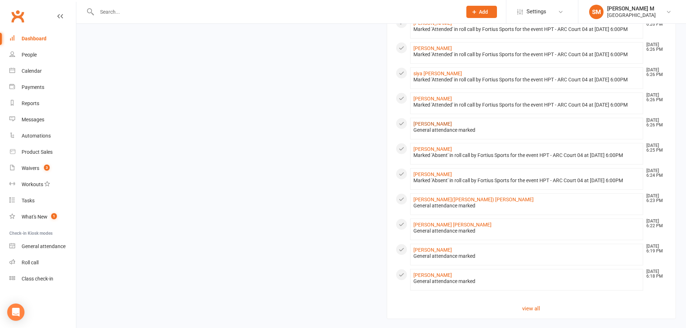
click at [329, 127] on link "[PERSON_NAME]" at bounding box center [433, 124] width 39 height 6
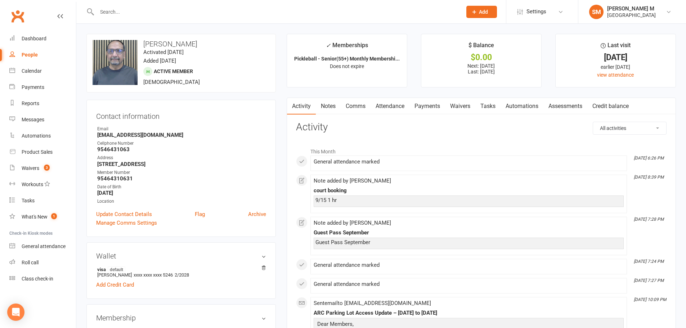
click at [329, 111] on link "Notes" at bounding box center [328, 106] width 25 height 17
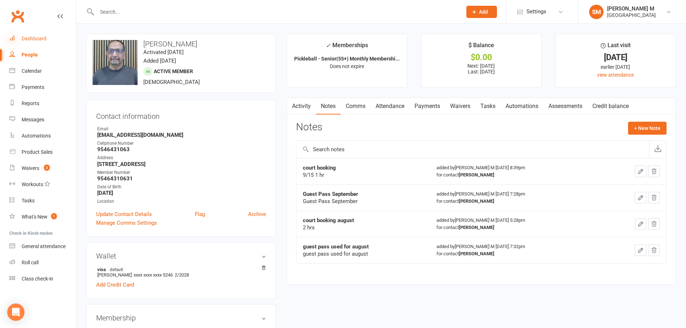
click at [11, 38] on icon at bounding box center [12, 38] width 6 height 6
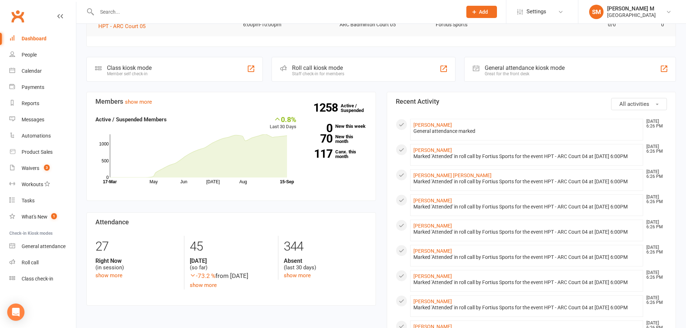
scroll to position [216, 0]
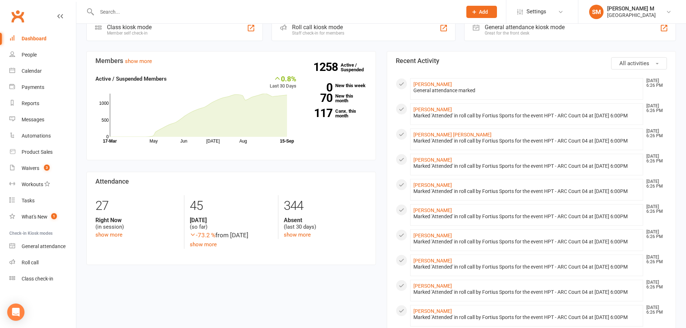
click at [329, 78] on li "[PERSON_NAME] [DATE] 6:26 PM General attendance marked" at bounding box center [526, 89] width 233 height 22
click at [329, 81] on link "[PERSON_NAME]" at bounding box center [433, 84] width 39 height 6
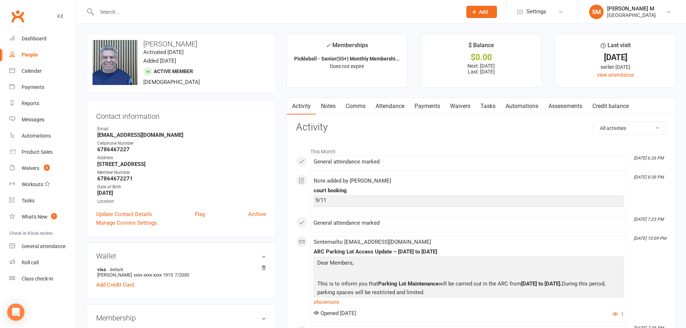
click at [329, 108] on link "Notes" at bounding box center [328, 106] width 25 height 17
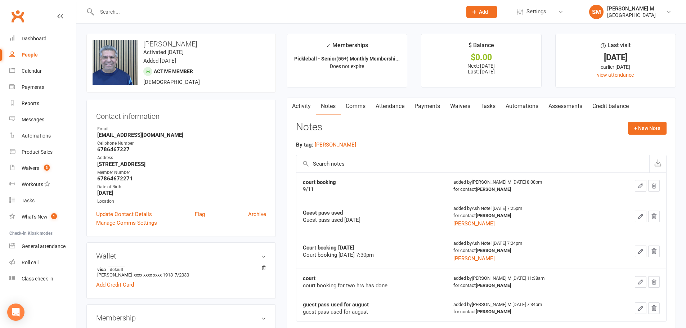
drag, startPoint x: 388, startPoint y: 220, endPoint x: 303, endPoint y: 213, distance: 85.7
click at [303, 213] on div "Guest pass used Guest pass used [DATE]" at bounding box center [372, 216] width 138 height 14
click at [47, 44] on link "Dashboard" at bounding box center [42, 39] width 67 height 16
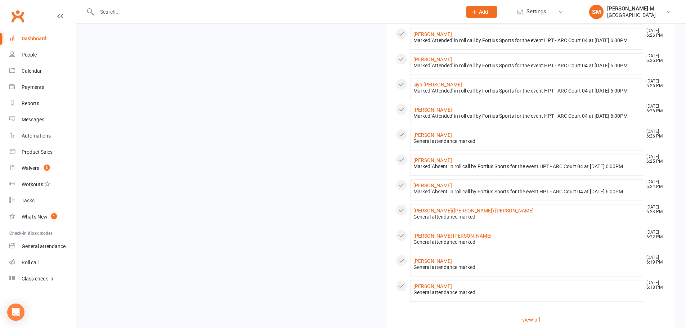
scroll to position [504, 0]
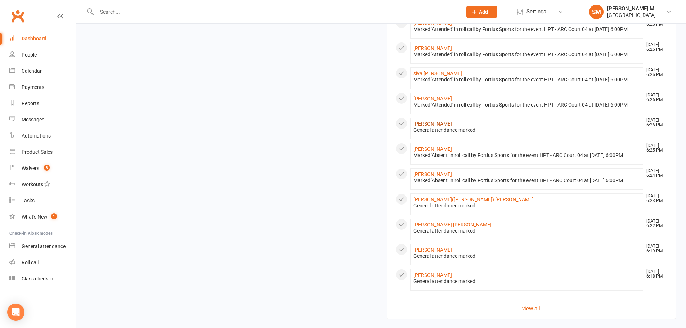
click at [329, 127] on link "[PERSON_NAME]" at bounding box center [433, 124] width 39 height 6
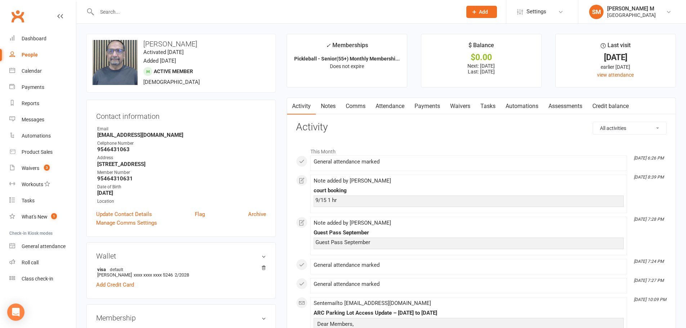
click at [329, 108] on link "Notes" at bounding box center [328, 106] width 25 height 17
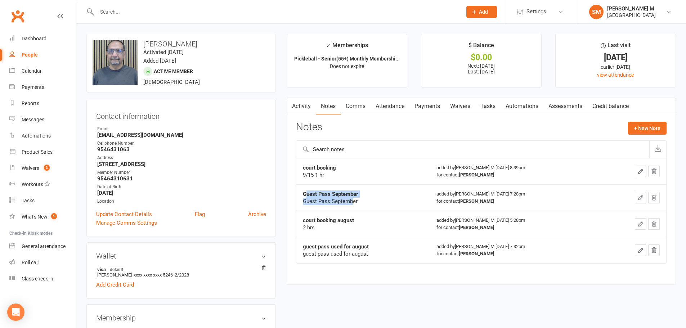
drag, startPoint x: 354, startPoint y: 202, endPoint x: 308, endPoint y: 196, distance: 46.2
click at [308, 196] on div "Guest Pass September Guest Pass September" at bounding box center [363, 198] width 121 height 14
click at [303, 233] on td "court booking [DATE] hrs" at bounding box center [363, 224] width 134 height 26
click at [49, 34] on link "Dashboard" at bounding box center [42, 39] width 67 height 16
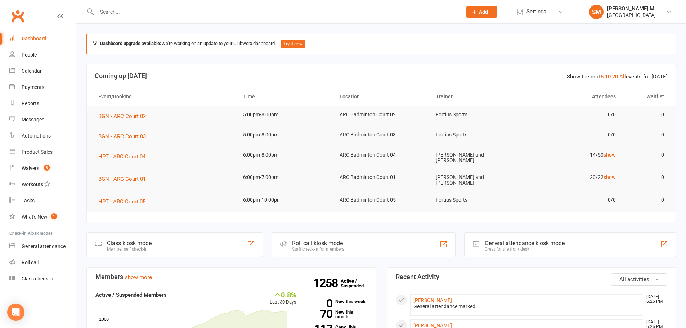
drag, startPoint x: 54, startPoint y: 38, endPoint x: 202, endPoint y: 36, distance: 148.4
click at [202, 36] on div "Dashboard upgrade available: We're working on an update to your Clubworx dashbo…" at bounding box center [381, 44] width 590 height 20
click at [424, 294] on li "[PERSON_NAME] [DATE] 6:31 PM General attendance marked" at bounding box center [526, 305] width 233 height 22
click at [422, 298] on link "[PERSON_NAME]" at bounding box center [433, 301] width 39 height 6
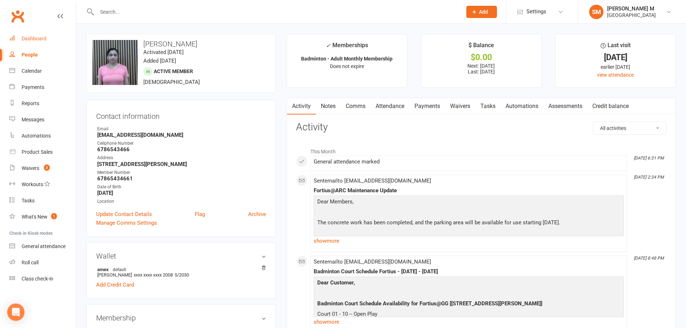
click at [29, 36] on div "Dashboard" at bounding box center [34, 39] width 25 height 6
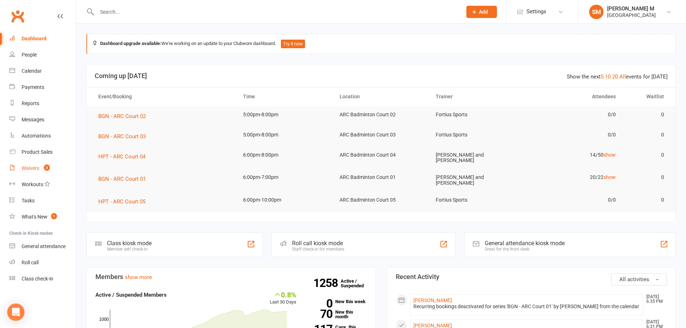
click at [43, 173] on link "Waivers 3" at bounding box center [42, 168] width 67 height 16
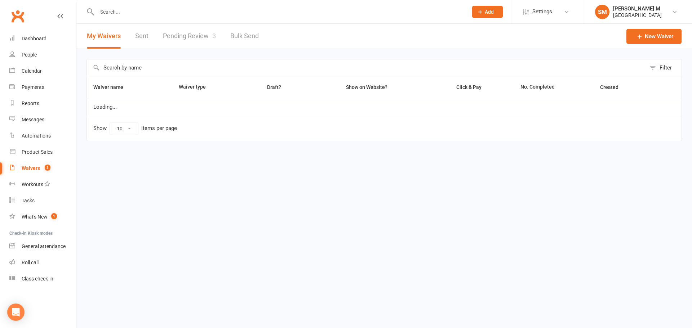
select select "50"
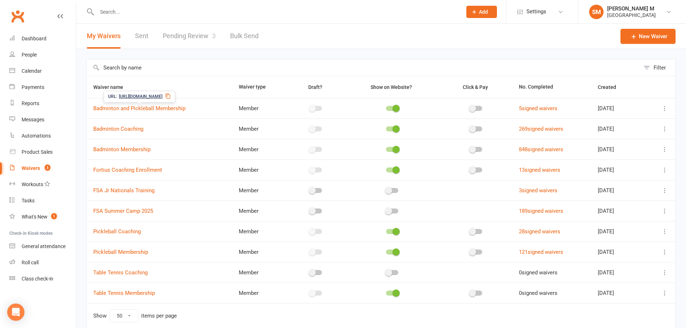
click at [179, 40] on link "Pending Review 3" at bounding box center [189, 36] width 53 height 25
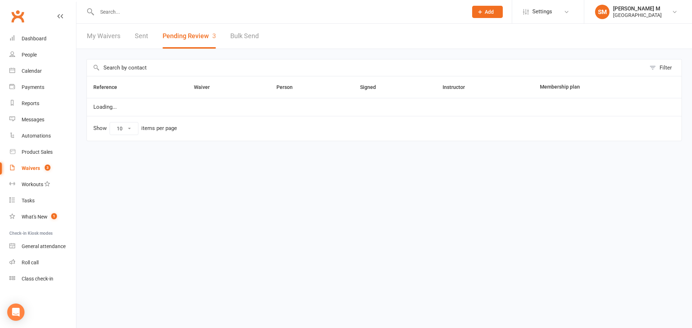
select select "100"
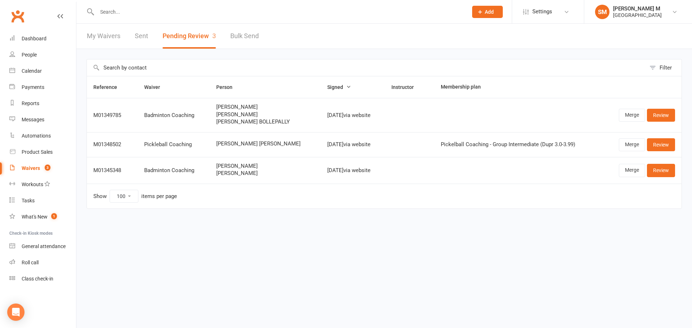
click at [94, 40] on link "My Waivers" at bounding box center [103, 36] width 33 height 25
select select "50"
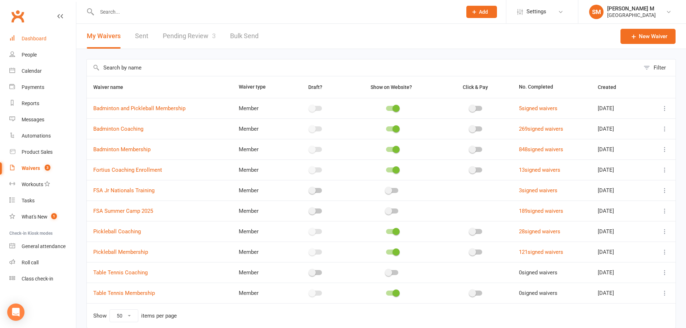
click at [38, 45] on link "Dashboard" at bounding box center [42, 39] width 67 height 16
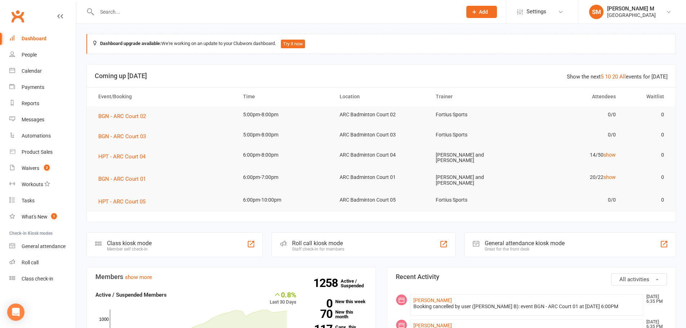
click at [166, 12] on input "text" at bounding box center [276, 12] width 362 height 10
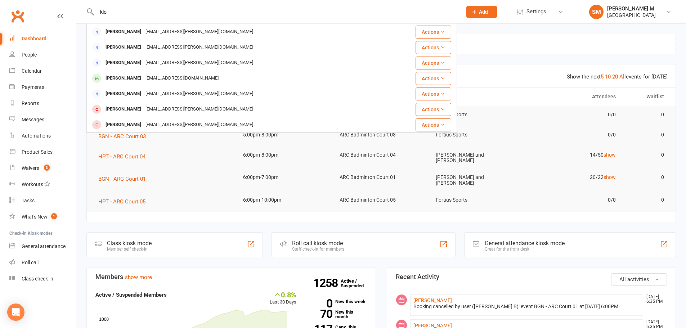
type input "klos"
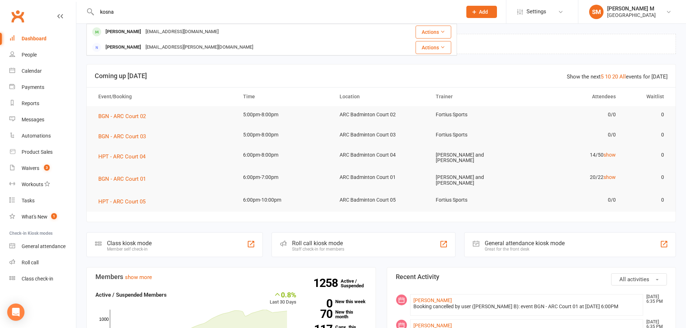
drag, startPoint x: 157, startPoint y: 13, endPoint x: 73, endPoint y: 9, distance: 83.3
click at [73, 2] on header "kosna krishna koganti krishnackoganti@gmail.com Actions AJAI KOYA koya.ajai@gma…" at bounding box center [343, 2] width 686 height 0
type input "kosna"
click at [60, 55] on link "People" at bounding box center [42, 55] width 67 height 16
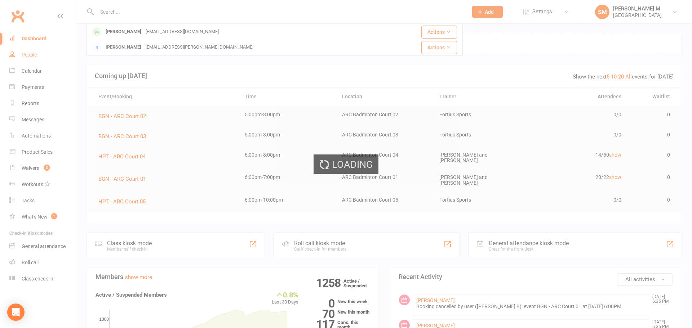
select select "100"
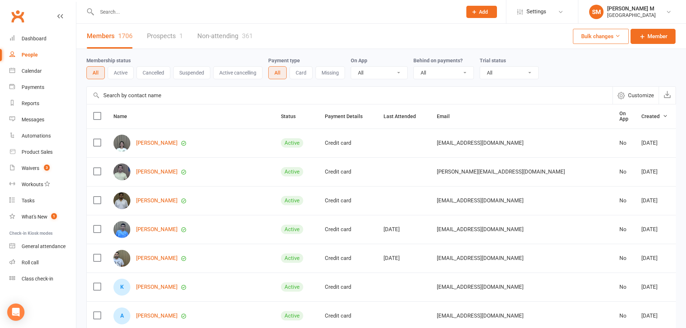
click at [175, 98] on input "text" at bounding box center [350, 95] width 526 height 17
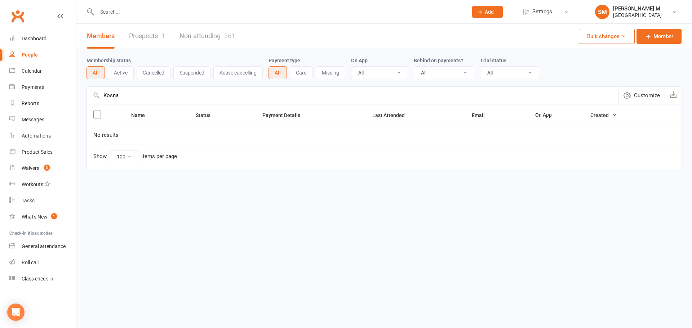
type input "Kosna"
click at [147, 11] on input "text" at bounding box center [279, 12] width 368 height 10
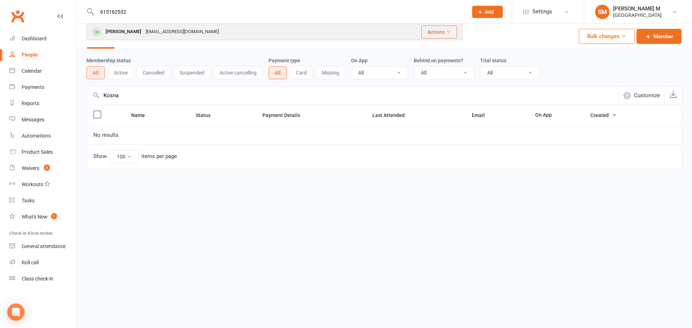
type input "615162532"
click at [263, 30] on div "Srinivas reddy K srinivas.k1290@gmail.com" at bounding box center [230, 31] width 287 height 15
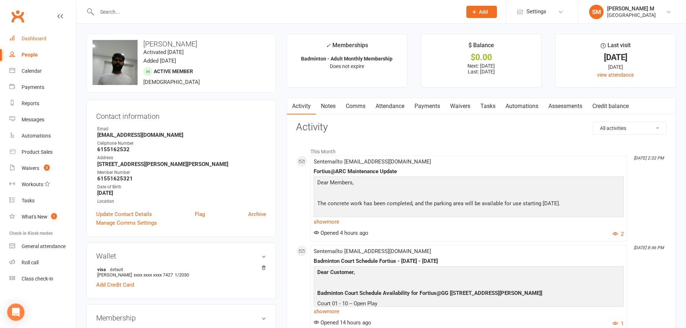
click at [39, 36] on div "Dashboard" at bounding box center [34, 39] width 25 height 6
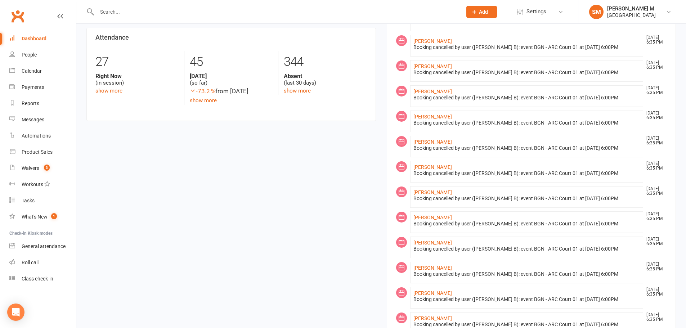
scroll to position [522, 0]
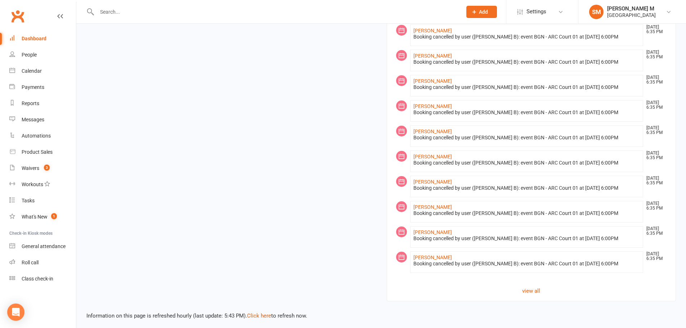
click at [530, 284] on section "All activities Recent Activity Amogha Gollapalli Sep 15, 6:36 PM Recurring book…" at bounding box center [532, 23] width 290 height 556
click at [530, 288] on link "view all" at bounding box center [532, 291] width 272 height 9
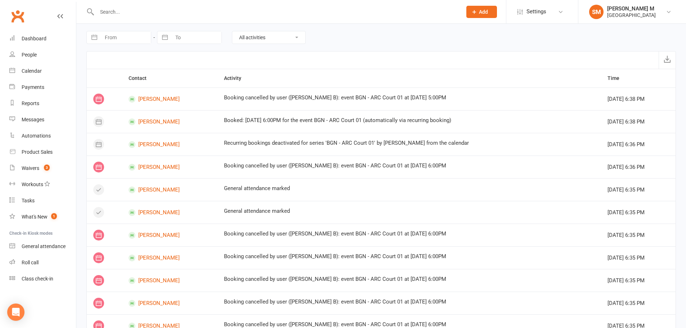
scroll to position [36, 0]
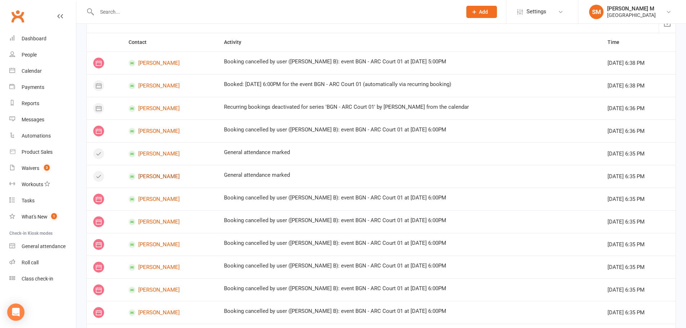
click at [165, 174] on link "Pradeep kumar Kabalai" at bounding box center [170, 176] width 82 height 7
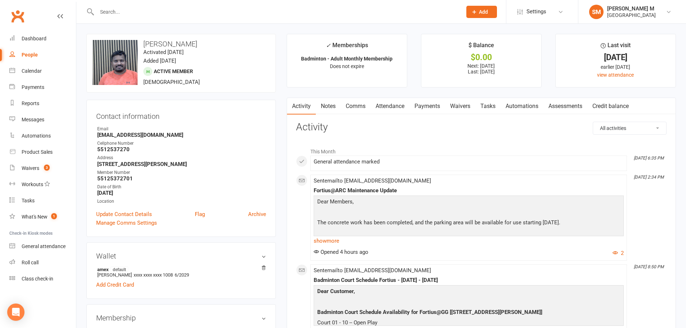
click at [330, 101] on link "Notes" at bounding box center [328, 106] width 25 height 17
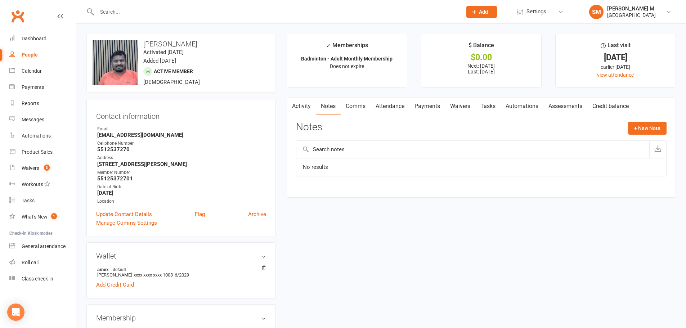
click at [41, 53] on link "People" at bounding box center [42, 55] width 67 height 16
select select "100"
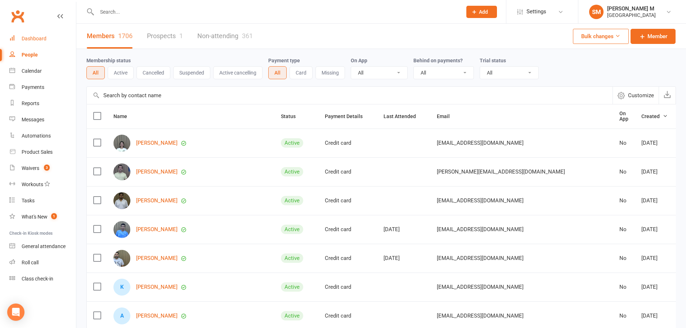
click at [25, 39] on div "Dashboard" at bounding box center [34, 39] width 25 height 6
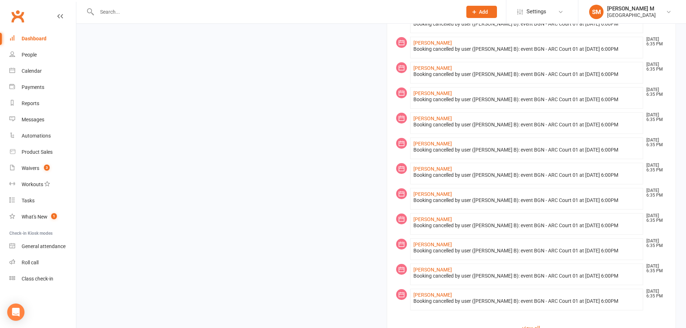
scroll to position [528, 0]
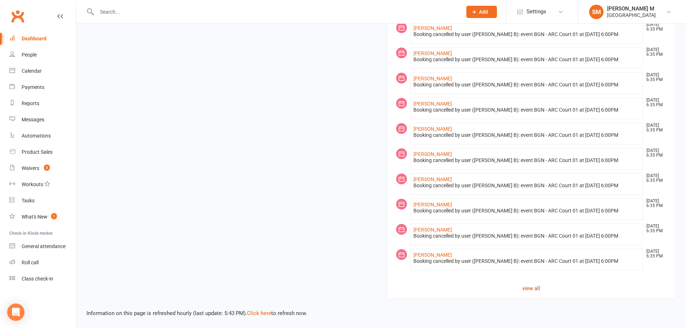
click at [541, 289] on link "view all" at bounding box center [532, 288] width 272 height 9
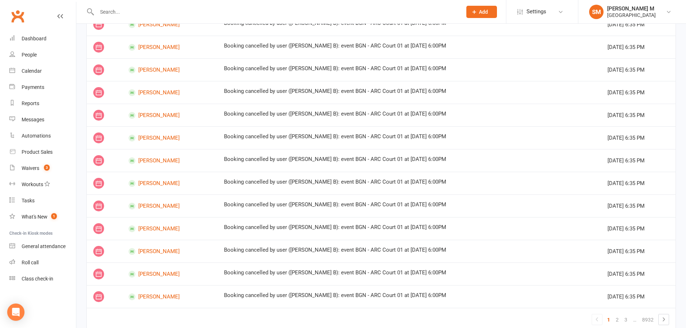
scroll to position [371, 0]
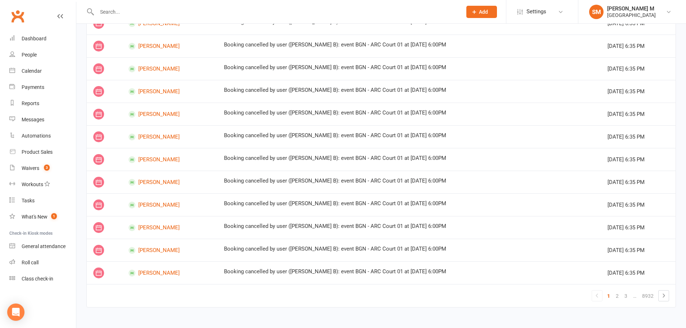
click at [657, 294] on ul "1 2 3 … 8932" at bounding box center [630, 295] width 77 height 11
click at [659, 294] on link at bounding box center [664, 296] width 10 height 10
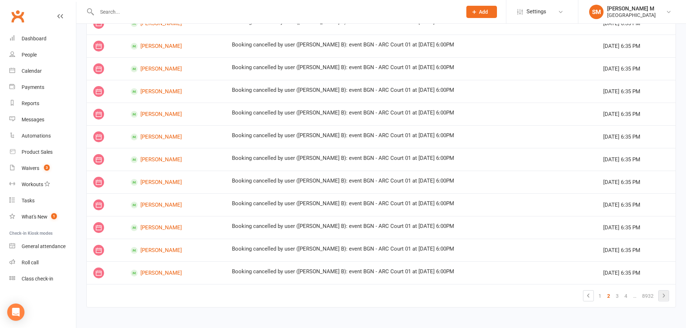
click at [658, 296] on li at bounding box center [663, 295] width 11 height 11
click at [661, 295] on icon at bounding box center [664, 295] width 9 height 9
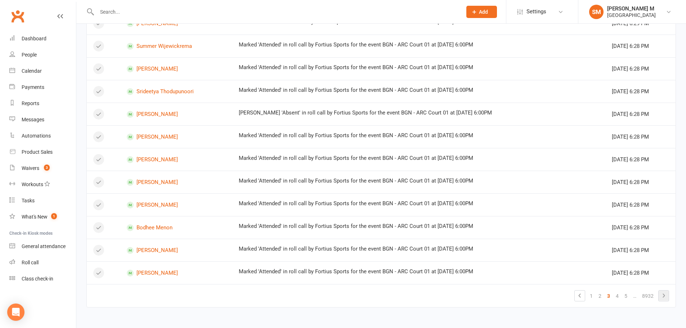
click at [667, 293] on icon at bounding box center [664, 295] width 9 height 9
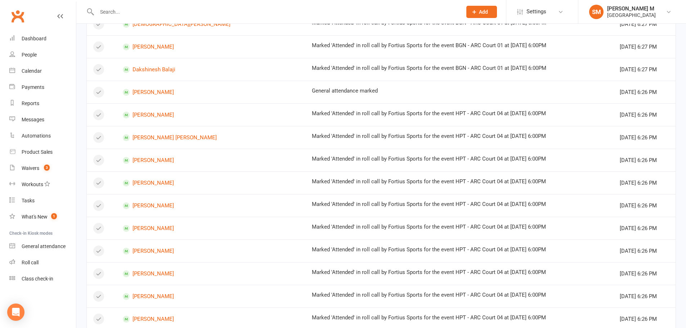
scroll to position [0, 0]
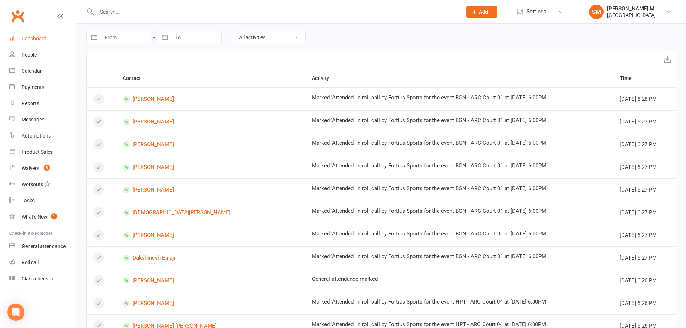
click at [42, 37] on div "Dashboard" at bounding box center [34, 39] width 25 height 6
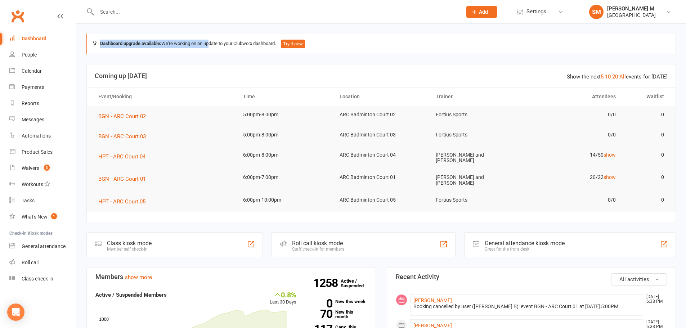
drag, startPoint x: 210, startPoint y: 42, endPoint x: 81, endPoint y: 42, distance: 129.7
click at [138, 39] on div "Dashboard upgrade available: We're working on an update to your Clubworx dashbo…" at bounding box center [381, 44] width 590 height 20
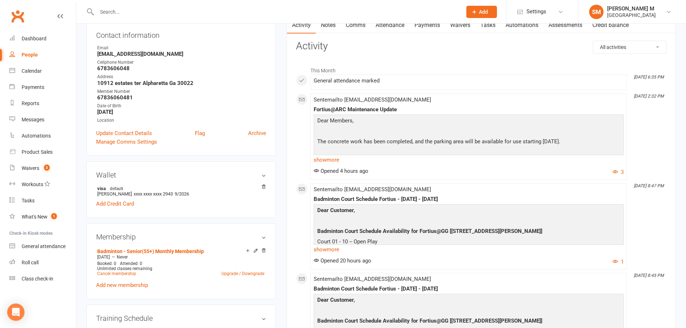
scroll to position [108, 0]
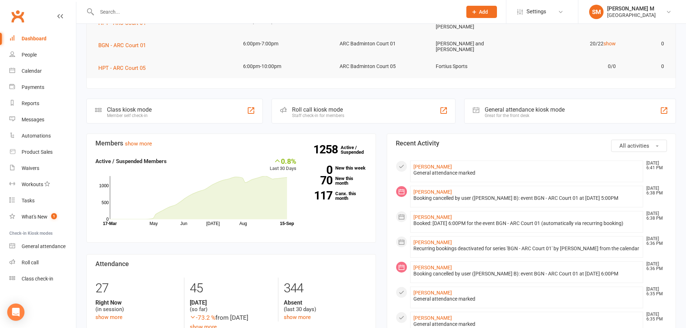
scroll to position [144, 0]
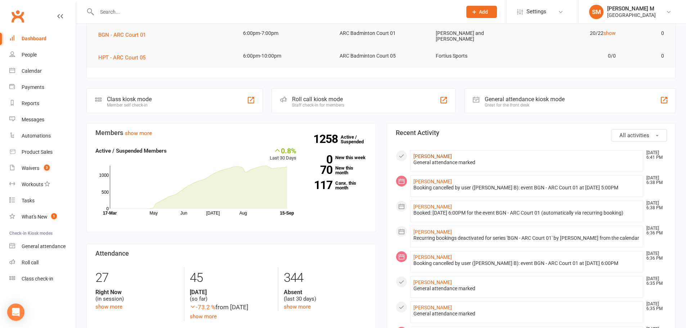
click at [444, 155] on link "[PERSON_NAME]" at bounding box center [433, 156] width 39 height 6
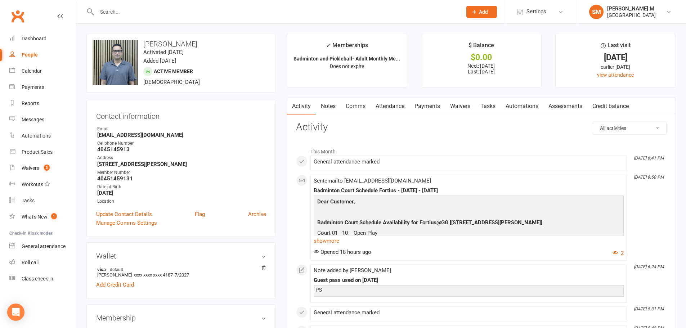
click at [327, 110] on link "Notes" at bounding box center [328, 106] width 25 height 17
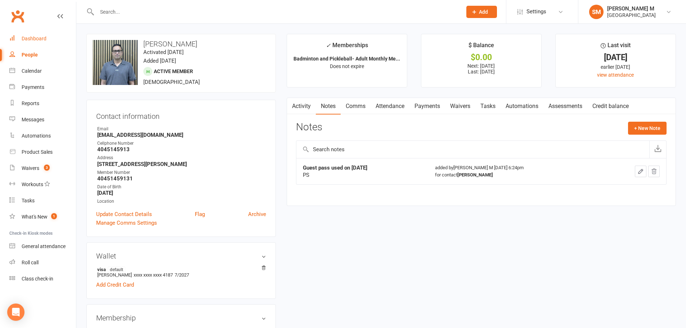
click at [35, 40] on div "Dashboard" at bounding box center [34, 39] width 25 height 6
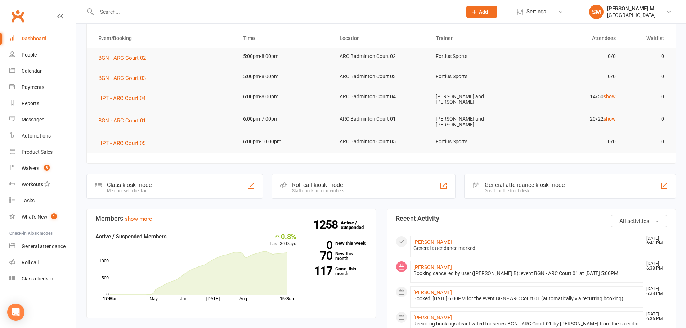
scroll to position [72, 0]
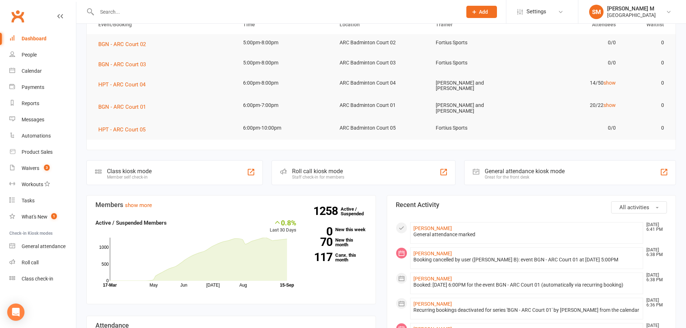
click at [642, 4] on li "SM Sathwik M Fortius Sports Academy My profile Support & training Terms & condi…" at bounding box center [632, 11] width 108 height 23
click at [640, 8] on div "[PERSON_NAME] M" at bounding box center [631, 8] width 49 height 6
click at [622, 101] on link "Sign out" at bounding box center [632, 99] width 108 height 17
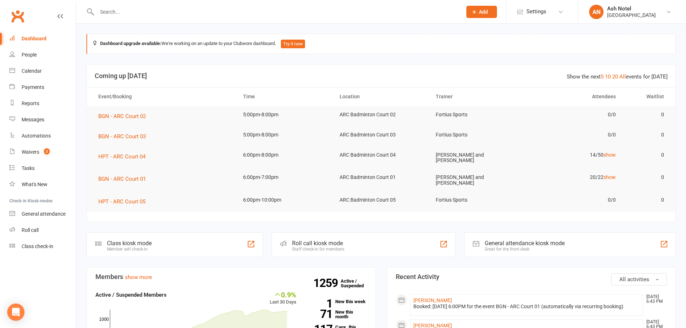
click at [34, 42] on link "Dashboard" at bounding box center [42, 39] width 67 height 16
click at [32, 152] on div "Waivers" at bounding box center [31, 152] width 18 height 6
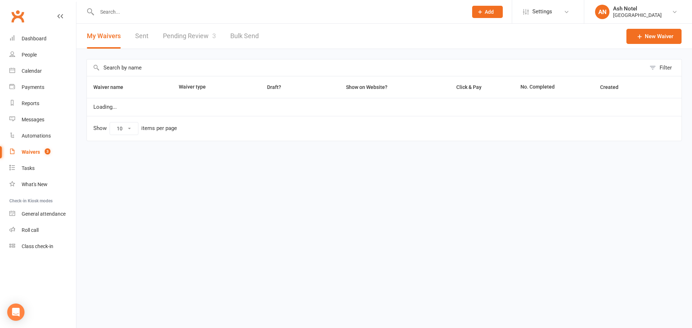
click at [183, 40] on link "Pending Review 3" at bounding box center [189, 36] width 53 height 25
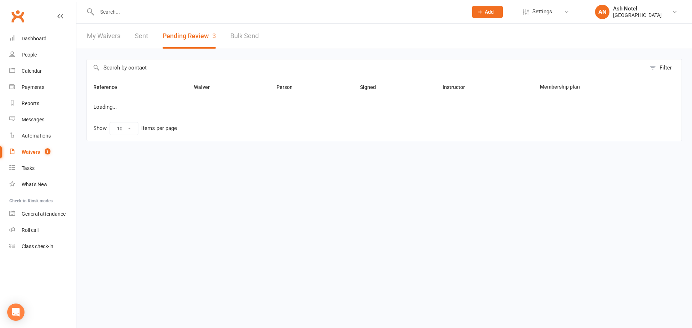
select select "25"
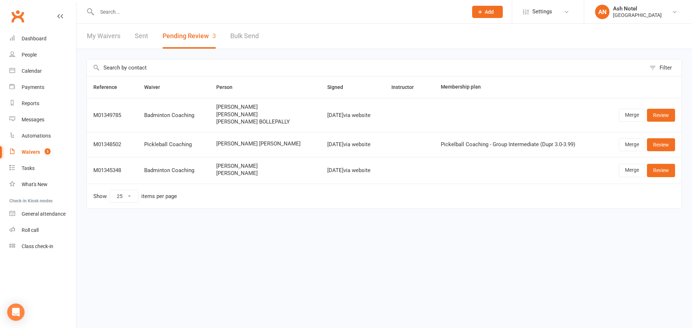
click at [102, 29] on link "My Waivers" at bounding box center [103, 36] width 33 height 25
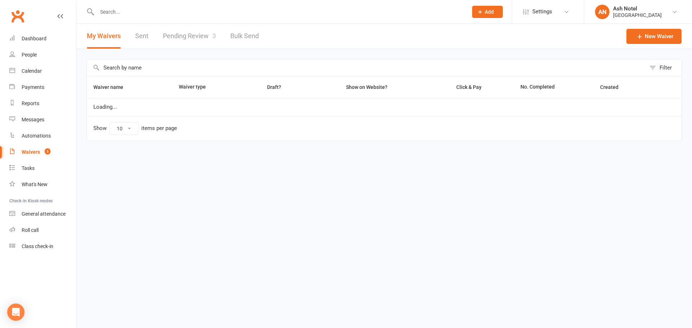
click at [192, 32] on link "Pending Review 3" at bounding box center [189, 36] width 53 height 25
select select "25"
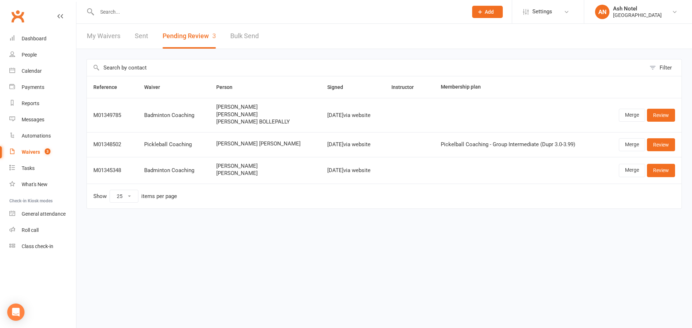
click at [98, 37] on link "My Waivers" at bounding box center [103, 36] width 33 height 25
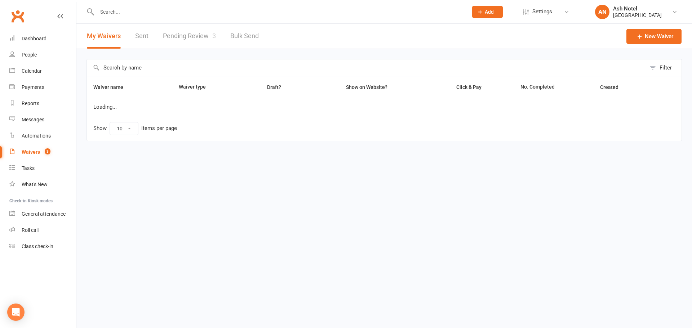
click at [184, 37] on link "Pending Review 3" at bounding box center [189, 36] width 53 height 25
select select "25"
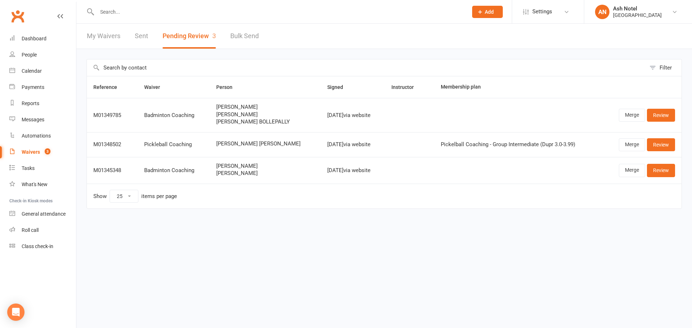
click at [106, 36] on link "My Waivers" at bounding box center [103, 36] width 33 height 25
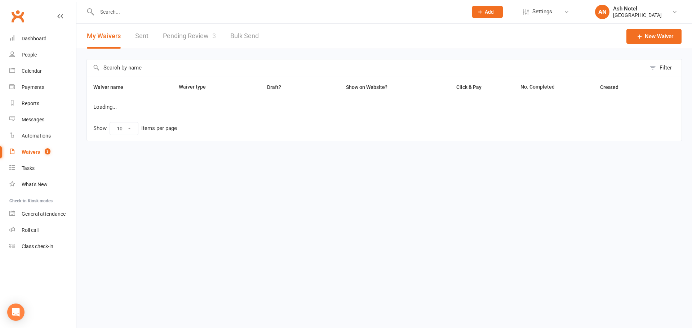
click at [180, 33] on link "Pending Review 3" at bounding box center [189, 36] width 53 height 25
select select "25"
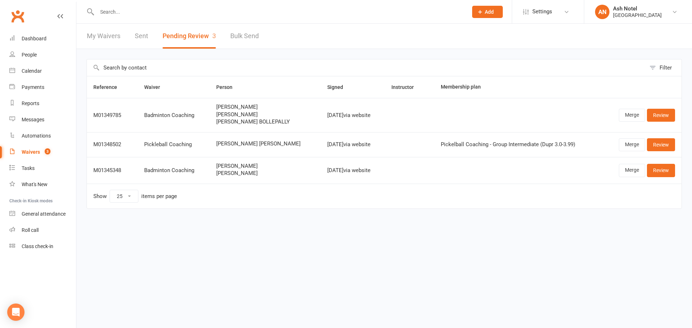
click at [95, 37] on link "My Waivers" at bounding box center [103, 36] width 33 height 25
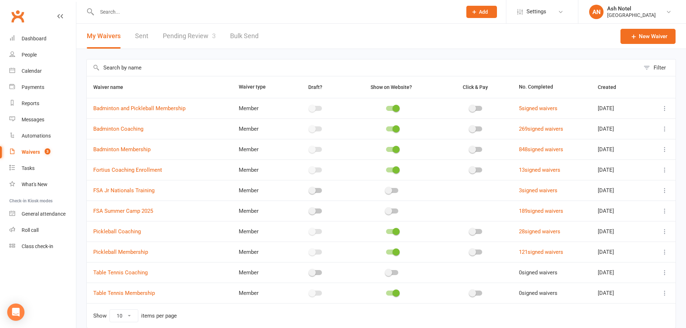
click at [191, 28] on link "Pending Review 3" at bounding box center [189, 36] width 53 height 25
select select "25"
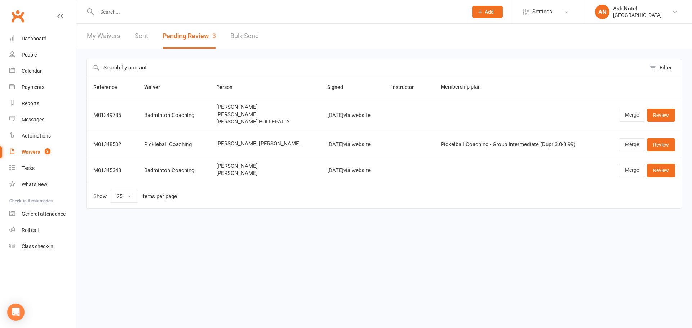
click at [80, 44] on div "My Waivers Sent Pending Review 3 Bulk Send" at bounding box center [172, 36] width 193 height 25
click at [95, 38] on link "My Waivers" at bounding box center [103, 36] width 33 height 25
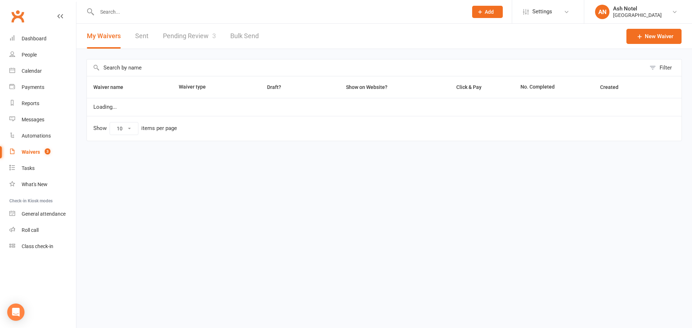
click at [181, 32] on link "Pending Review 3" at bounding box center [189, 36] width 53 height 25
select select "25"
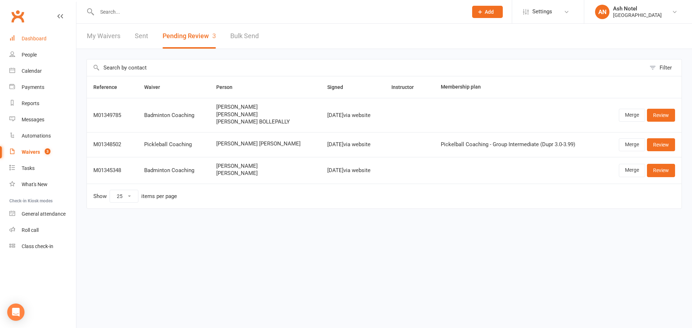
drag, startPoint x: 47, startPoint y: 39, endPoint x: 73, endPoint y: 39, distance: 26.3
click at [48, 39] on link "Dashboard" at bounding box center [42, 39] width 67 height 16
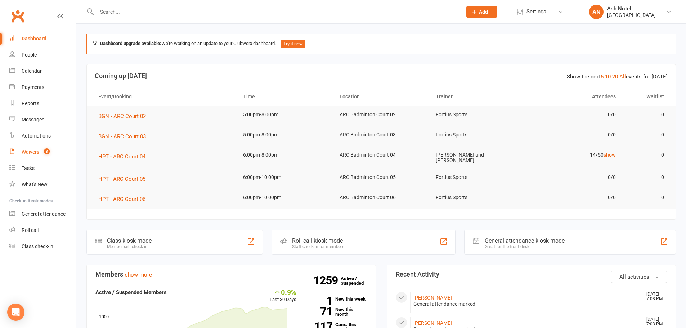
click at [46, 157] on link "Waivers 3" at bounding box center [42, 152] width 67 height 16
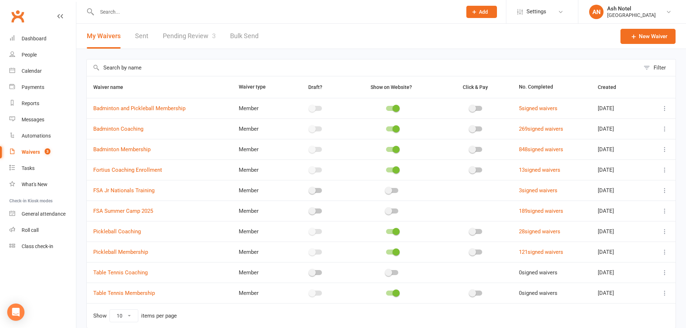
click at [184, 39] on link "Pending Review 3" at bounding box center [189, 36] width 53 height 25
select select "25"
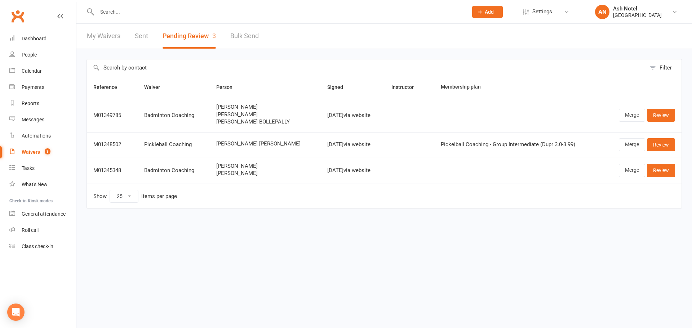
click at [88, 40] on link "My Waivers" at bounding box center [103, 36] width 33 height 25
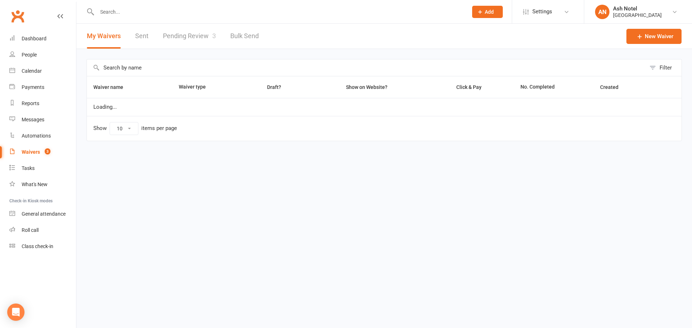
click at [193, 30] on link "Pending Review 3" at bounding box center [189, 36] width 53 height 25
select select "25"
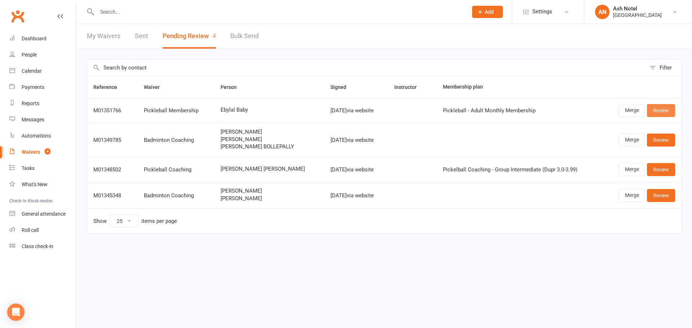
click at [659, 108] on link "Review" at bounding box center [661, 110] width 28 height 13
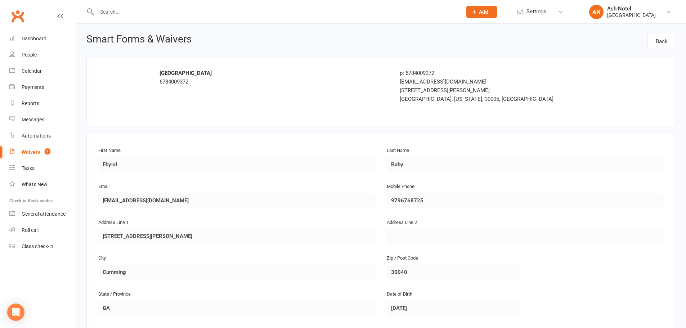
scroll to position [180, 0]
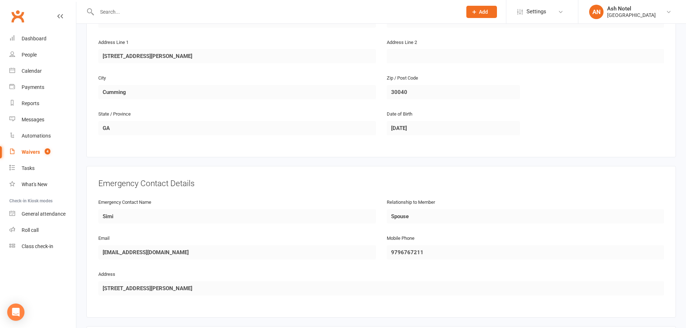
click at [215, 109] on div "City Cumming" at bounding box center [237, 91] width 289 height 36
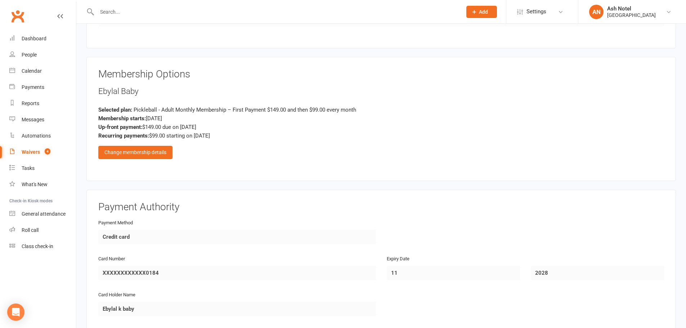
scroll to position [432, 0]
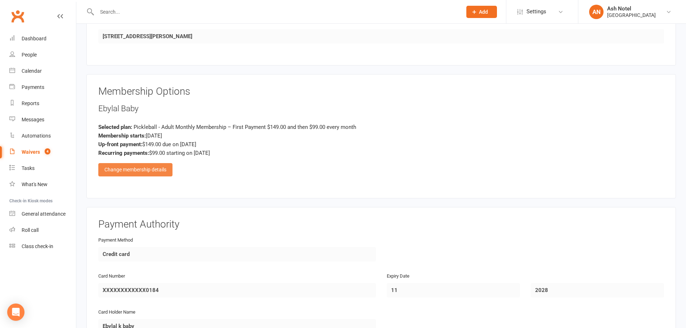
click at [139, 167] on div "Change membership details" at bounding box center [135, 169] width 74 height 13
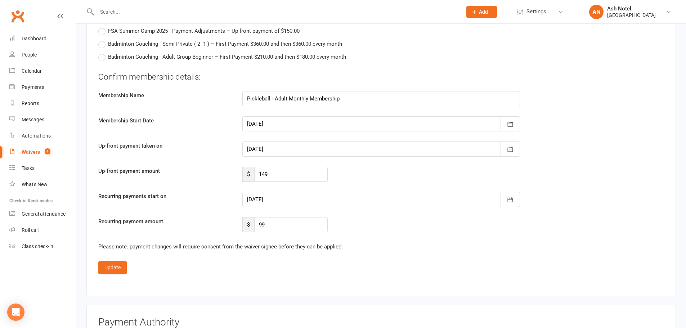
scroll to position [1441, 0]
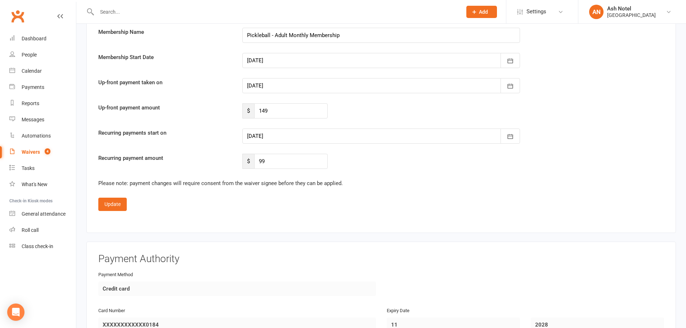
click at [302, 134] on div at bounding box center [381, 136] width 278 height 15
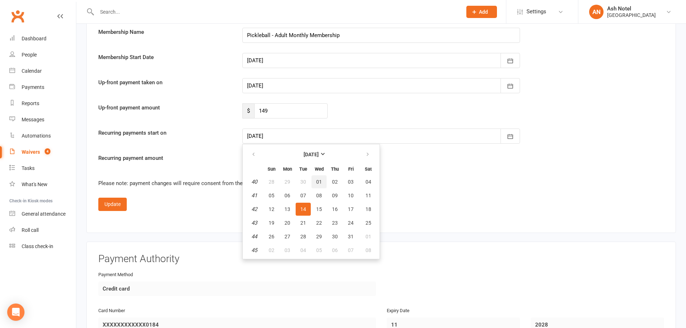
click at [320, 178] on button "01" at bounding box center [319, 181] width 15 height 13
type input "01 Oct 2025"
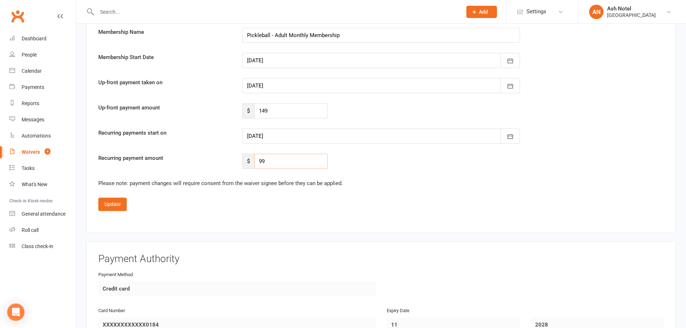
drag, startPoint x: 292, startPoint y: 159, endPoint x: 223, endPoint y: 168, distance: 69.3
click at [223, 168] on div "Recurring payment amount $ 99" at bounding box center [381, 161] width 577 height 15
type input "75"
click at [265, 85] on div at bounding box center [381, 85] width 278 height 15
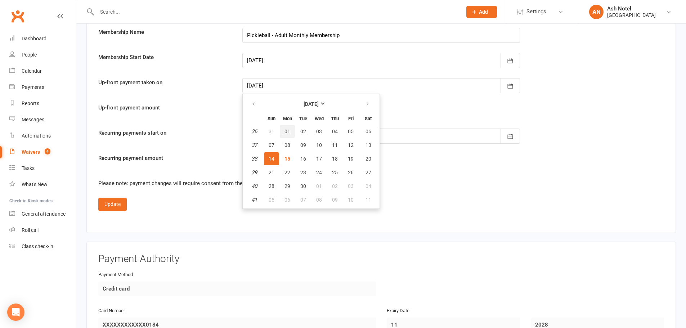
click at [294, 132] on button "01" at bounding box center [287, 131] width 15 height 13
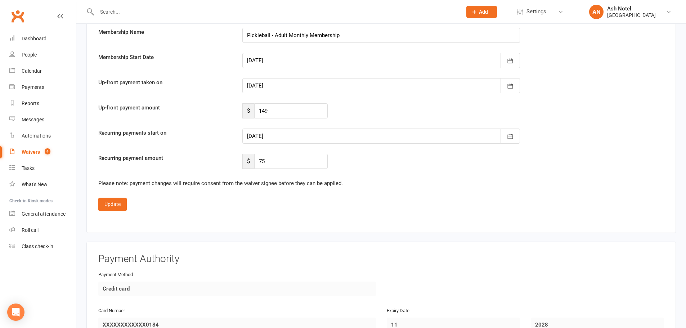
click at [280, 88] on div at bounding box center [381, 85] width 278 height 15
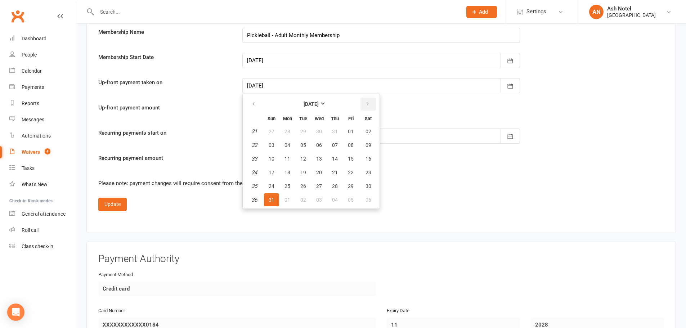
click at [373, 104] on button "button" at bounding box center [368, 104] width 15 height 13
click at [289, 156] on span "15" at bounding box center [288, 159] width 6 height 6
type input "15 Sep 2025"
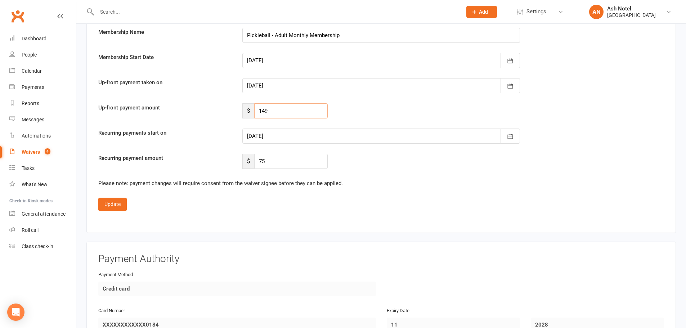
drag, startPoint x: 285, startPoint y: 110, endPoint x: 237, endPoint y: 110, distance: 47.5
click at [237, 110] on div "$ 149" at bounding box center [285, 110] width 96 height 15
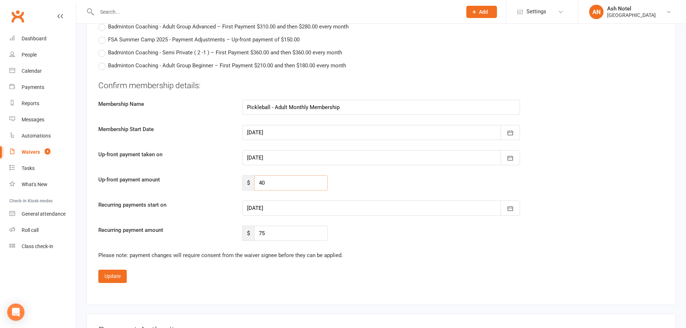
type input "40"
click at [289, 108] on input "Pickleball - Adult Monthly Membership" at bounding box center [381, 107] width 278 height 15
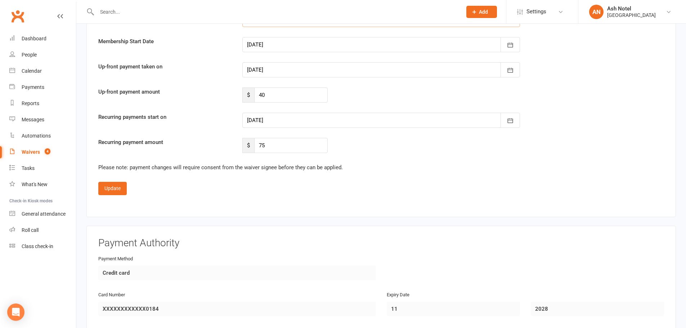
scroll to position [1477, 0]
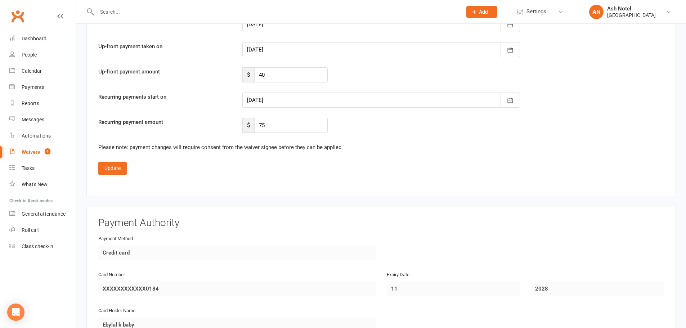
click at [120, 160] on fieldset "Confirm membership details: Membership Name Pickleball - Adult Monthly Membersh…" at bounding box center [381, 73] width 566 height 203
click at [120, 165] on button "Update" at bounding box center [112, 168] width 28 height 13
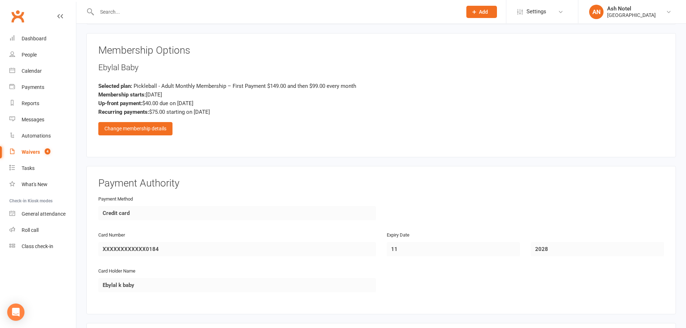
scroll to position [604, 0]
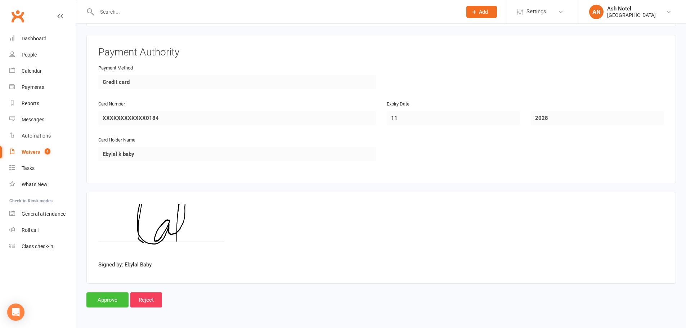
click at [105, 303] on input "Approve" at bounding box center [107, 299] width 42 height 15
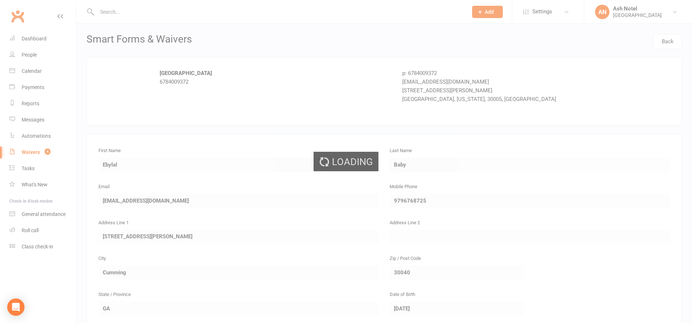
select select "25"
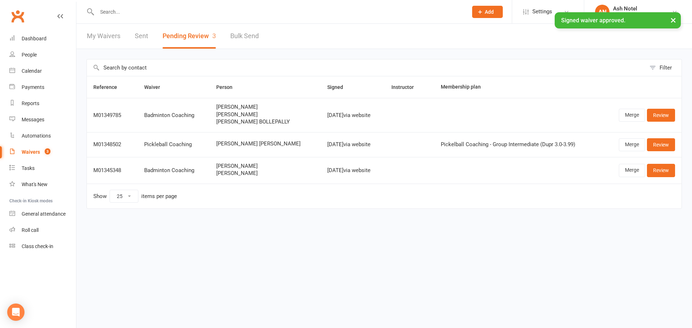
click at [136, 34] on link "Sent" at bounding box center [141, 36] width 13 height 25
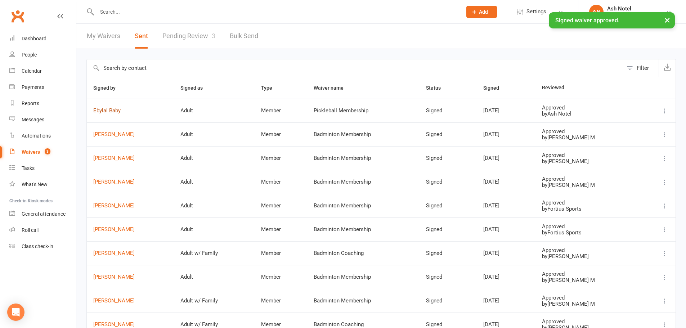
click at [117, 113] on link "Ebylal Baby" at bounding box center [130, 111] width 74 height 6
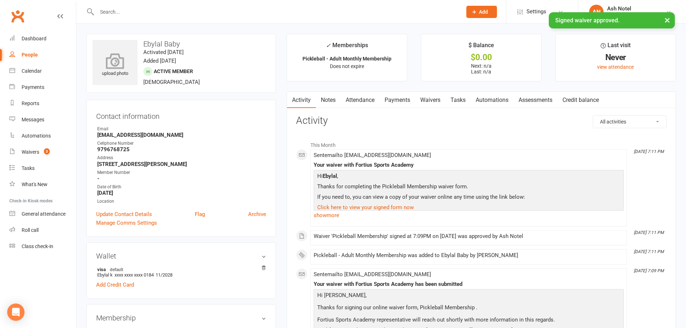
click at [125, 62] on icon at bounding box center [115, 61] width 50 height 16
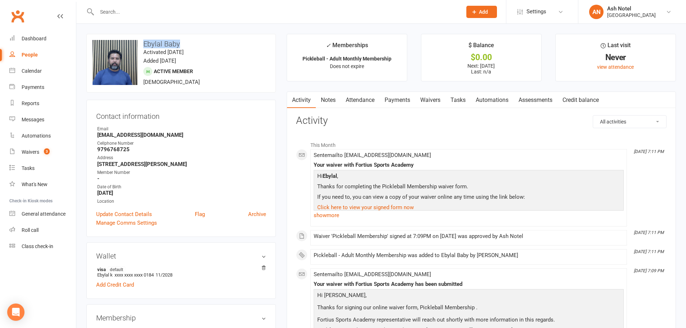
drag, startPoint x: 184, startPoint y: 43, endPoint x: 145, endPoint y: 45, distance: 38.6
click at [145, 45] on h3 "Ebylal Baby" at bounding box center [181, 44] width 177 height 8
copy h3 "Ebylal Baby"
click at [104, 214] on link "Update Contact Details" at bounding box center [124, 214] width 56 height 9
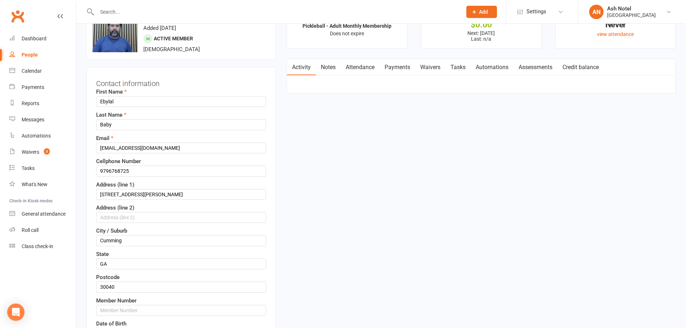
scroll to position [34, 0]
drag, startPoint x: 96, startPoint y: 174, endPoint x: 72, endPoint y: 173, distance: 23.8
click at [146, 309] on input "text" at bounding box center [181, 309] width 170 height 11
paste input "9796768725"
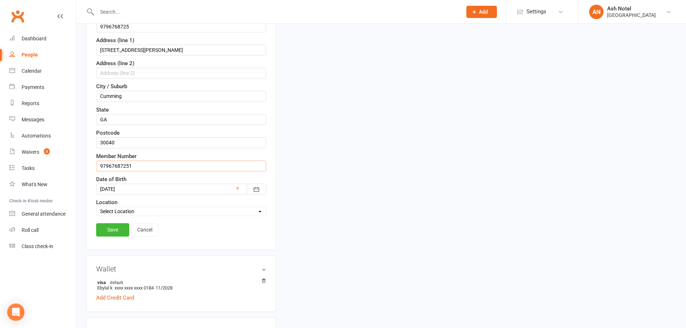
scroll to position [178, 0]
type input "97967687251"
click at [114, 227] on link "Save" at bounding box center [112, 229] width 33 height 13
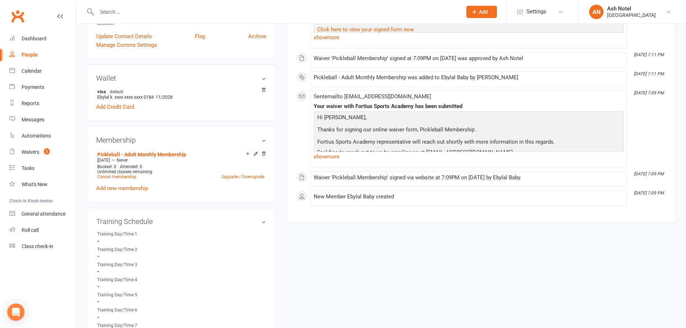
click at [149, 9] on input "text" at bounding box center [276, 12] width 362 height 10
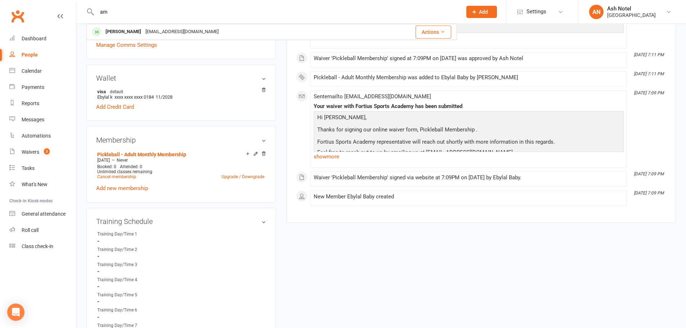
type input "a"
type input "deep"
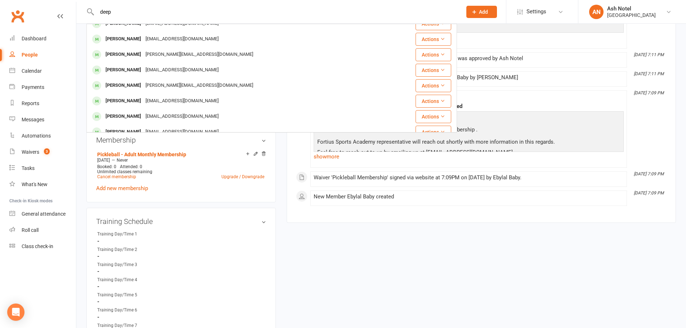
scroll to position [202, 0]
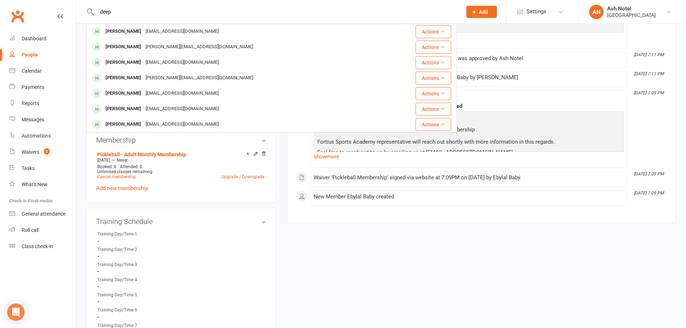
drag, startPoint x: 121, startPoint y: 13, endPoint x: 78, endPoint y: 9, distance: 43.4
click at [78, 9] on react-component "deep Chitra Chowdry deep.pari05@gmail.com Actions Kavin Deepak deepakmc81@gmail…" at bounding box center [228, 11] width 457 height 23
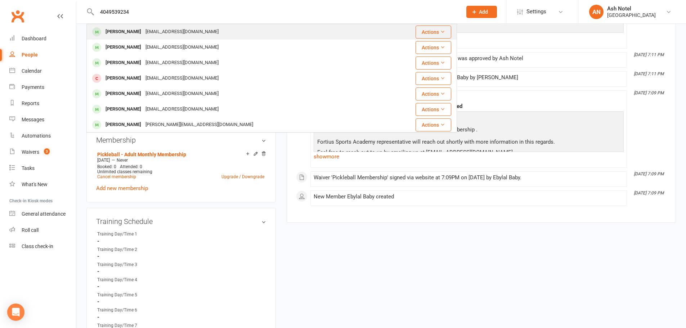
type input "4049539234"
click at [114, 30] on div "FNU Amardeep" at bounding box center [123, 32] width 40 height 10
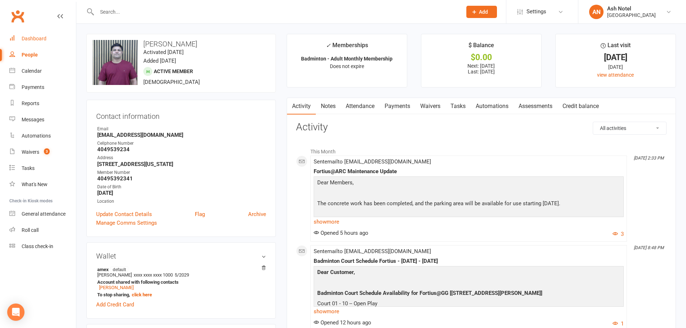
click at [52, 39] on link "Dashboard" at bounding box center [42, 39] width 67 height 16
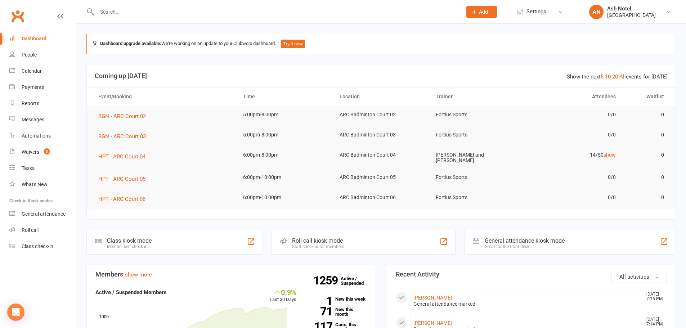
click at [179, 14] on input "text" at bounding box center [276, 12] width 362 height 10
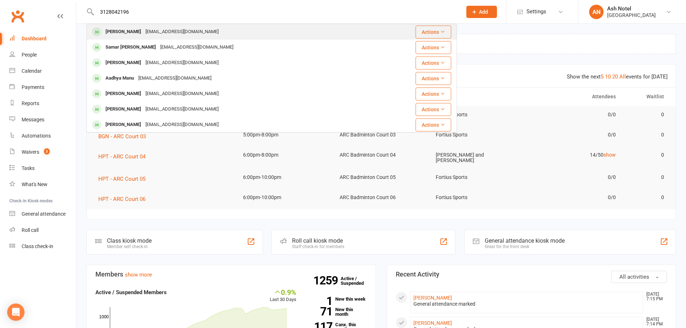
type input "3128042196"
click at [159, 35] on div "mrsurya@gmail.com" at bounding box center [181, 32] width 77 height 10
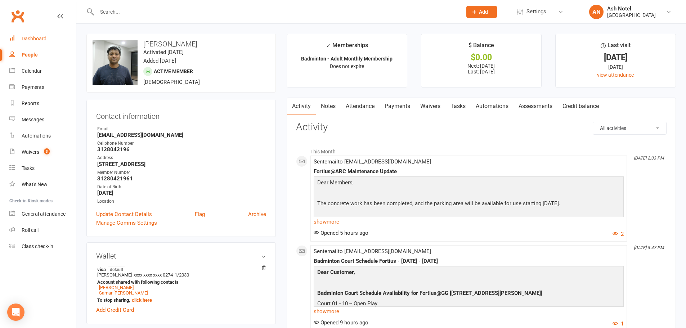
click at [46, 36] on link "Dashboard" at bounding box center [42, 39] width 67 height 16
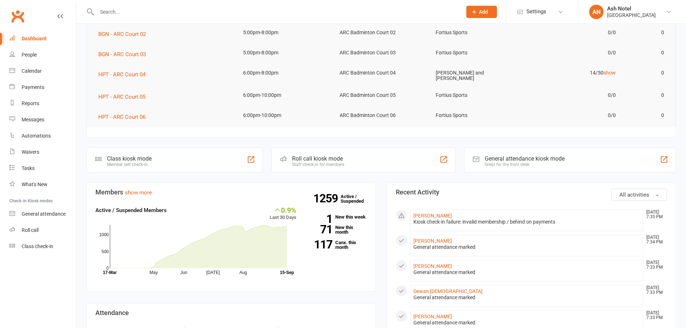
scroll to position [108, 0]
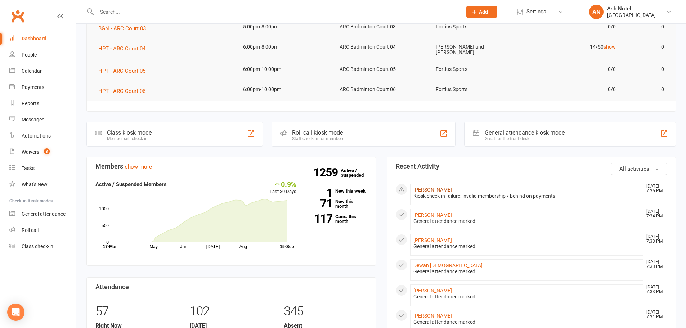
click at [424, 188] on link "Supratim Banerjee" at bounding box center [433, 190] width 39 height 6
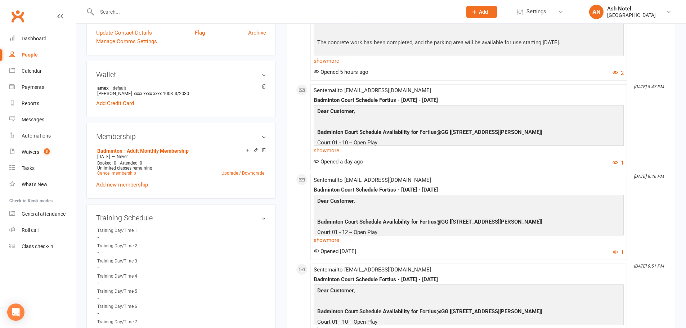
scroll to position [108, 0]
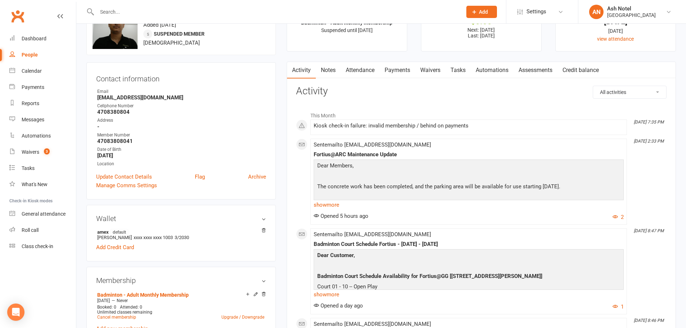
click at [398, 67] on link "Payments" at bounding box center [398, 70] width 36 height 17
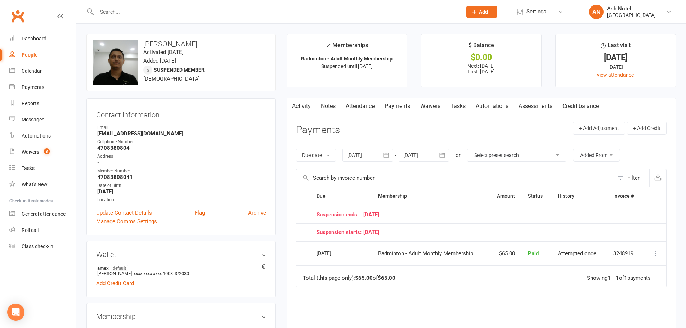
click at [198, 44] on h3 "Supratim Banerjee" at bounding box center [181, 44] width 177 height 8
drag, startPoint x: 154, startPoint y: 131, endPoint x: 96, endPoint y: 135, distance: 58.1
click at [96, 135] on li "Email sb10381@gmail.com" at bounding box center [181, 130] width 170 height 13
copy strong "sb10381@gmail.com"
click at [157, 140] on div "Cellphone Number" at bounding box center [181, 142] width 169 height 7
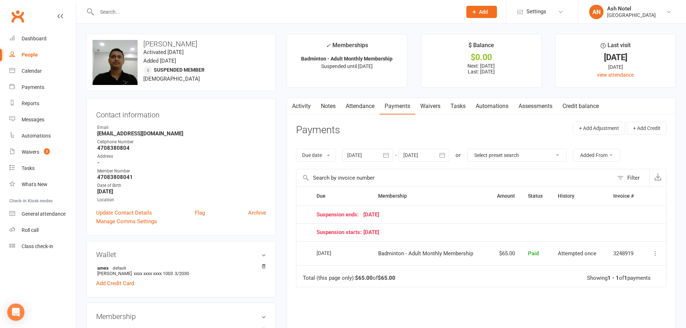
click at [126, 14] on input "text" at bounding box center [276, 12] width 362 height 10
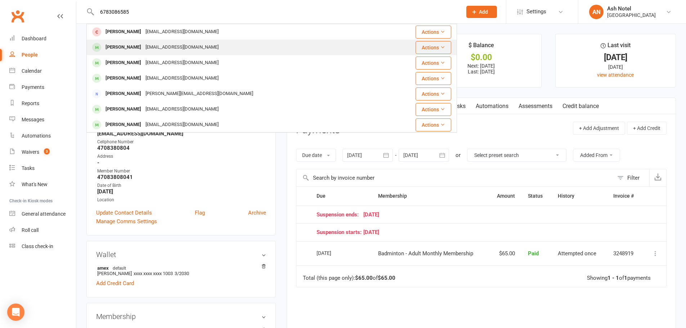
type input "6783086585"
click at [210, 48] on div "Anjana Gopan anjanagpn@gmail.com" at bounding box center [238, 47] width 302 height 15
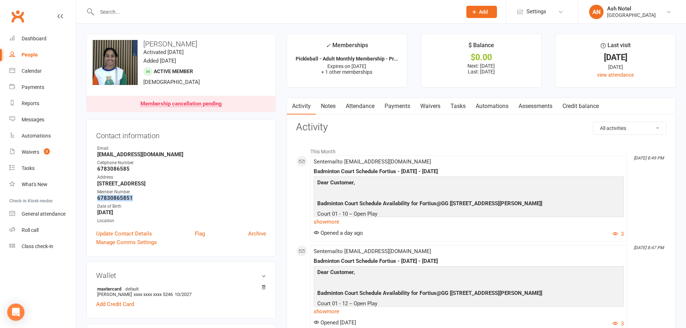
drag, startPoint x: 134, startPoint y: 200, endPoint x: 96, endPoint y: 199, distance: 38.5
click at [96, 199] on div "Contact information Owner Email anjanagpn@gmail.com Cellphone Number 6783086585…" at bounding box center [180, 187] width 189 height 137
copy strong "67830865851"
click at [25, 38] on div "Dashboard" at bounding box center [34, 39] width 25 height 6
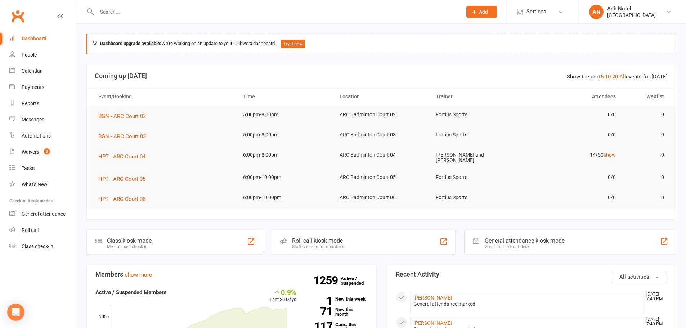
click at [517, 241] on div "General attendance kiosk mode" at bounding box center [525, 240] width 80 height 7
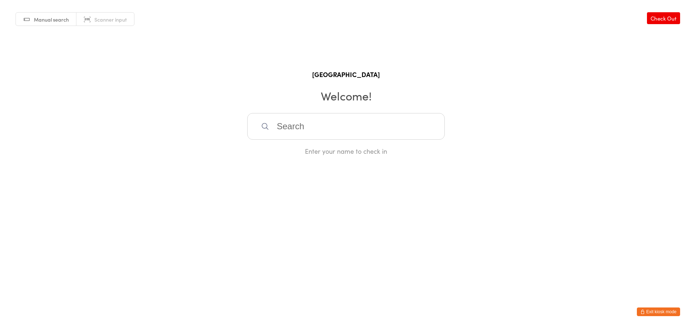
paste input "67830865851"
type input "67830865851"
click at [294, 152] on div "[PERSON_NAME]" at bounding box center [346, 150] width 184 height 10
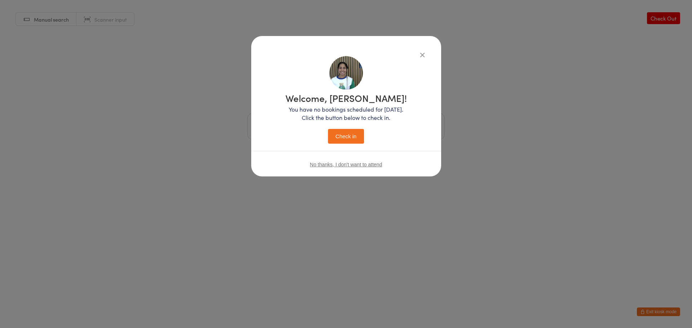
click at [343, 131] on button "Check in" at bounding box center [346, 136] width 36 height 15
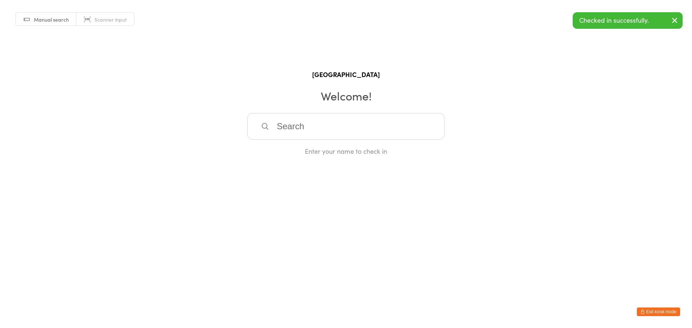
click at [639, 311] on button "Exit kiosk mode" at bounding box center [657, 312] width 43 height 9
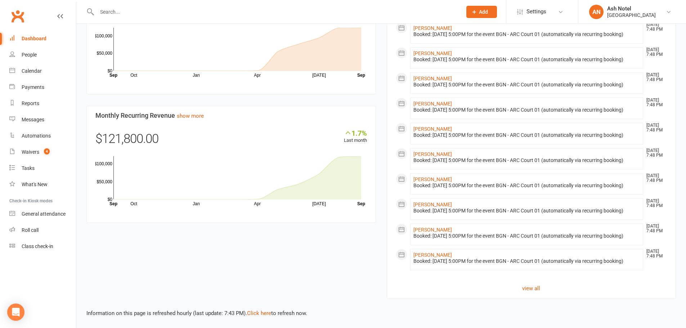
scroll to position [614, 0]
click at [531, 288] on link "view all" at bounding box center [532, 288] width 272 height 9
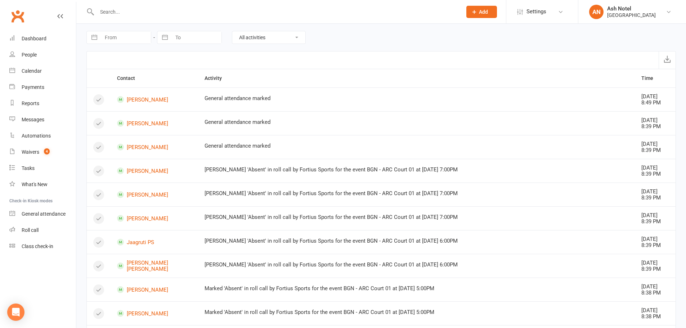
scroll to position [180, 0]
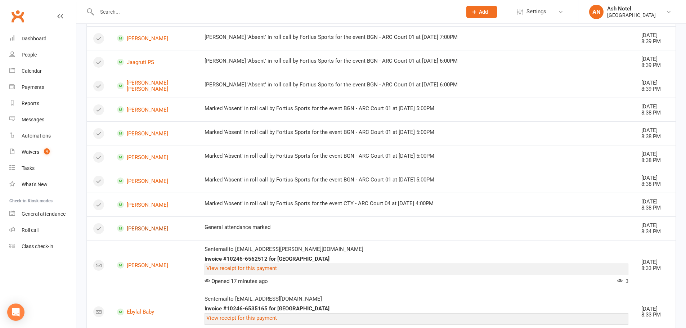
click at [153, 228] on link "[PERSON_NAME]" at bounding box center [154, 228] width 75 height 7
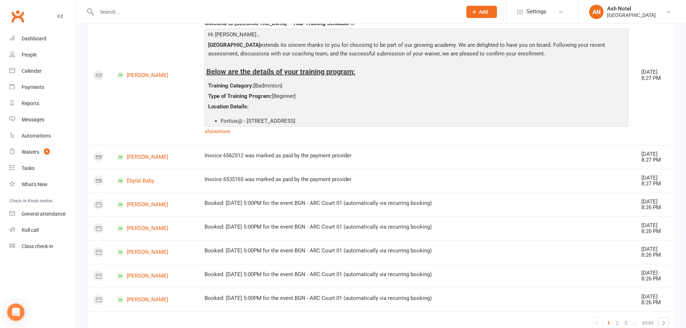
scroll to position [560, 0]
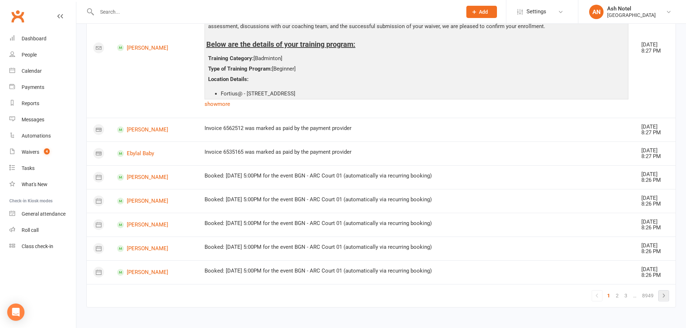
click at [658, 295] on li at bounding box center [663, 295] width 11 height 11
click at [667, 297] on icon at bounding box center [664, 295] width 9 height 9
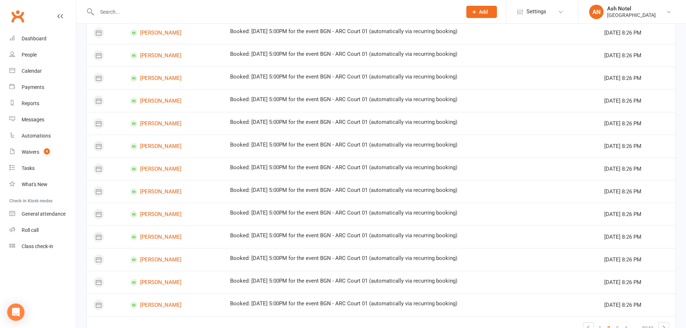
scroll to position [371, 0]
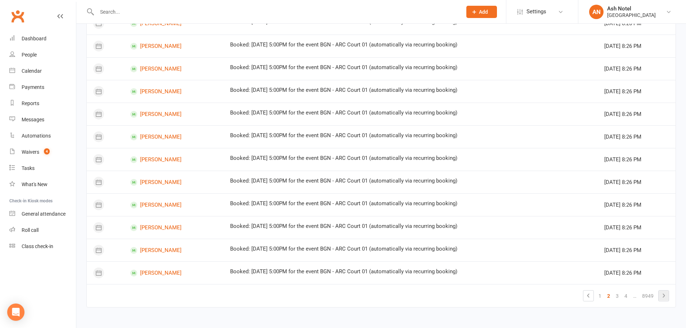
click at [664, 298] on icon at bounding box center [664, 295] width 9 height 9
click at [667, 300] on icon at bounding box center [664, 295] width 9 height 9
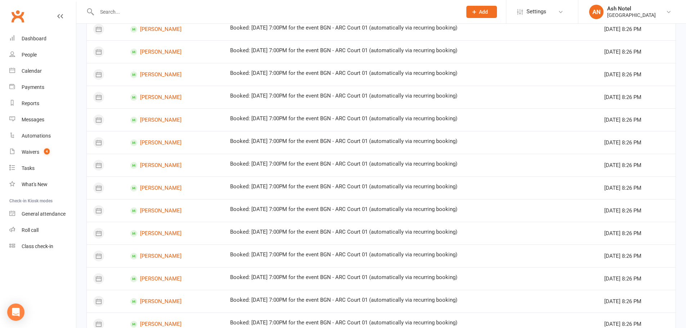
scroll to position [191, 0]
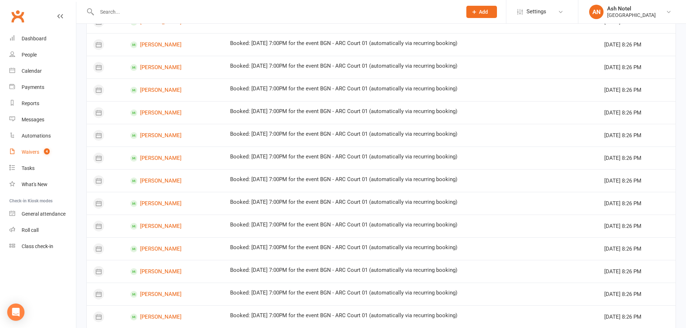
click at [57, 150] on link "Waivers 4" at bounding box center [42, 152] width 67 height 16
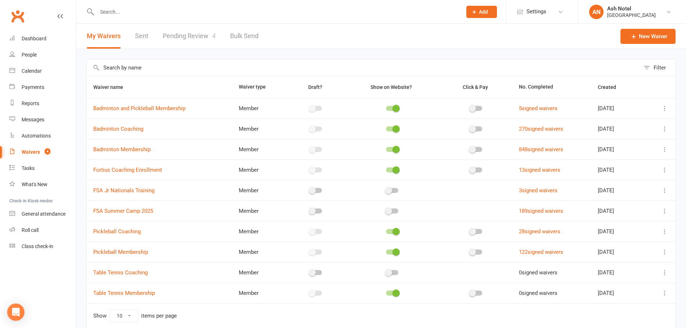
click at [169, 34] on link "Pending Review 4" at bounding box center [189, 36] width 53 height 25
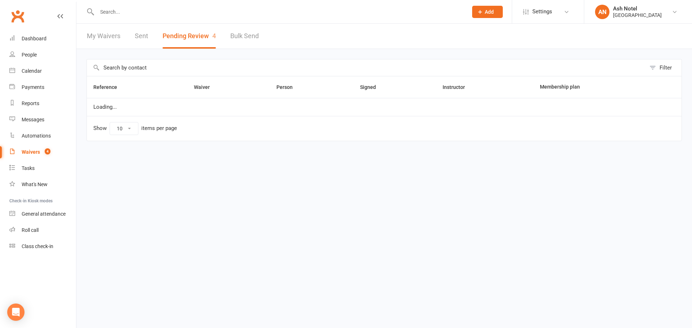
select select "25"
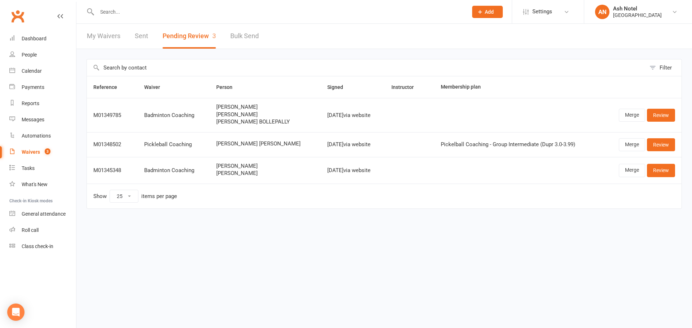
click at [141, 37] on link "Sent" at bounding box center [141, 36] width 13 height 25
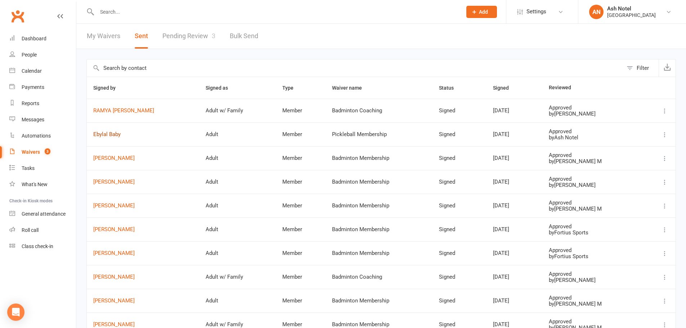
click at [117, 133] on link "Ebylal Baby" at bounding box center [142, 134] width 99 height 6
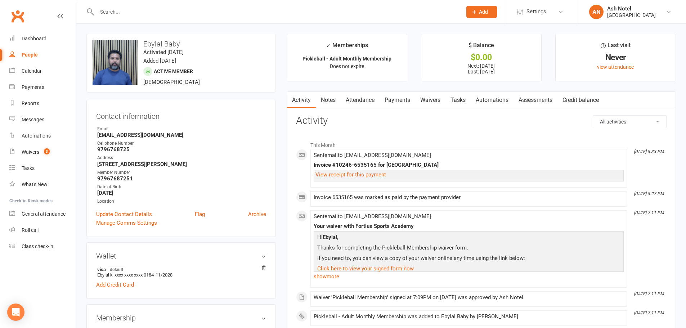
click at [389, 97] on link "Payments" at bounding box center [398, 100] width 36 height 17
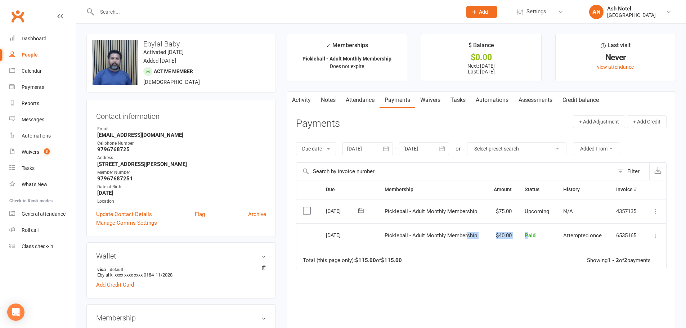
drag, startPoint x: 528, startPoint y: 232, endPoint x: 474, endPoint y: 228, distance: 54.5
click at [466, 228] on tr "Select this 15 Sep 2025 Ebylal Baby Pickleball - Adult Monthly Membership $40.0…" at bounding box center [481, 235] width 370 height 24
click at [492, 232] on td "$40.00" at bounding box center [503, 235] width 32 height 24
drag, startPoint x: 533, startPoint y: 230, endPoint x: 546, endPoint y: 233, distance: 12.8
click at [544, 232] on tr "Select this 15 Sep 2025 Ebylal Baby Pickleball - Adult Monthly Membership $40.0…" at bounding box center [481, 235] width 370 height 24
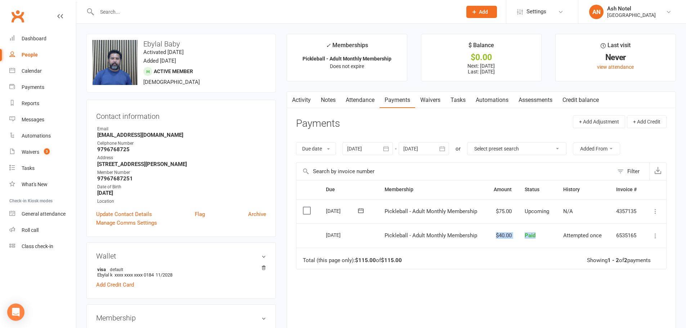
click at [545, 234] on td "Paid" at bounding box center [537, 235] width 39 height 24
click at [654, 233] on icon at bounding box center [655, 235] width 7 height 7
click at [36, 149] on link "Waivers 3" at bounding box center [42, 152] width 67 height 16
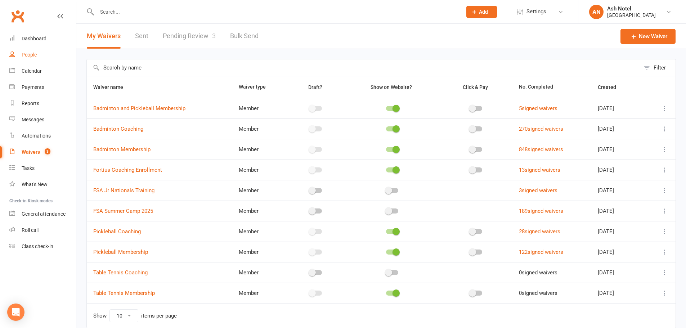
click at [53, 53] on link "People" at bounding box center [42, 55] width 67 height 16
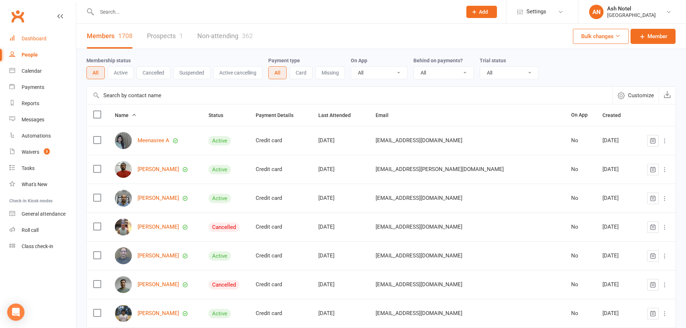
click at [51, 40] on link "Dashboard" at bounding box center [42, 39] width 67 height 16
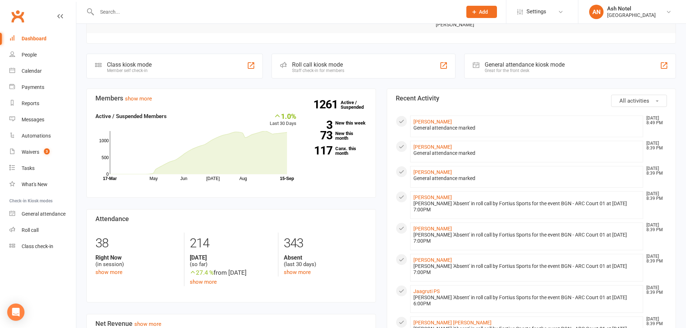
scroll to position [180, 0]
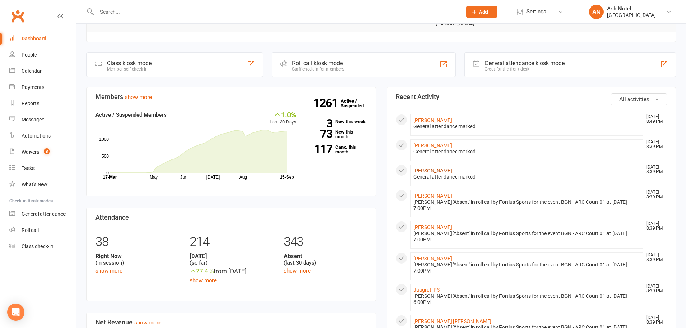
click at [422, 168] on link "[PERSON_NAME]" at bounding box center [433, 171] width 39 height 6
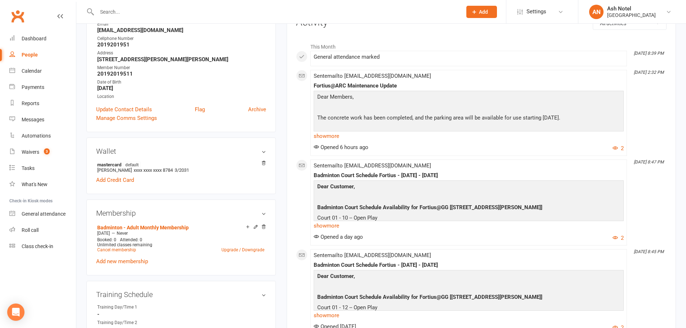
scroll to position [180, 0]
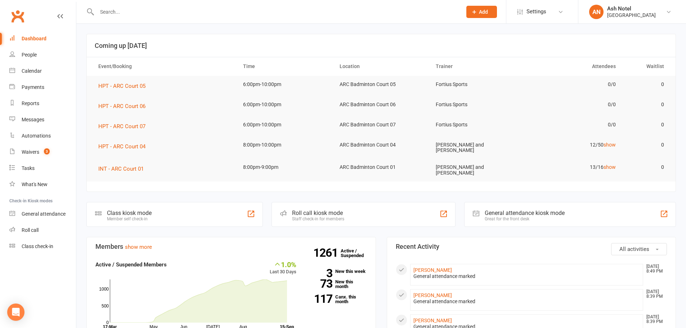
scroll to position [72, 0]
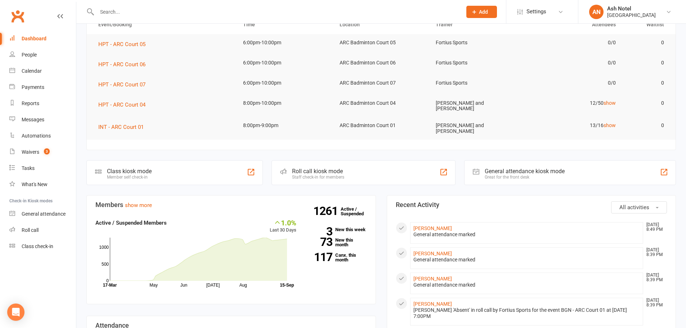
click at [424, 247] on li "Sharma Tejomurtula Sep 15, 8:39 PM General attendance marked" at bounding box center [526, 258] width 233 height 22
click at [423, 251] on link "[PERSON_NAME]" at bounding box center [433, 254] width 39 height 6
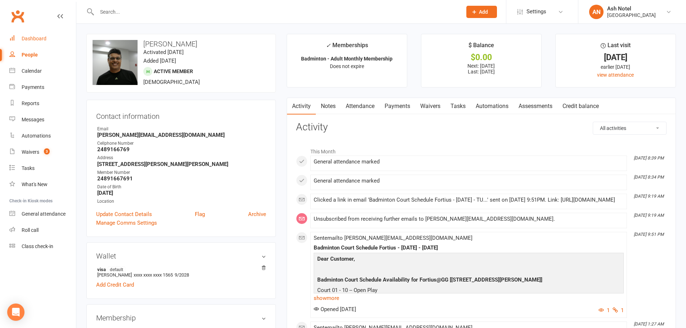
scroll to position [144, 0]
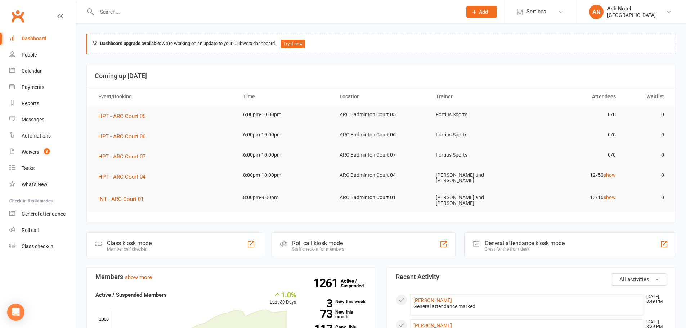
click at [426, 295] on li "Karthik Sampath Sep 15, 8:49 PM General attendance marked" at bounding box center [526, 305] width 233 height 22
click at [424, 298] on link "[PERSON_NAME]" at bounding box center [433, 301] width 39 height 6
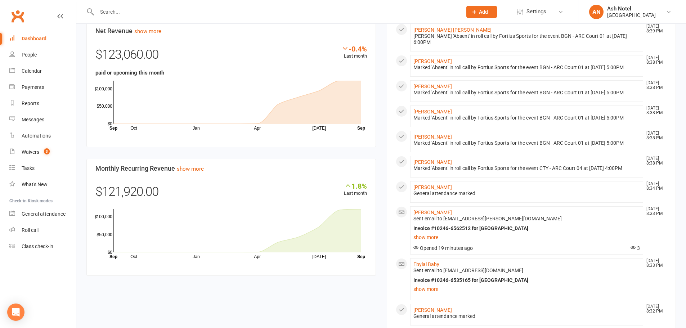
scroll to position [471, 0]
click at [432, 191] on link "[PERSON_NAME]" at bounding box center [433, 188] width 39 height 6
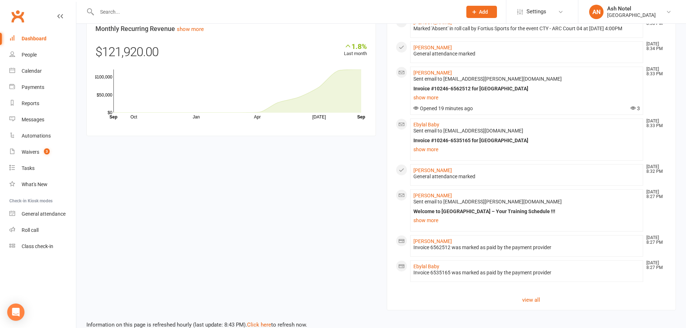
scroll to position [651, 0]
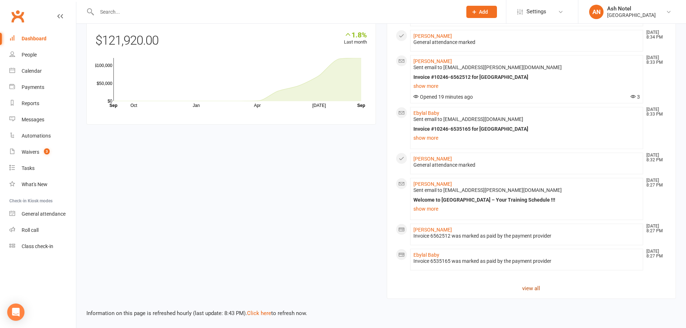
click at [511, 285] on link "view all" at bounding box center [532, 288] width 272 height 9
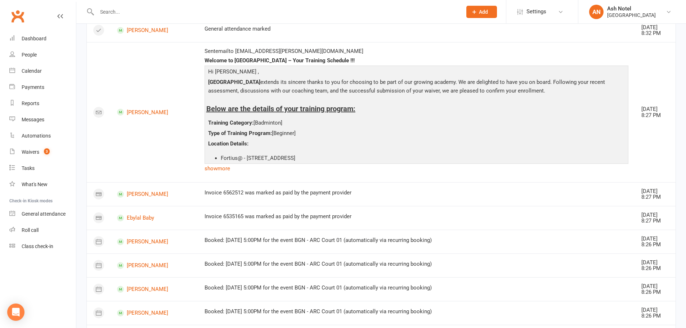
scroll to position [560, 0]
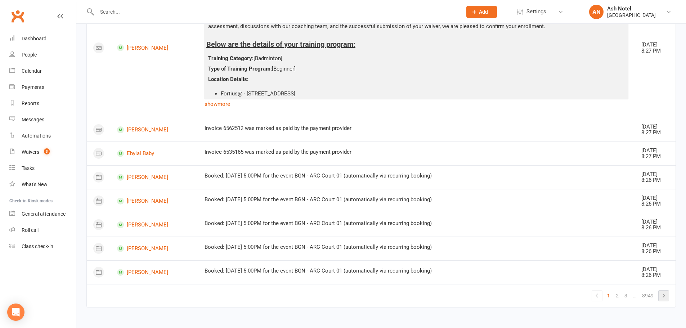
click at [661, 296] on icon at bounding box center [664, 295] width 9 height 9
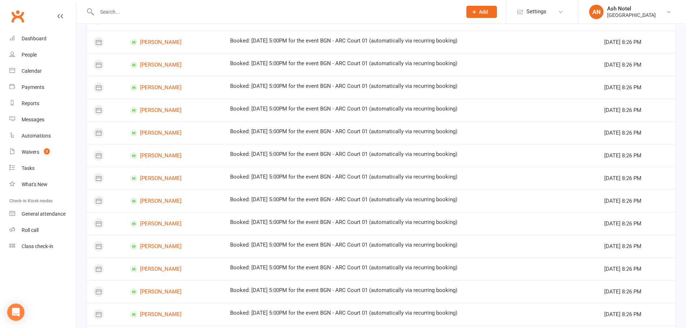
scroll to position [371, 0]
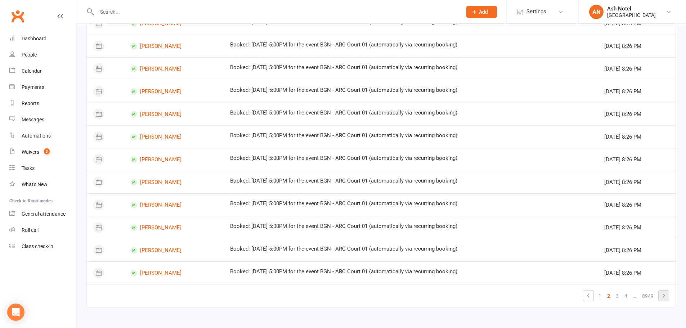
click at [662, 296] on icon at bounding box center [664, 295] width 9 height 9
click at [664, 292] on icon at bounding box center [664, 295] width 9 height 9
click at [664, 298] on icon at bounding box center [664, 295] width 9 height 9
click at [668, 294] on icon at bounding box center [664, 295] width 9 height 9
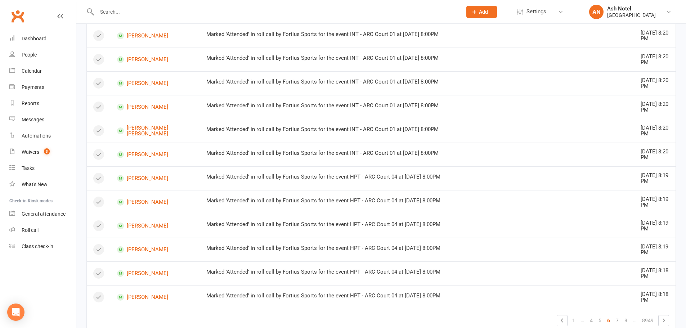
scroll to position [0, 0]
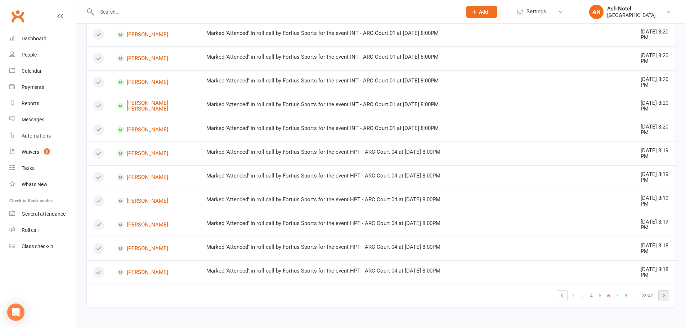
click at [668, 301] on li at bounding box center [663, 295] width 11 height 11
click at [666, 299] on icon at bounding box center [664, 295] width 9 height 9
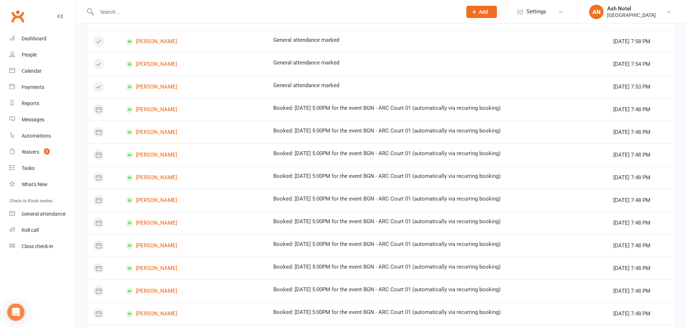
scroll to position [371, 0]
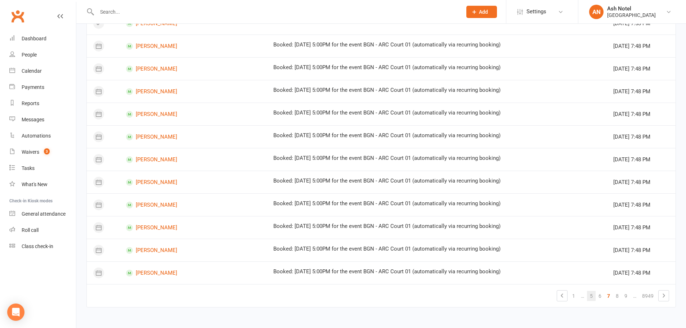
click at [589, 296] on link "5" at bounding box center [591, 296] width 9 height 10
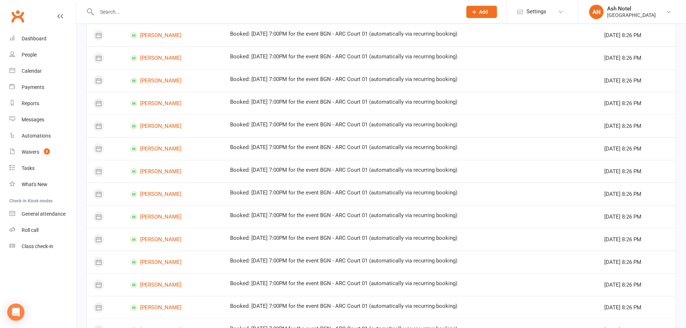
scroll to position [0, 0]
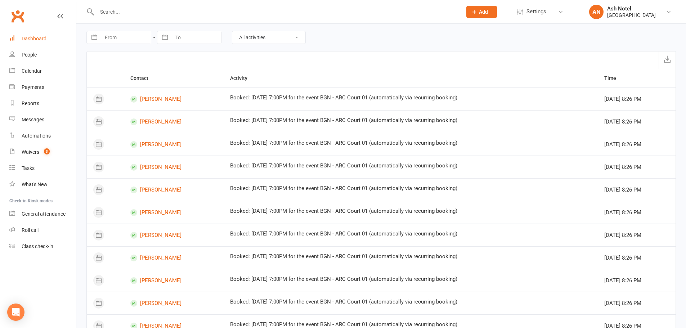
click at [26, 40] on div "Dashboard" at bounding box center [34, 39] width 25 height 6
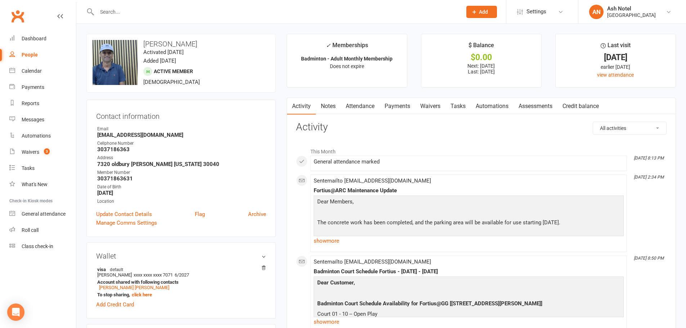
click at [175, 41] on h3 "[PERSON_NAME]" at bounding box center [181, 44] width 177 height 8
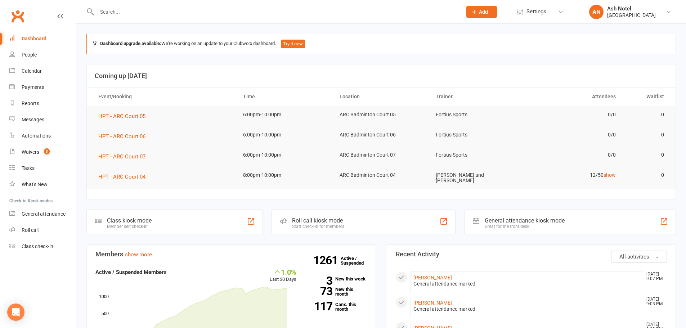
click at [148, 12] on input "text" at bounding box center [276, 12] width 362 height 10
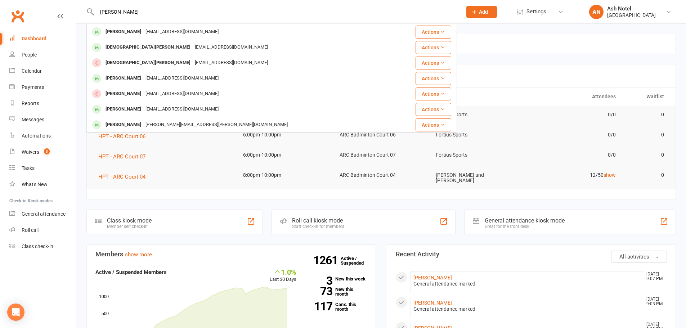
click at [137, 12] on input "[PERSON_NAME]" at bounding box center [276, 12] width 362 height 10
type input "s"
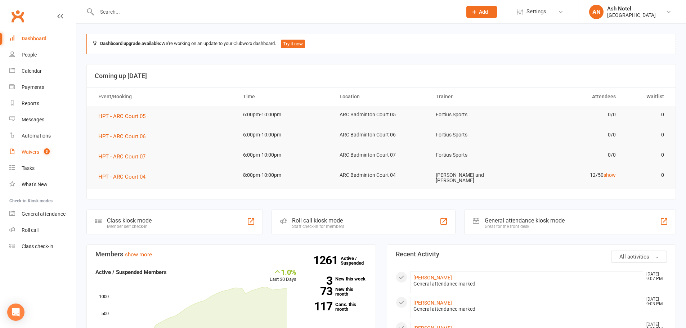
click at [27, 149] on div "Waivers" at bounding box center [31, 152] width 18 height 6
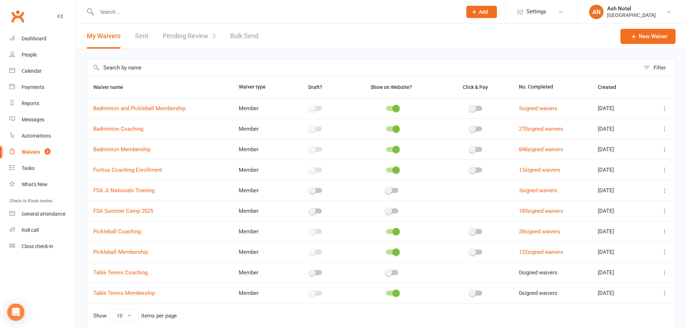
click at [198, 32] on link "Pending Review 3" at bounding box center [189, 36] width 53 height 25
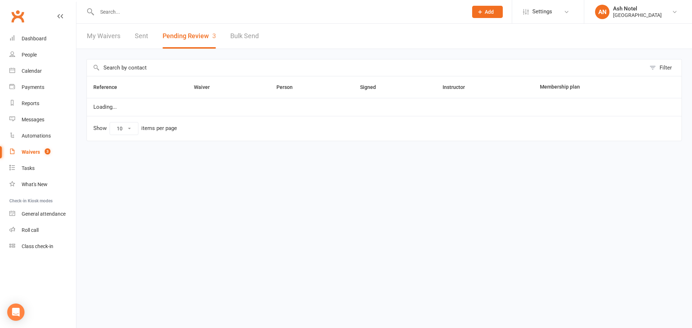
select select "25"
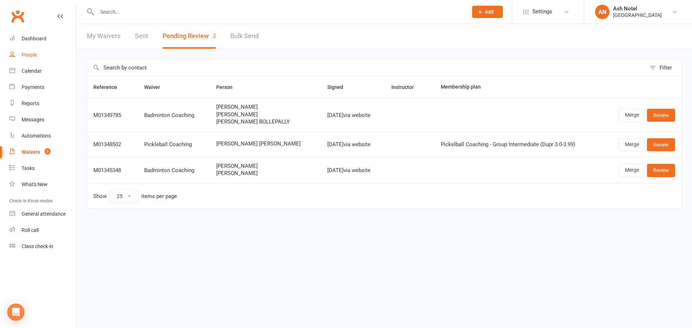
click at [28, 57] on div "People" at bounding box center [29, 55] width 15 height 6
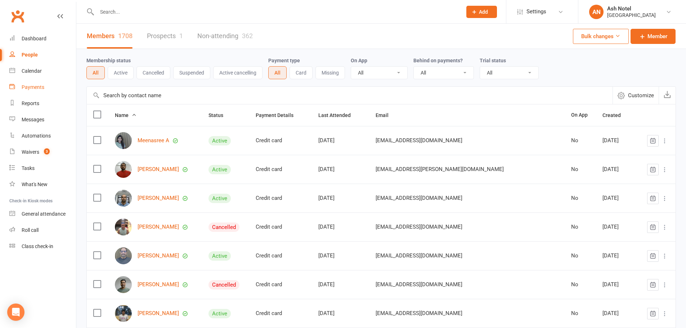
click at [35, 87] on div "Payments" at bounding box center [33, 87] width 23 height 6
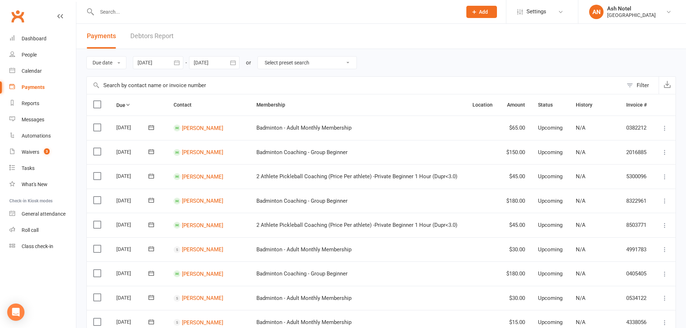
click at [179, 59] on button "button" at bounding box center [176, 62] width 13 height 13
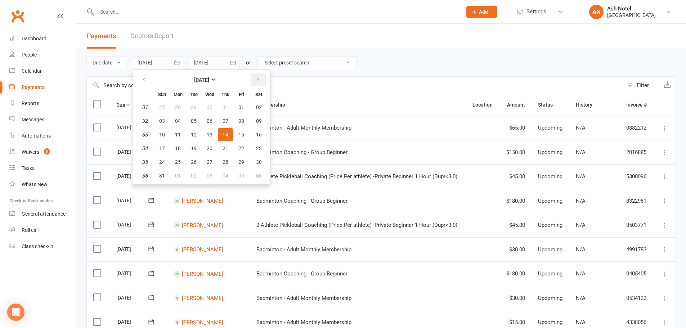
click at [261, 79] on icon "button" at bounding box center [258, 80] width 5 height 6
click at [180, 106] on span "01" at bounding box center [178, 107] width 6 height 6
type input "[DATE]"
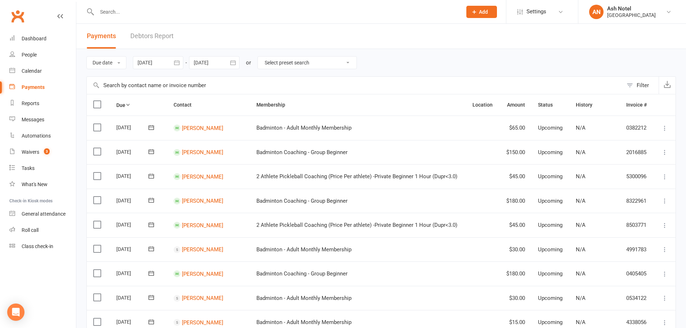
click at [235, 64] on icon "button" at bounding box center [232, 62] width 7 height 7
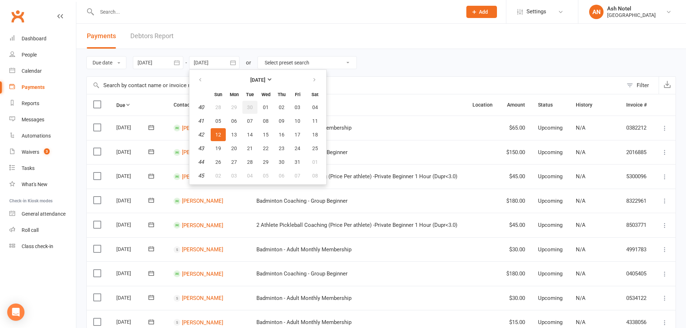
click at [251, 106] on span "30" at bounding box center [250, 107] width 6 height 6
type input "[DATE]"
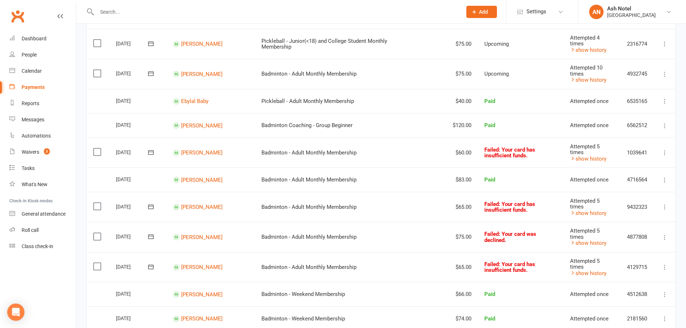
scroll to position [377, 0]
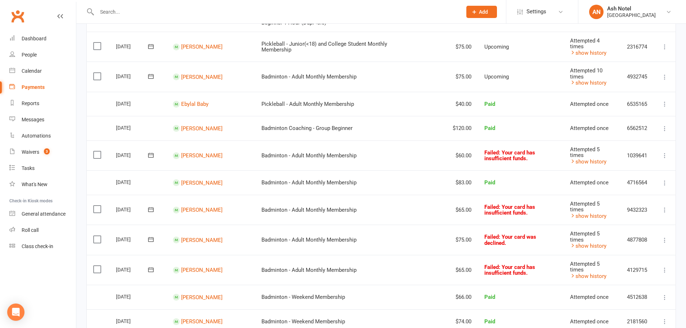
click at [152, 154] on icon at bounding box center [150, 155] width 5 height 5
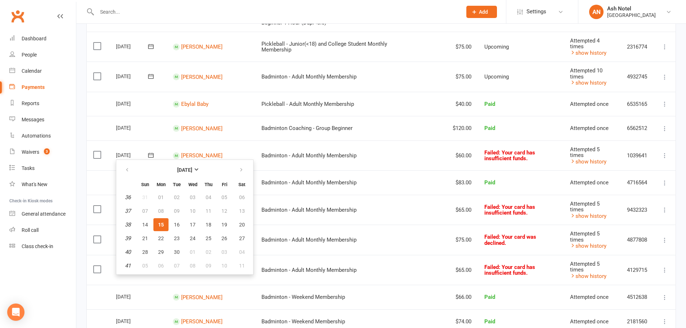
click at [162, 228] on span "15" at bounding box center [161, 225] width 6 height 6
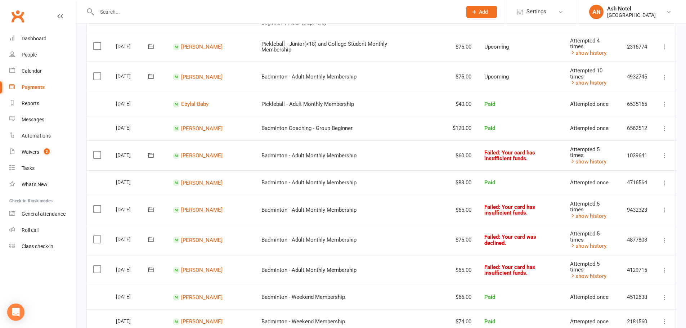
click at [152, 155] on icon at bounding box center [150, 155] width 7 height 7
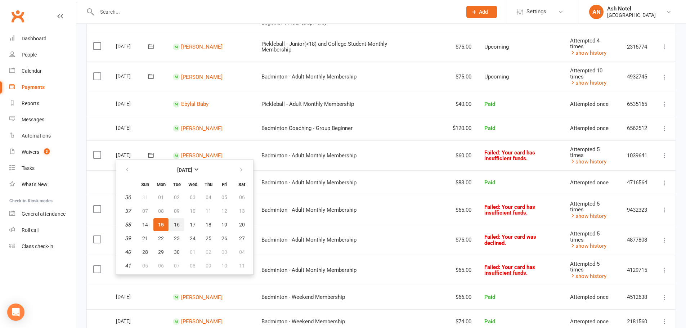
click at [179, 223] on span "16" at bounding box center [177, 225] width 6 height 6
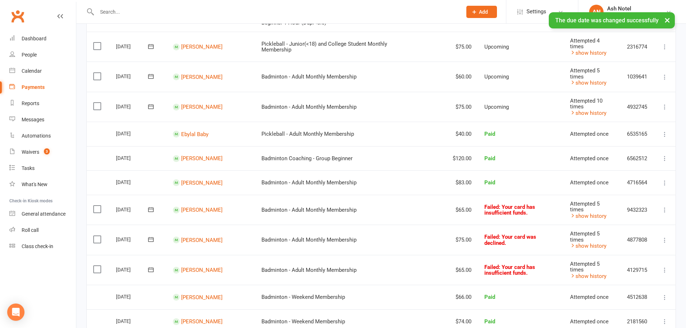
click at [152, 210] on icon at bounding box center [150, 209] width 7 height 7
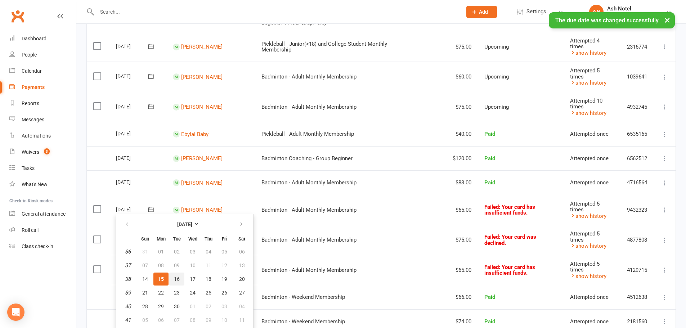
click at [176, 278] on span "16" at bounding box center [177, 279] width 6 height 6
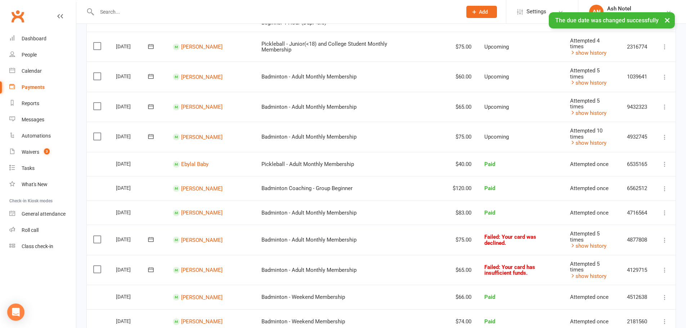
click at [155, 239] on button at bounding box center [151, 240] width 14 height 8
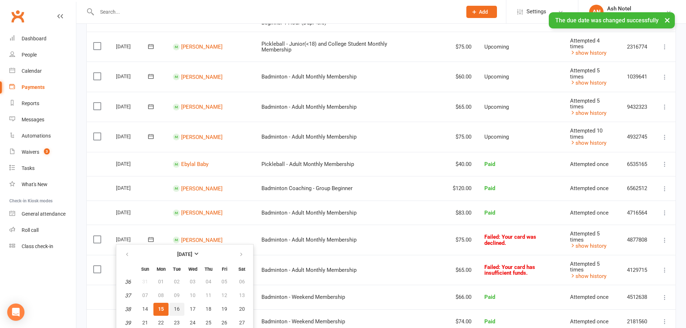
click at [180, 311] on button "16" at bounding box center [176, 309] width 15 height 13
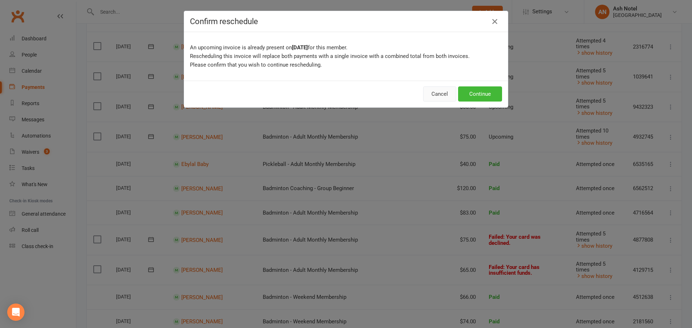
click at [446, 95] on button "Cancel" at bounding box center [439, 93] width 33 height 15
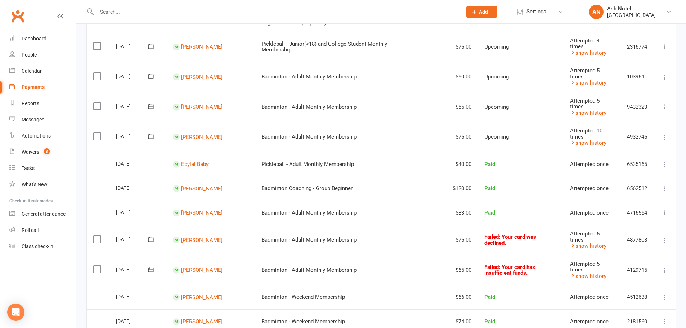
click at [151, 267] on icon at bounding box center [150, 269] width 5 height 5
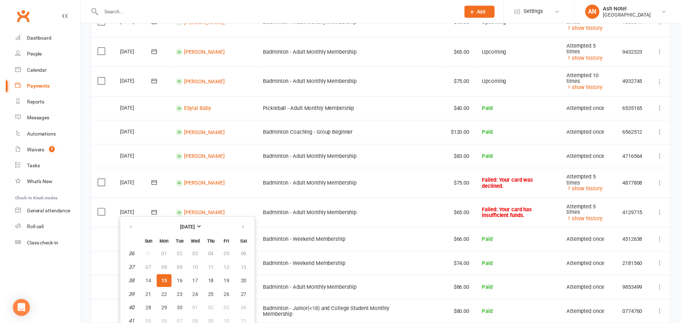
scroll to position [485, 0]
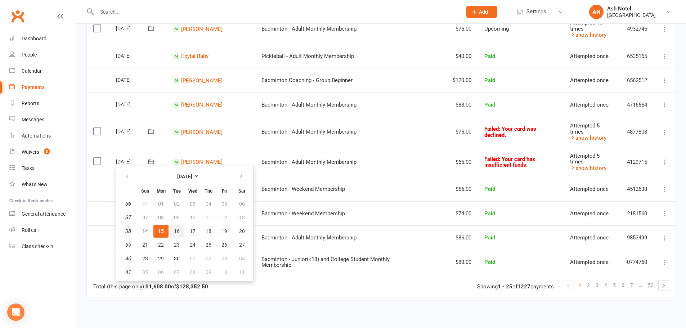
click at [179, 229] on span "16" at bounding box center [177, 231] width 6 height 6
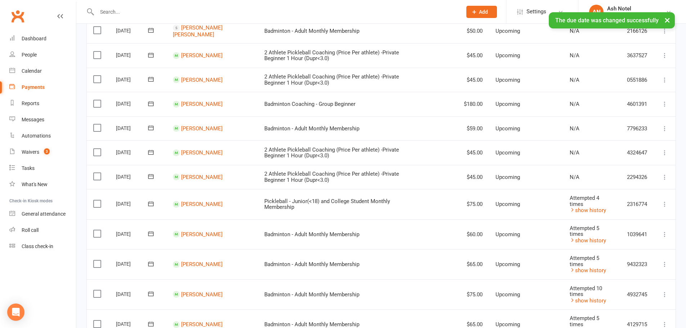
scroll to position [132, 0]
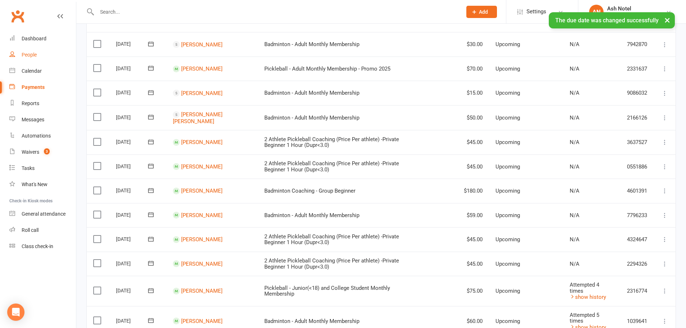
click at [34, 54] on div "People" at bounding box center [29, 55] width 15 height 6
